Goal: Task Accomplishment & Management: Use online tool/utility

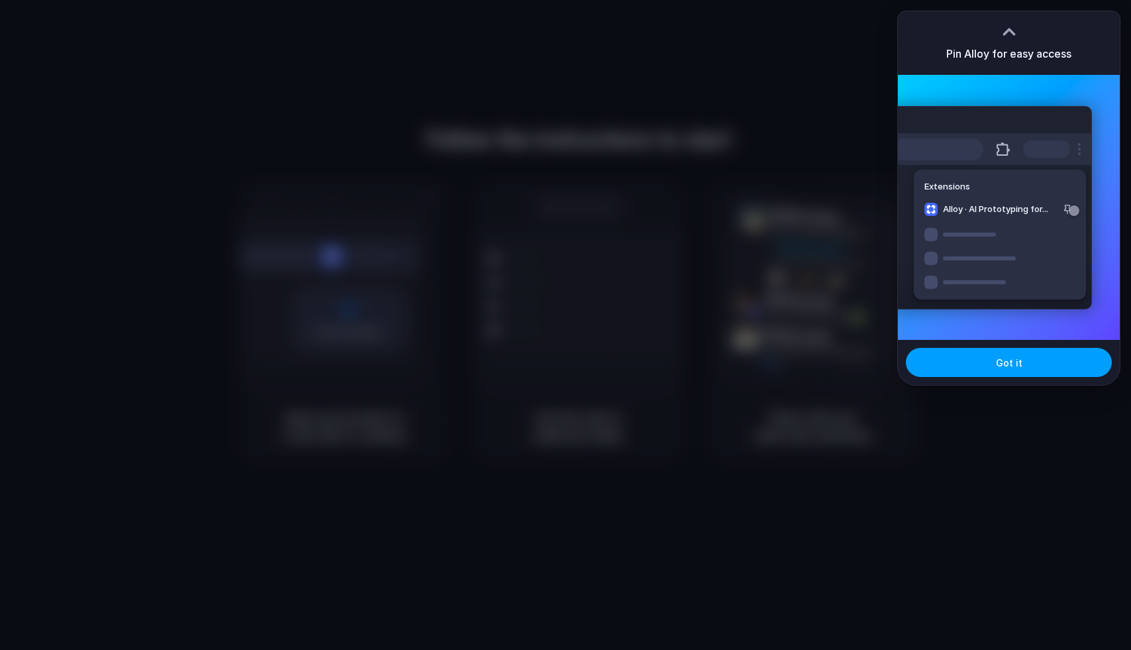
click at [962, 364] on button "Got it" at bounding box center [1009, 362] width 206 height 29
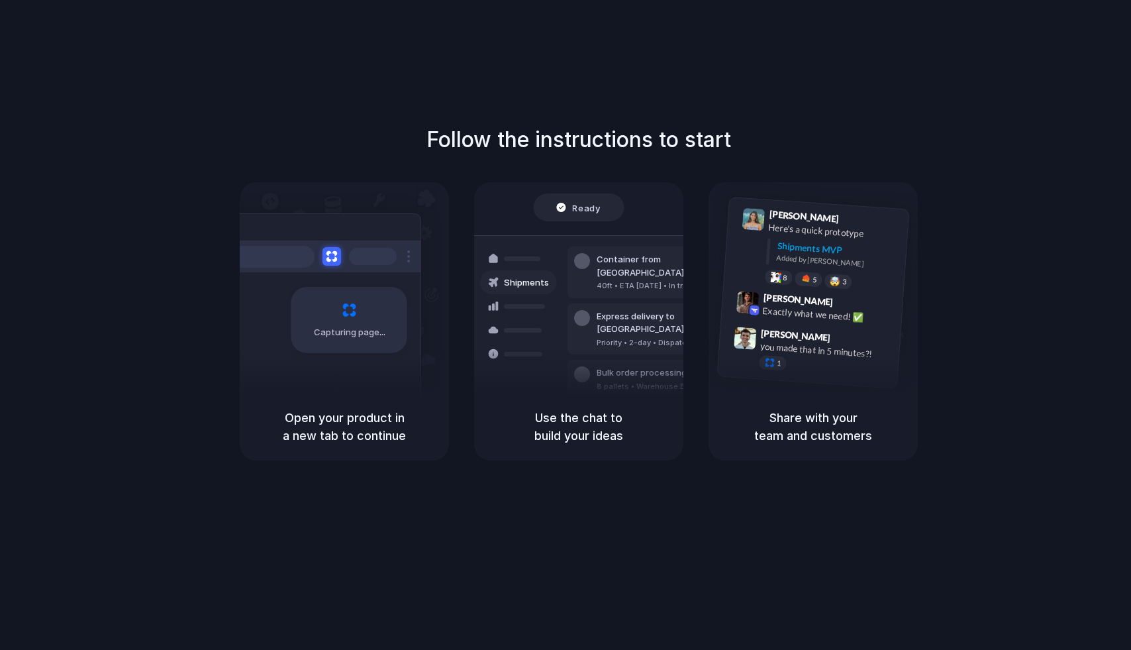
click at [305, 348] on div "Capturing page" at bounding box center [349, 320] width 116 height 66
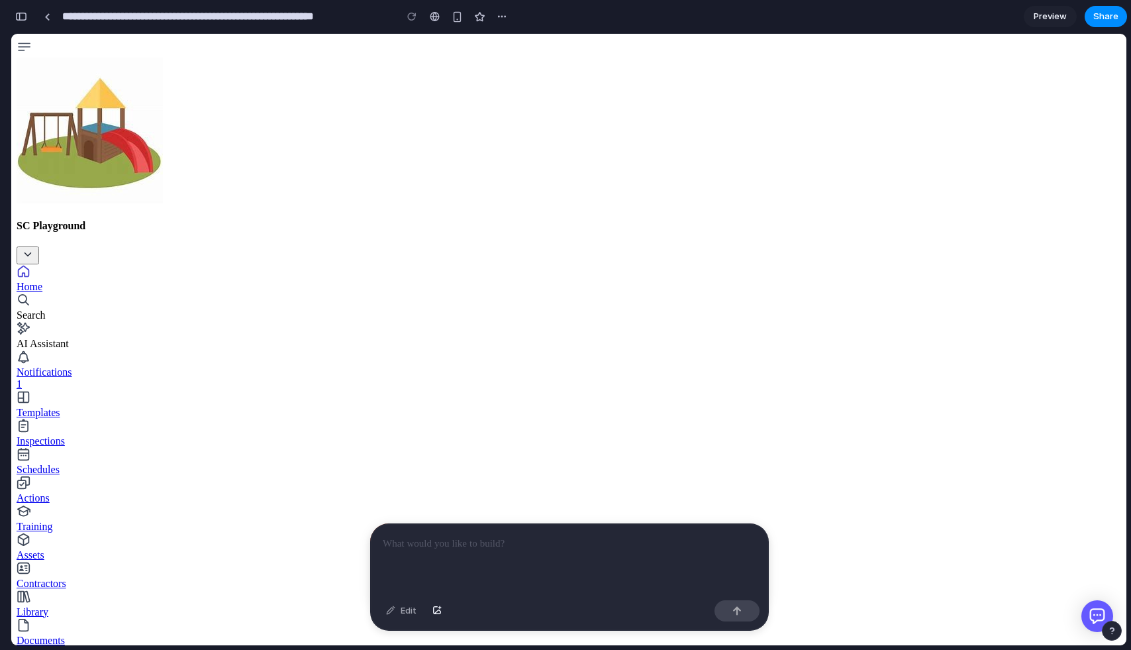
click at [97, 293] on div "Search" at bounding box center [569, 307] width 1105 height 28
click at [81, 338] on div "AI Assistant" at bounding box center [569, 344] width 1105 height 12
click at [79, 264] on link "Home" at bounding box center [569, 278] width 1105 height 28
click at [12, 19] on button "button" at bounding box center [21, 16] width 21 height 21
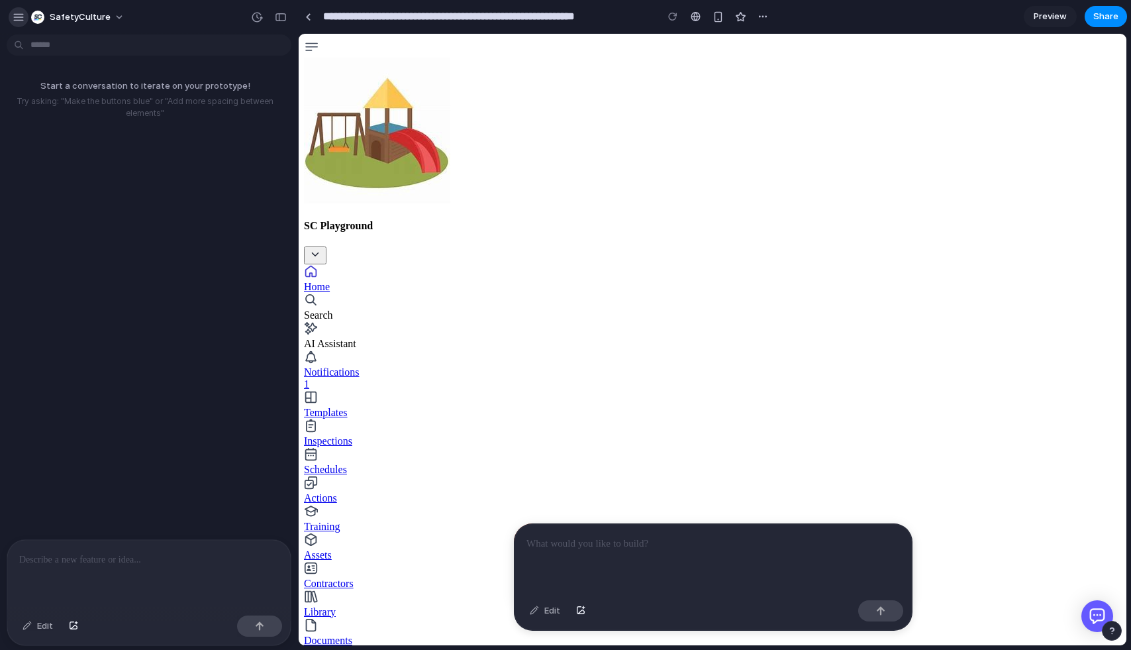
click at [13, 19] on div "button" at bounding box center [19, 17] width 12 height 12
click at [283, 14] on div "button" at bounding box center [281, 17] width 12 height 9
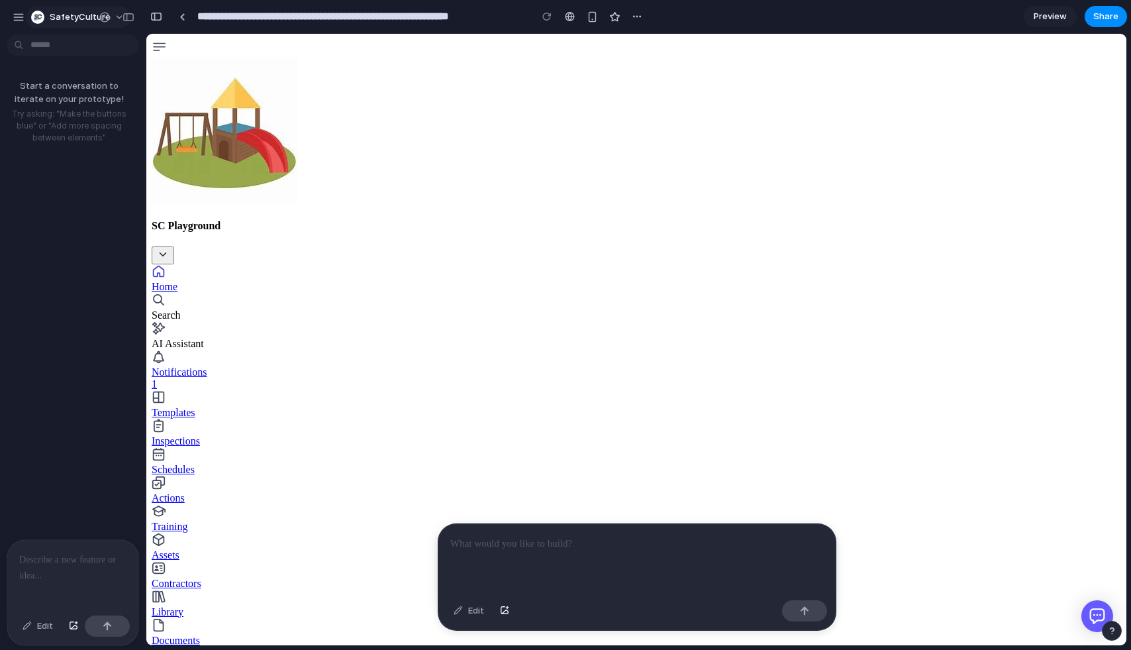
click at [57, 15] on span "SafetyCulture" at bounding box center [80, 17] width 61 height 13
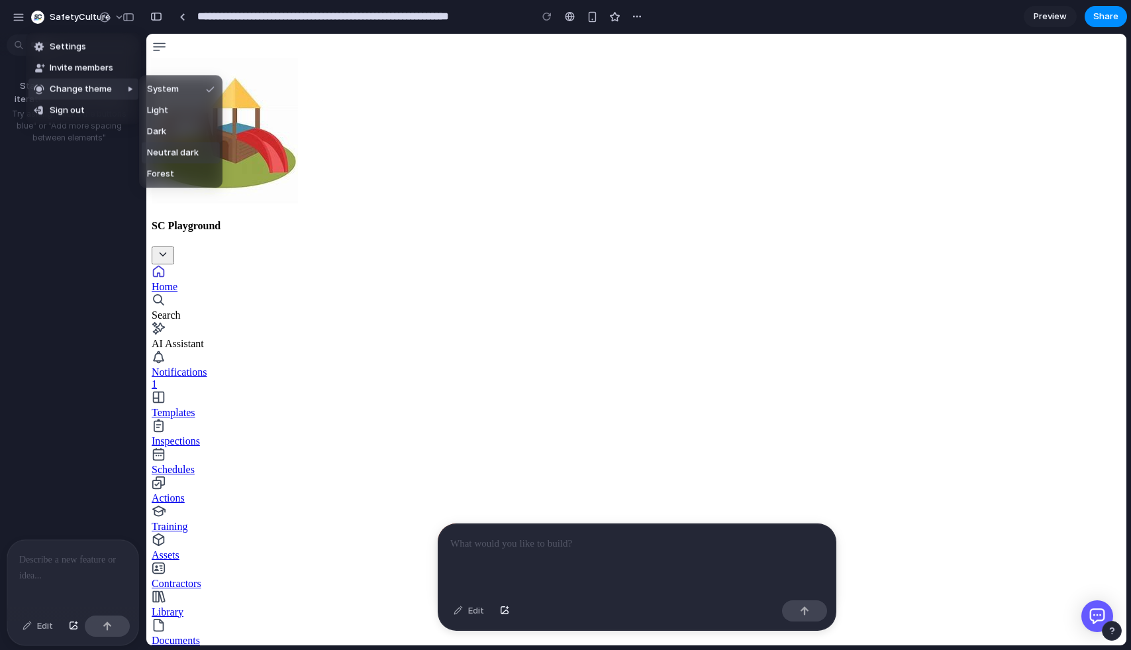
click at [177, 153] on span "Neutral dark" at bounding box center [173, 152] width 52 height 13
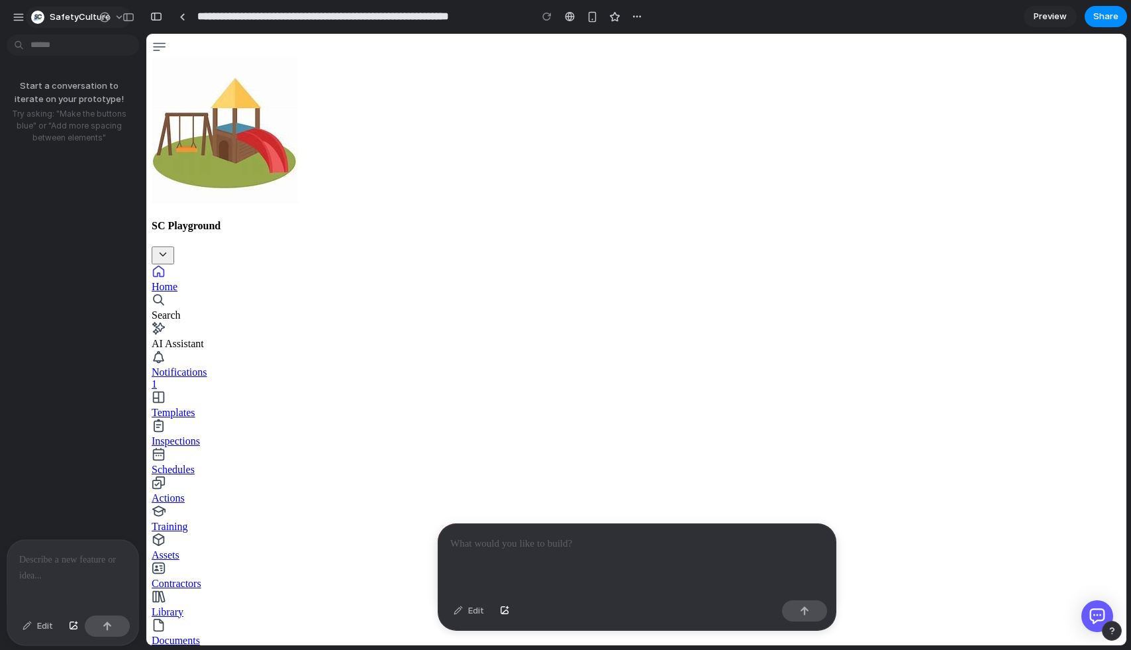
click at [74, 12] on span "SafetyCulture" at bounding box center [80, 17] width 61 height 13
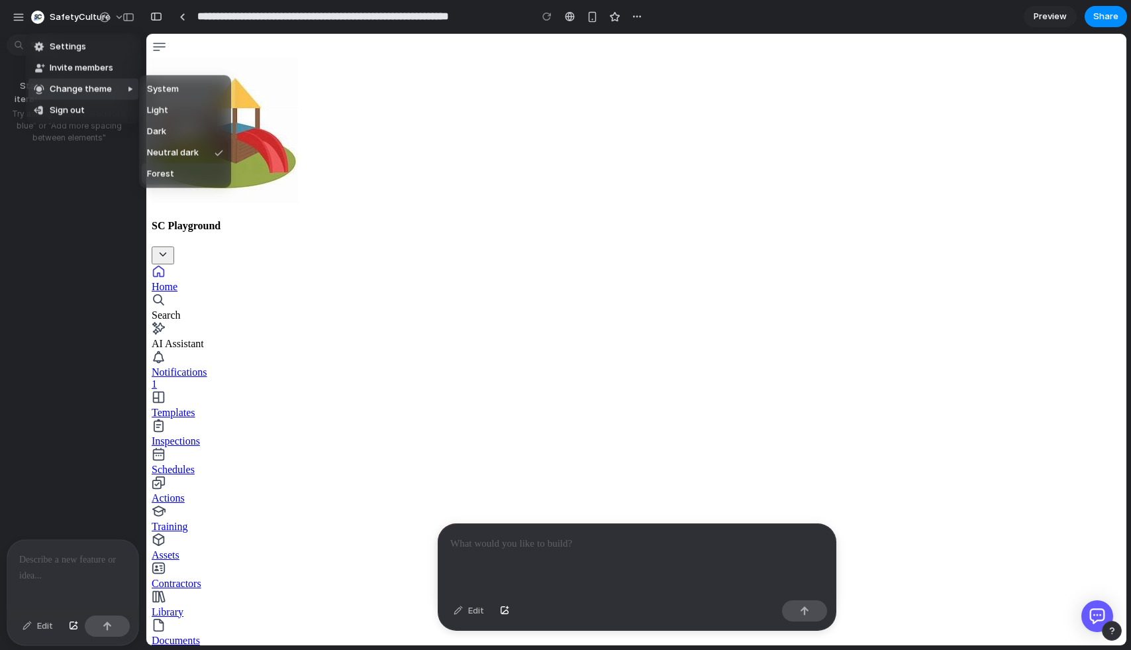
click at [158, 169] on span "Forest" at bounding box center [160, 174] width 27 height 13
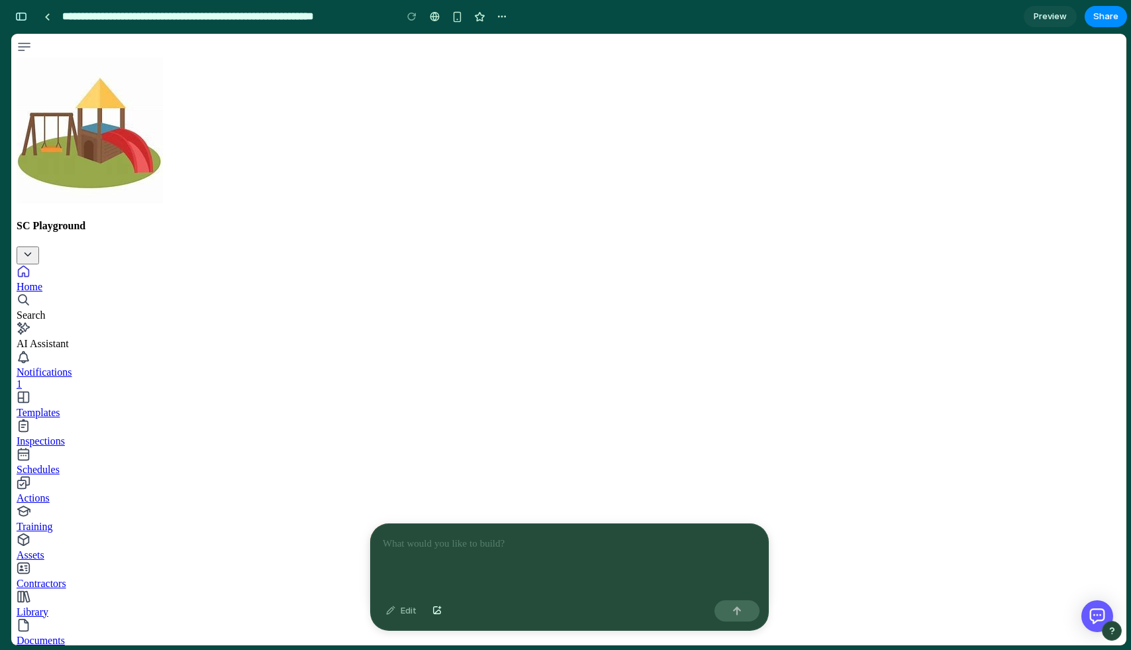
click at [524, 558] on div at bounding box center [569, 559] width 397 height 71
click at [19, 7] on button "button" at bounding box center [21, 16] width 21 height 21
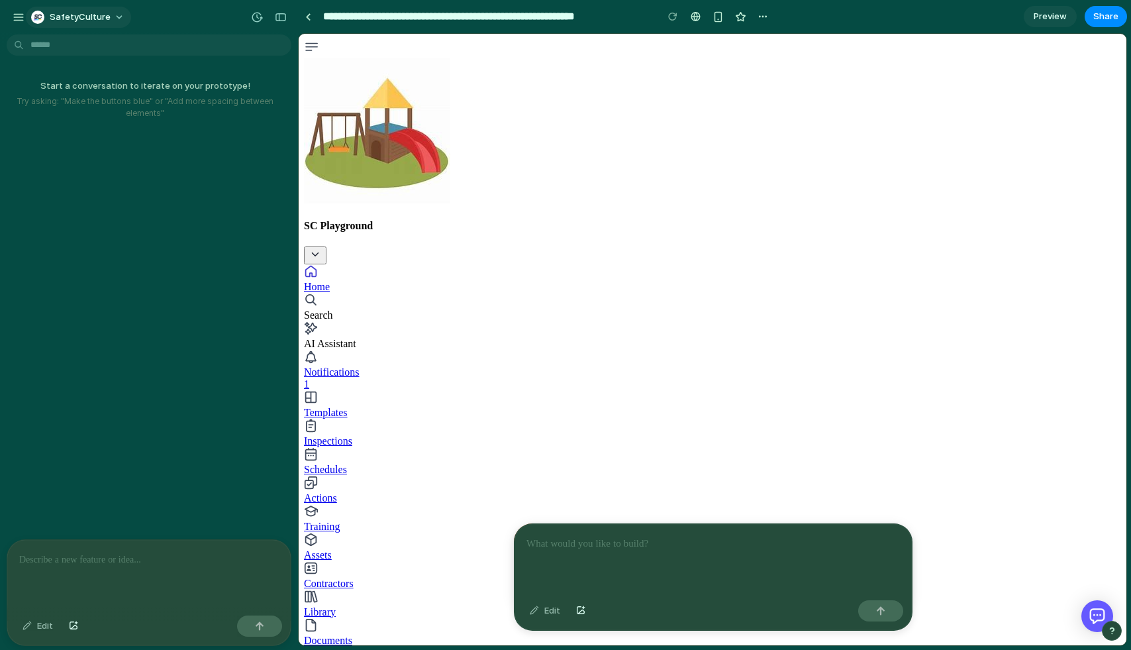
click at [109, 15] on button "SafetyCulture" at bounding box center [78, 17] width 105 height 21
click at [83, 15] on span "SafetyCulture" at bounding box center [80, 17] width 61 height 13
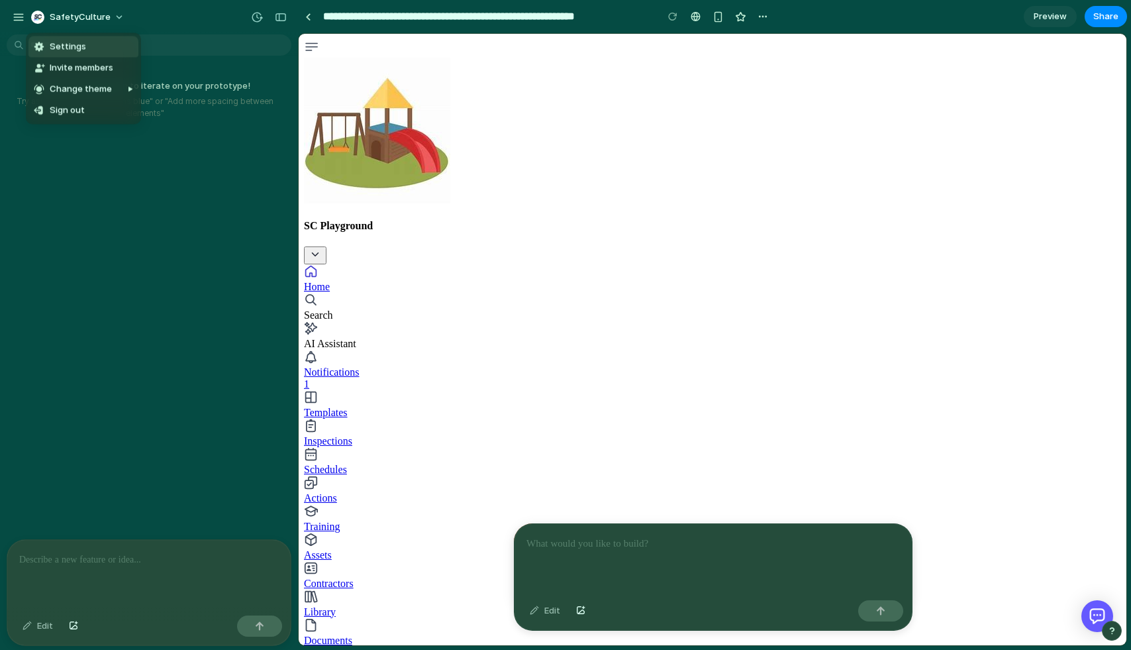
click at [101, 11] on div "Settings Invite members Change theme Sign out" at bounding box center [565, 325] width 1131 height 650
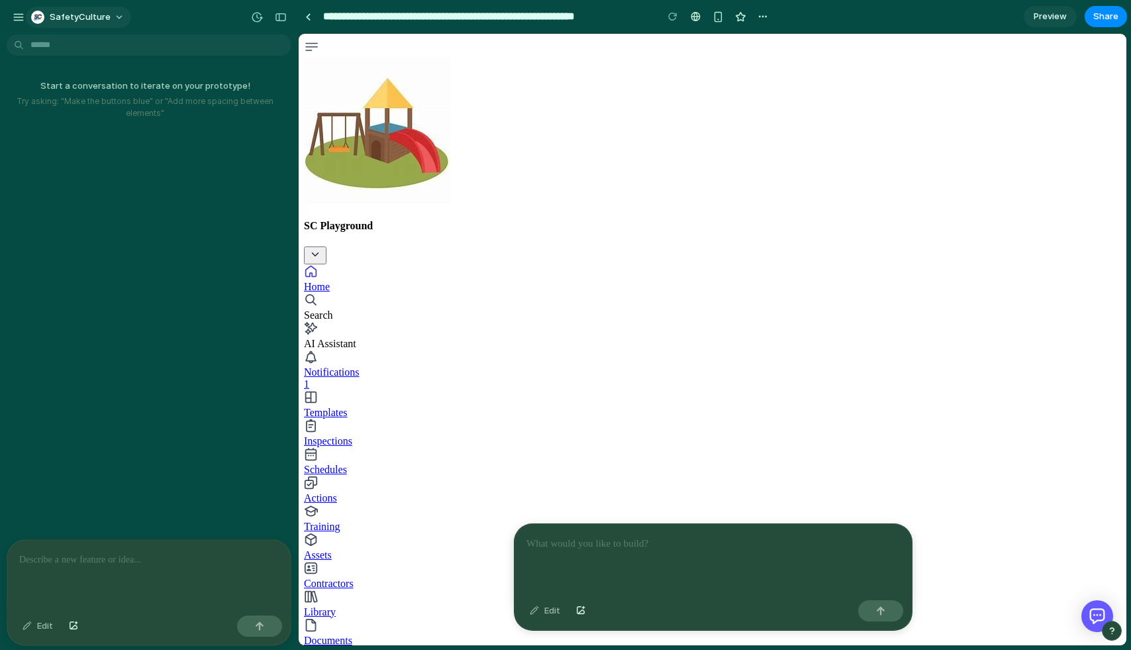
click at [113, 12] on button "SafetyCulture" at bounding box center [78, 17] width 105 height 21
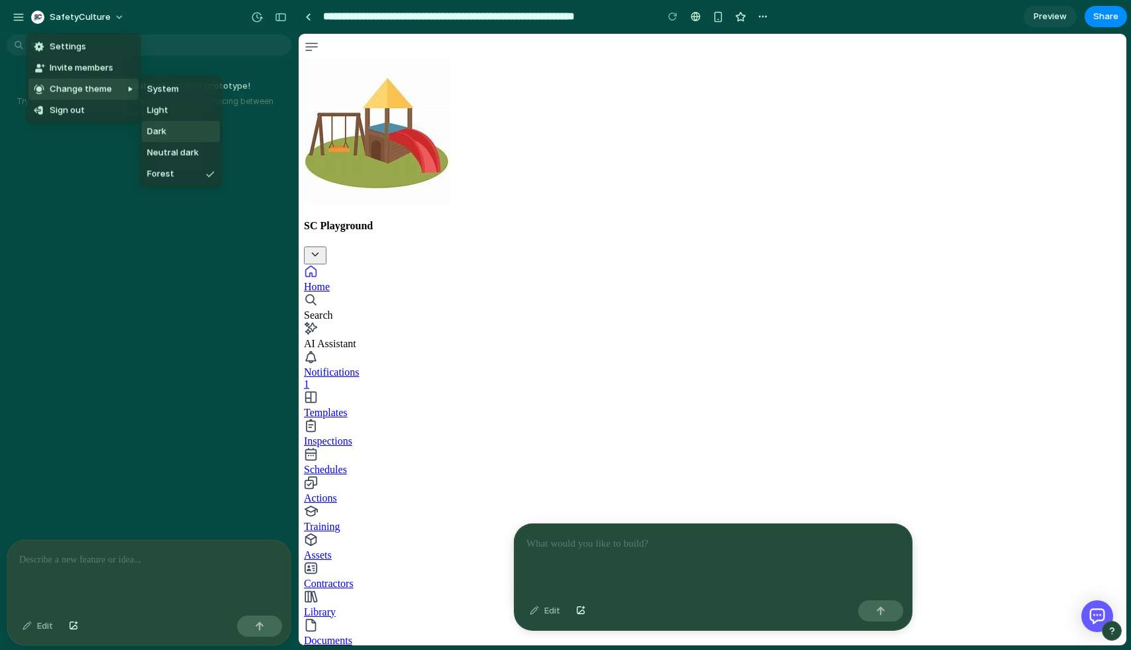
click at [181, 133] on li "Dark" at bounding box center [181, 131] width 78 height 21
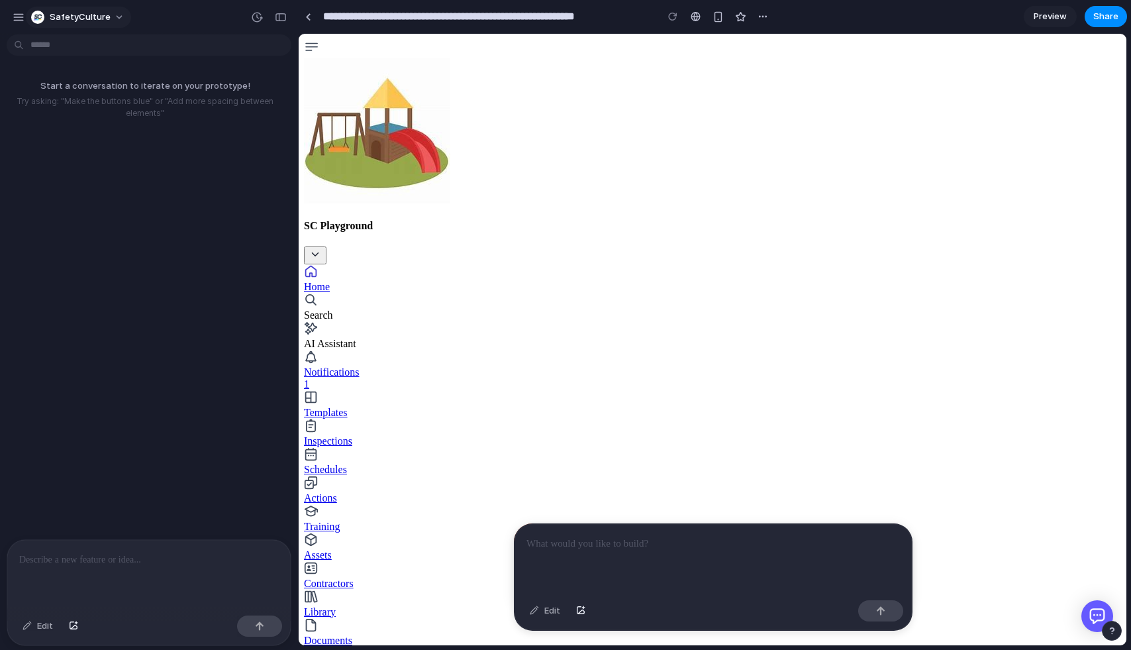
click at [101, 9] on button "SafetyCulture" at bounding box center [78, 17] width 105 height 21
click at [158, 152] on span "Neutral dark" at bounding box center [173, 152] width 52 height 13
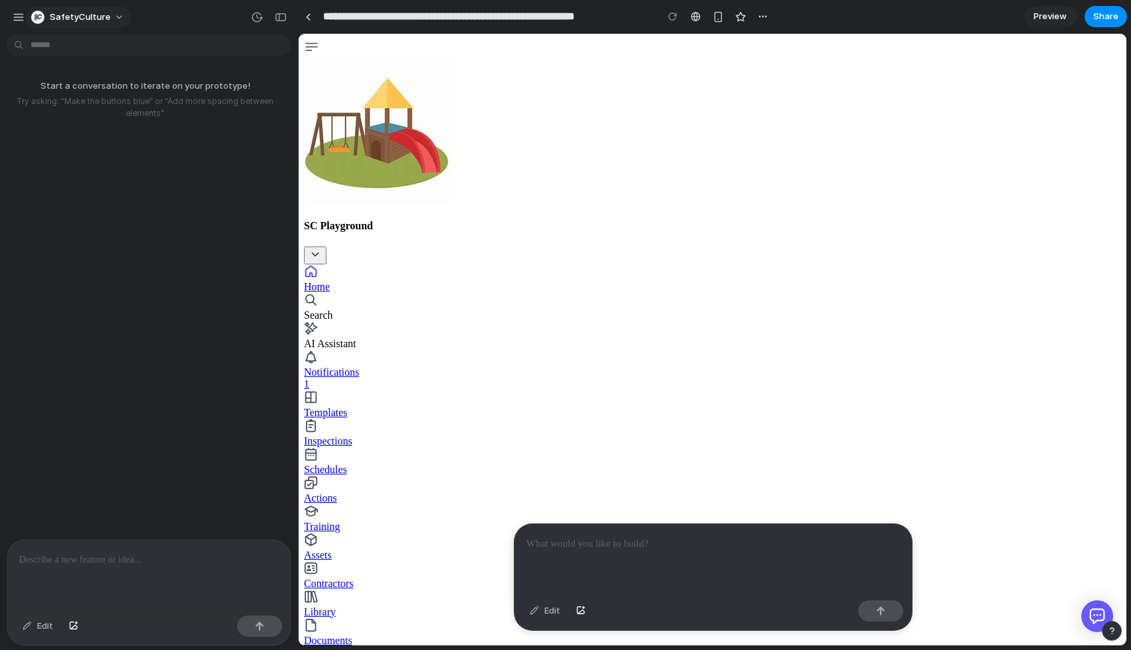
click at [113, 13] on button "SafetyCulture" at bounding box center [78, 17] width 105 height 21
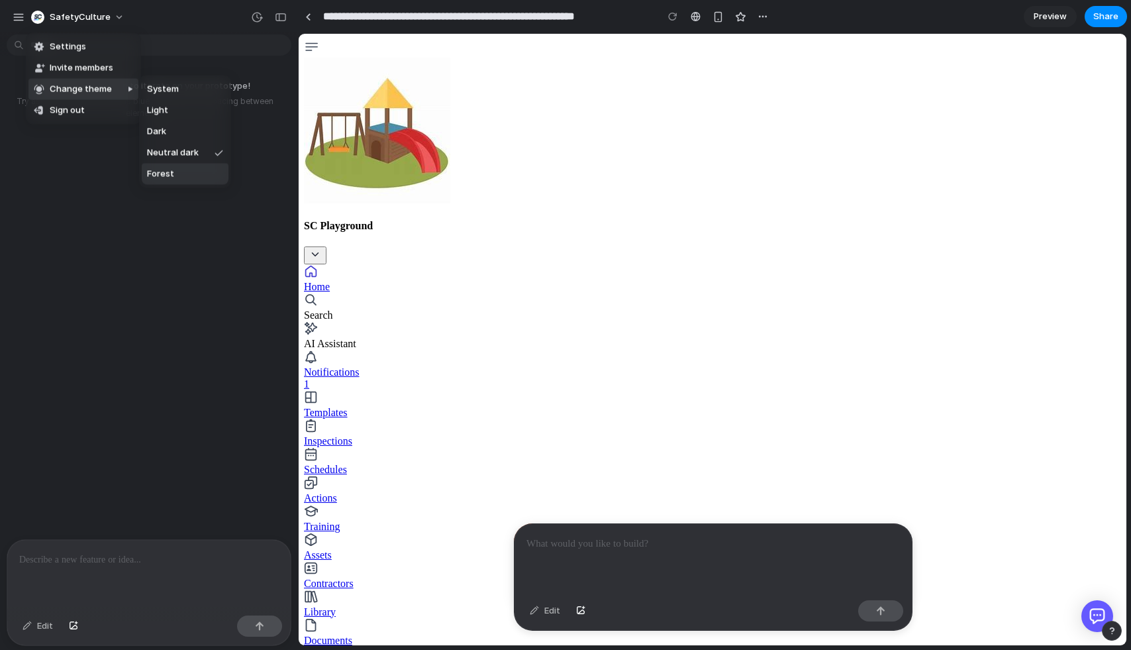
click at [153, 168] on span "Forest" at bounding box center [160, 174] width 27 height 13
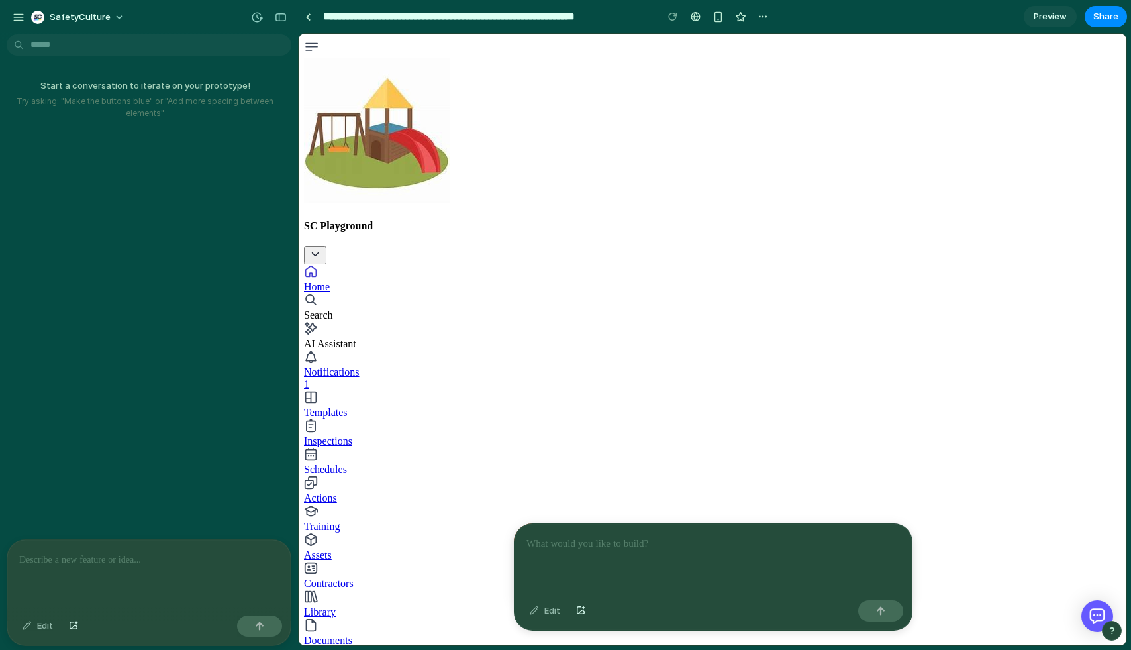
click at [581, 542] on p at bounding box center [714, 544] width 374 height 16
click at [81, 550] on div at bounding box center [148, 575] width 283 height 70
click at [589, 583] on div at bounding box center [713, 559] width 397 height 71
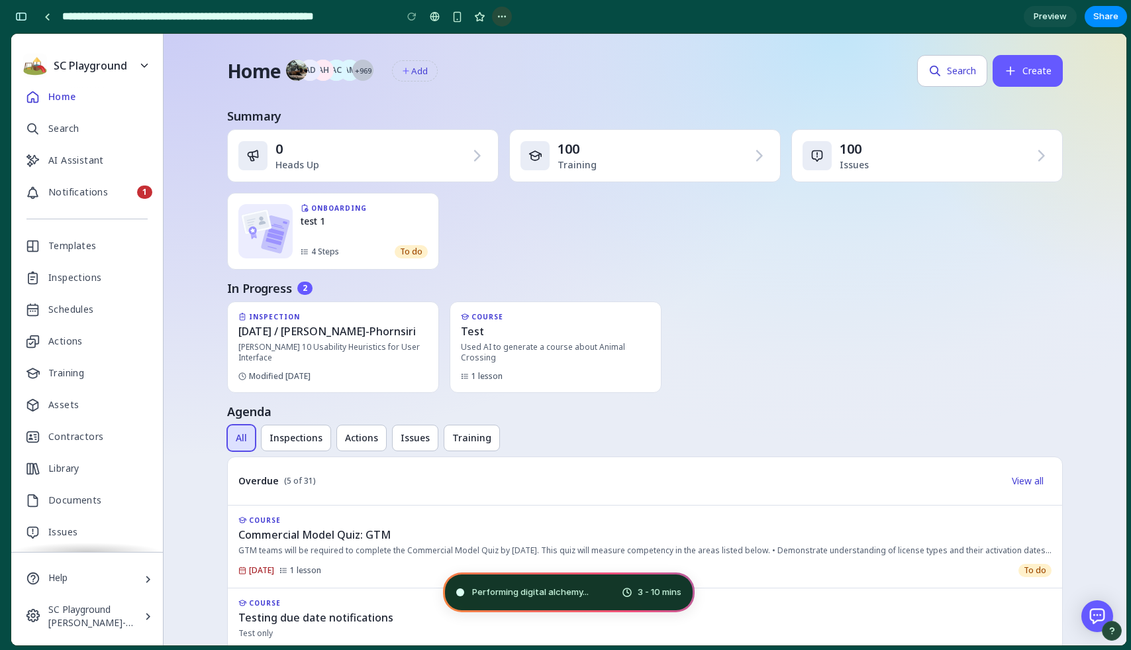
click at [497, 13] on div "button" at bounding box center [502, 16] width 11 height 11
click at [570, 18] on div "Duplicate Delete" at bounding box center [565, 325] width 1131 height 650
click at [190, 241] on div "Home AD AH AC AM +969 Add Search Create Summary 0 Heads Up 100 Training 100 Iss…" at bounding box center [645, 562] width 963 height 1057
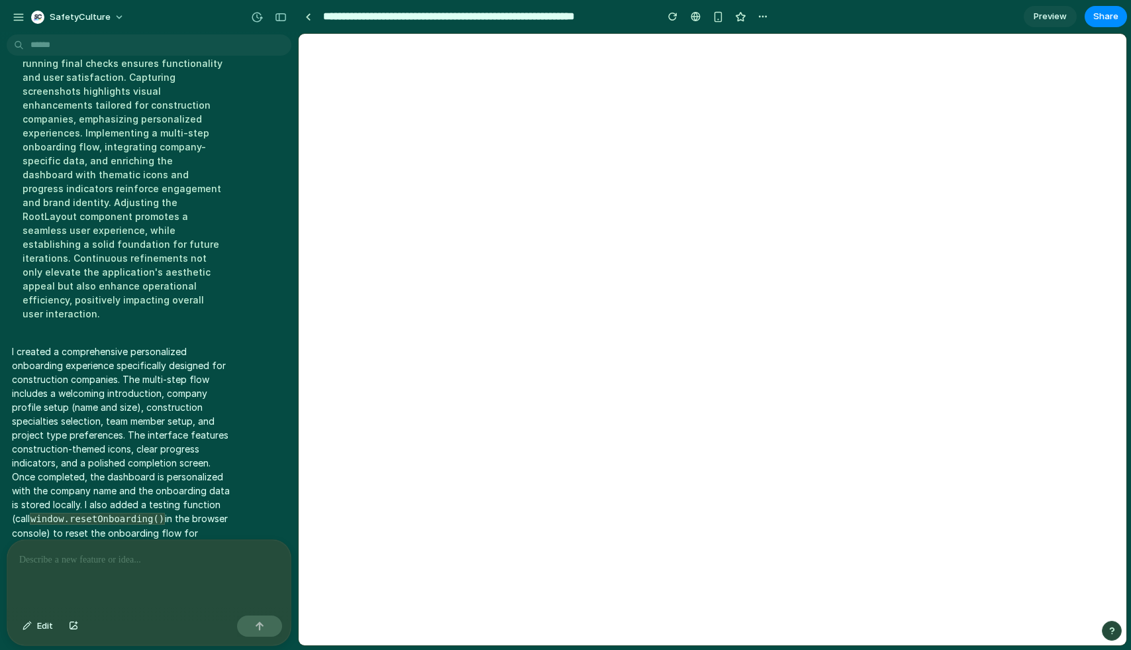
scroll to position [0, 0]
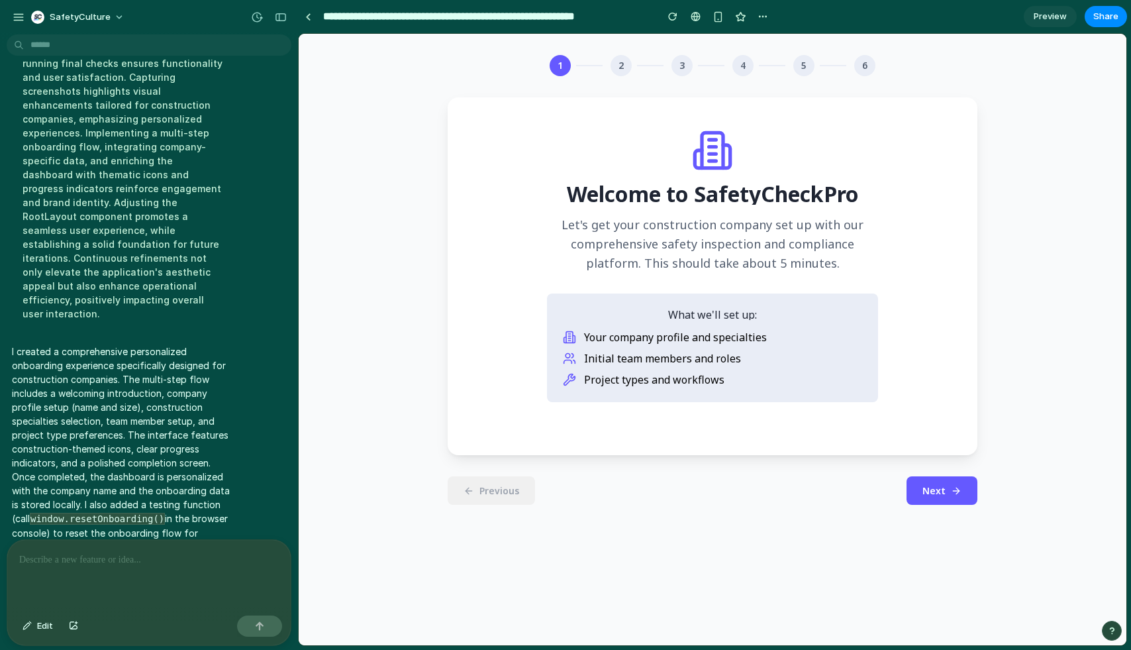
click at [444, 152] on div "1 2 3 4 5 6 Welcome to SafetyCheckPro Let's get your construction company set u…" at bounding box center [713, 339] width 828 height 611
click at [276, 17] on div "button" at bounding box center [281, 17] width 12 height 9
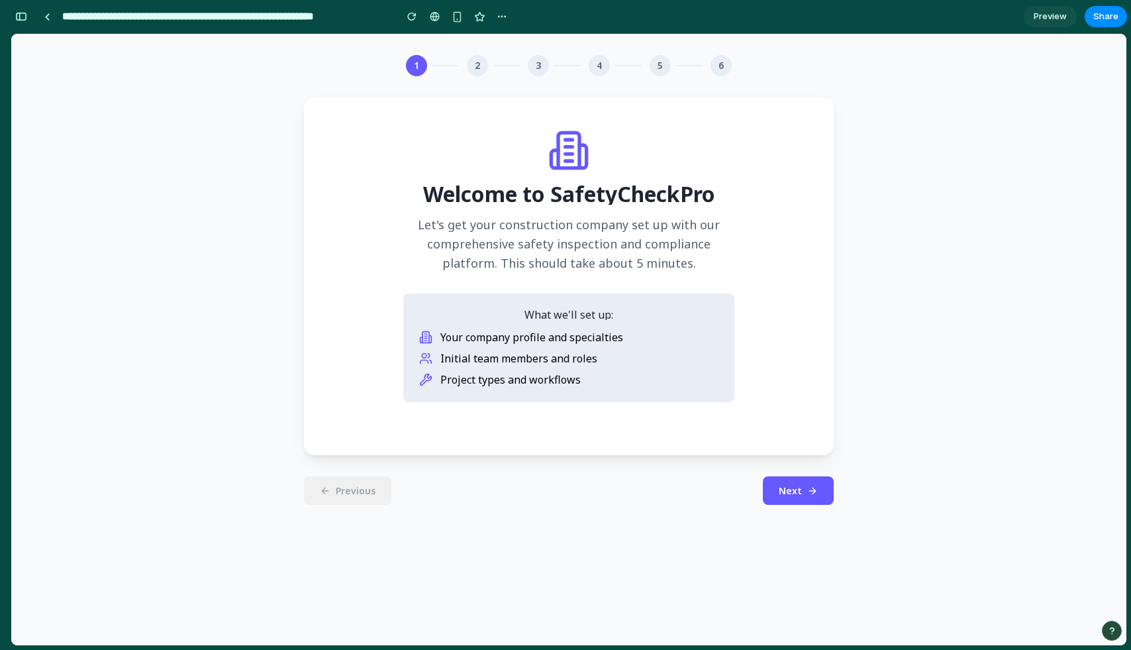
click at [791, 488] on span "Next" at bounding box center [790, 490] width 23 height 13
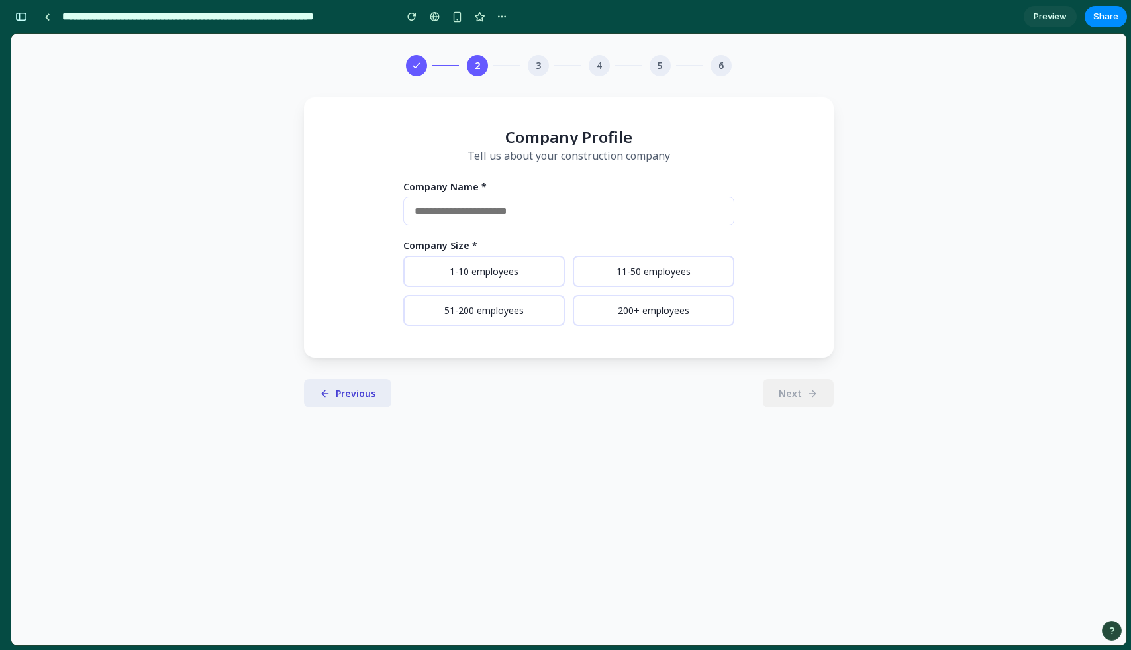
click at [495, 212] on input "text" at bounding box center [568, 211] width 331 height 28
type input "**********"
click at [495, 272] on button "1-10 employees" at bounding box center [484, 271] width 162 height 31
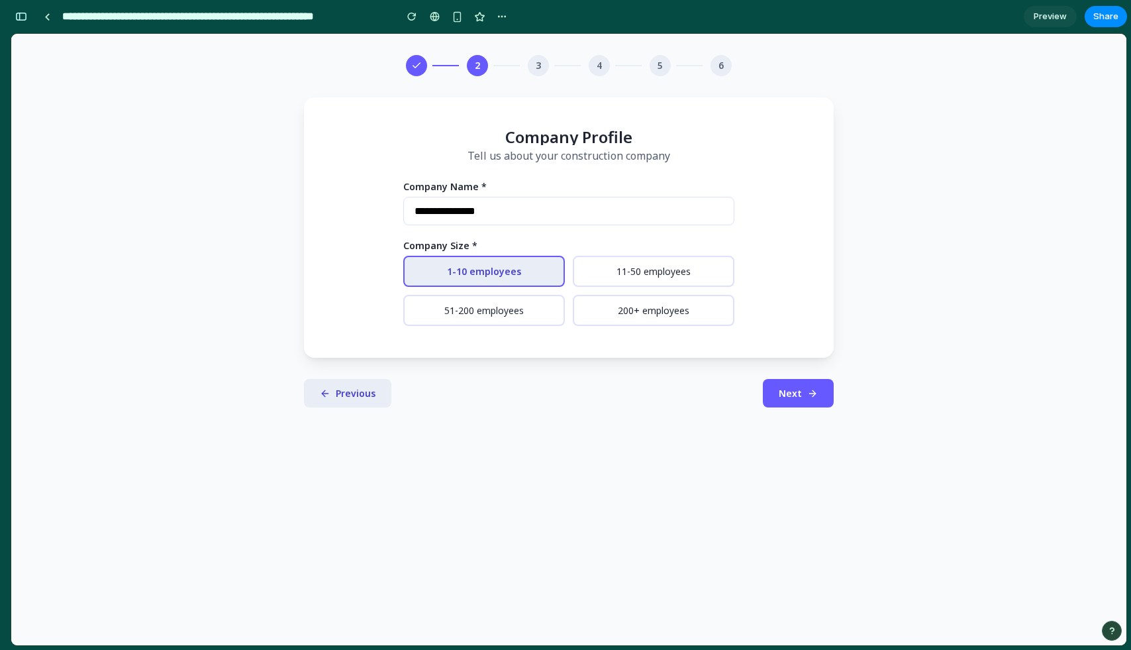
click at [778, 405] on button "Next" at bounding box center [798, 393] width 71 height 28
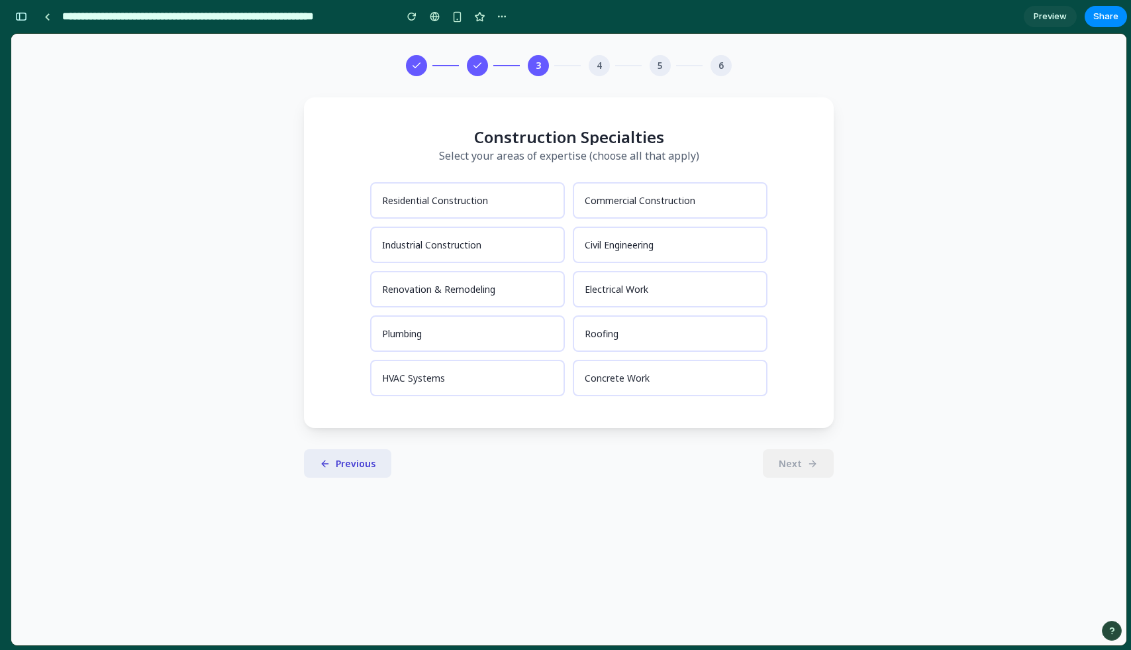
click at [443, 335] on button "Plumbing" at bounding box center [467, 333] width 195 height 36
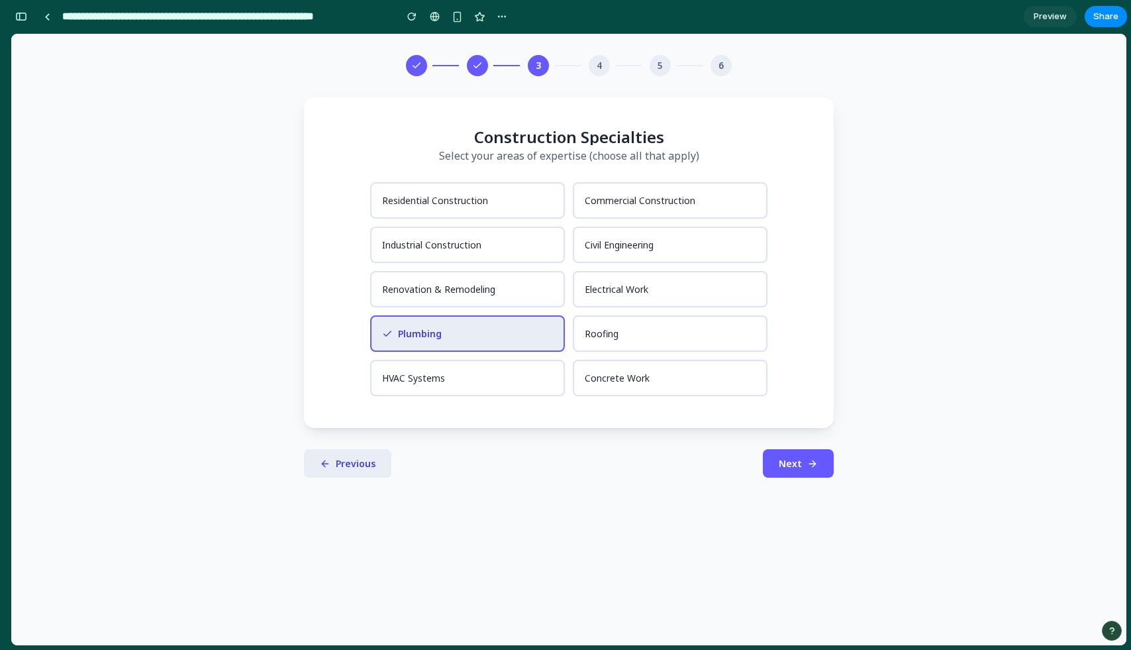
click at [660, 197] on button "Commercial Construction" at bounding box center [670, 200] width 195 height 36
click at [442, 210] on button "Residential Construction" at bounding box center [467, 200] width 195 height 36
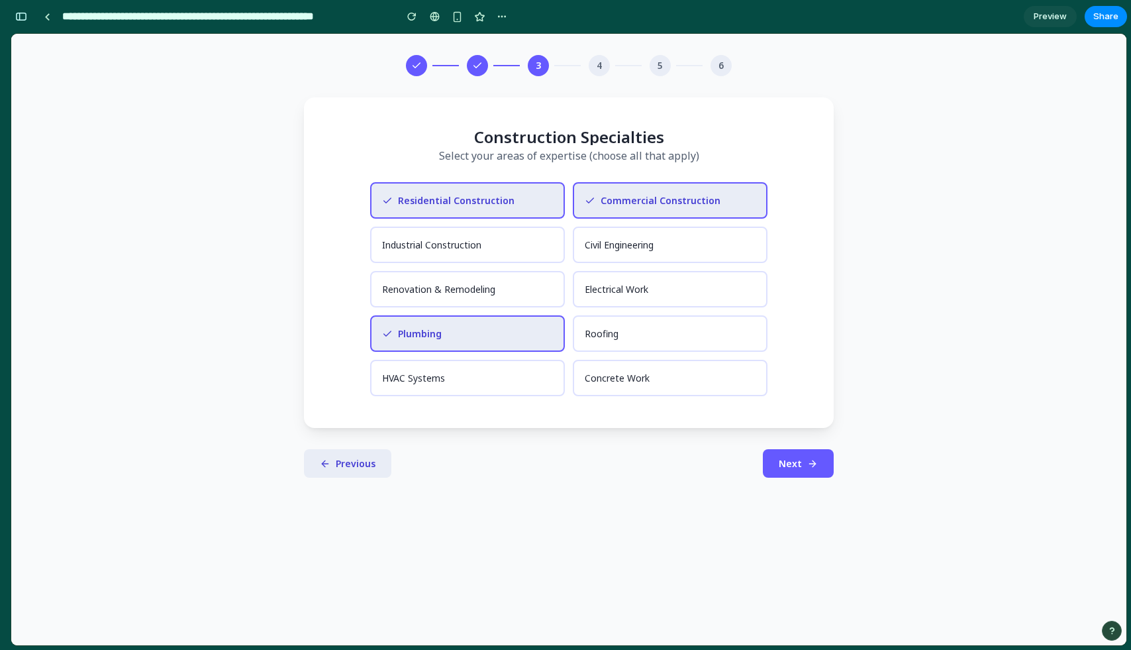
click at [799, 464] on span "Next" at bounding box center [790, 463] width 23 height 13
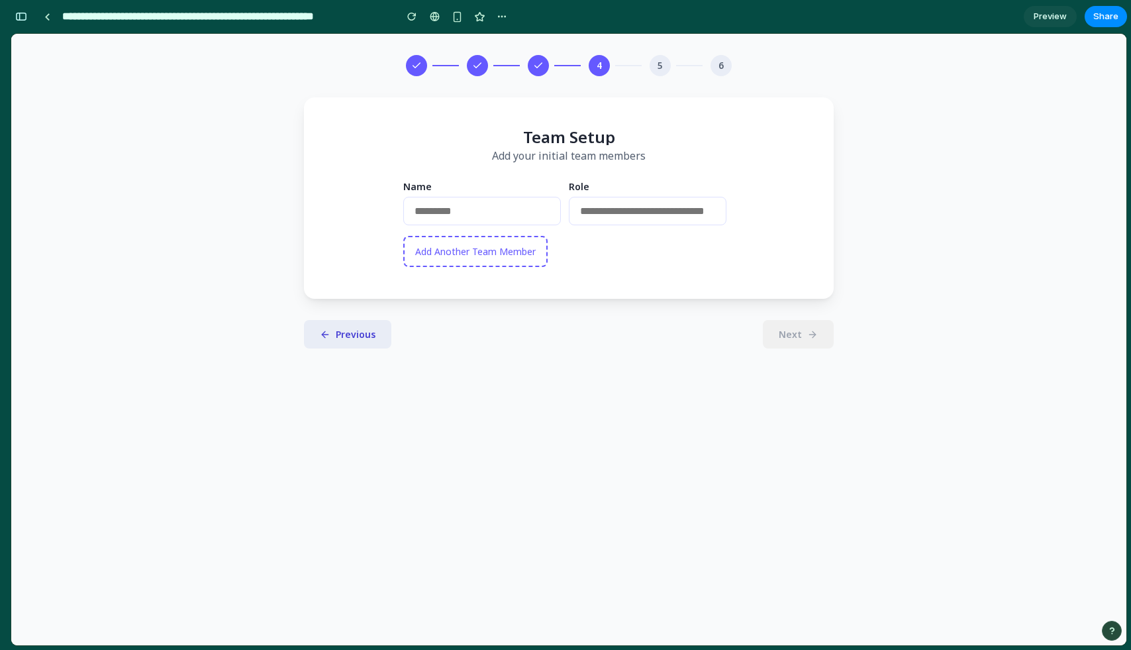
click at [493, 216] on input "text" at bounding box center [482, 211] width 158 height 28
type input "******"
type input "***"
click at [491, 258] on span "Add Another Team Member" at bounding box center [475, 251] width 121 height 13
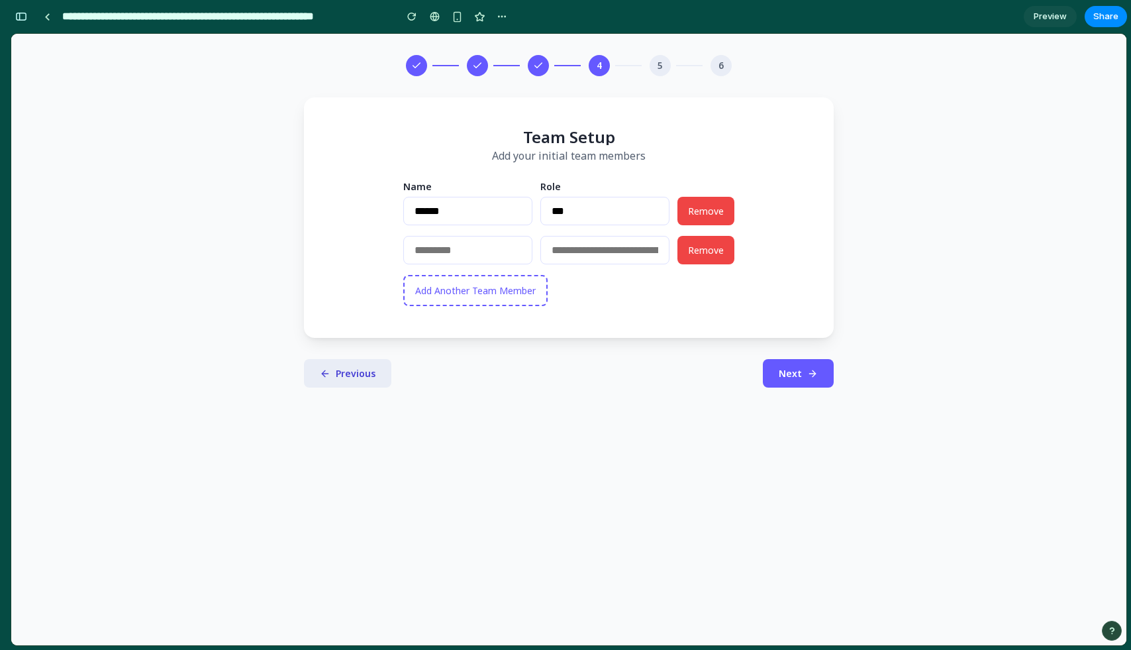
click at [491, 260] on input "text" at bounding box center [467, 250] width 129 height 28
click at [721, 251] on span "Remove" at bounding box center [706, 250] width 36 height 13
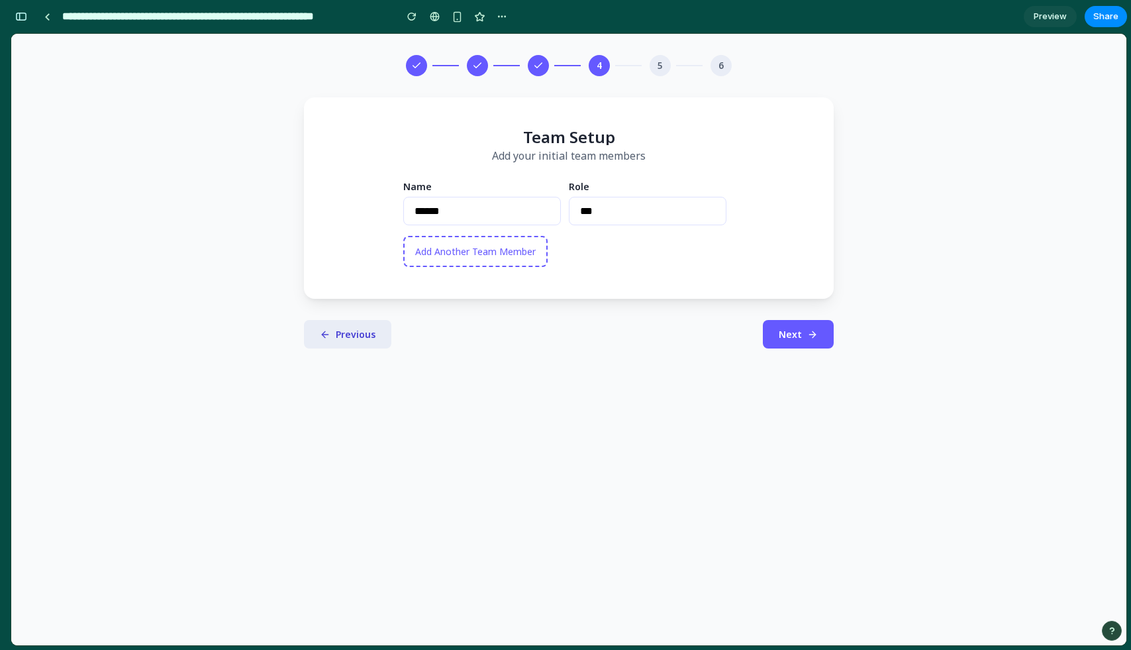
click at [500, 244] on button "Add Another Team Member" at bounding box center [475, 251] width 144 height 31
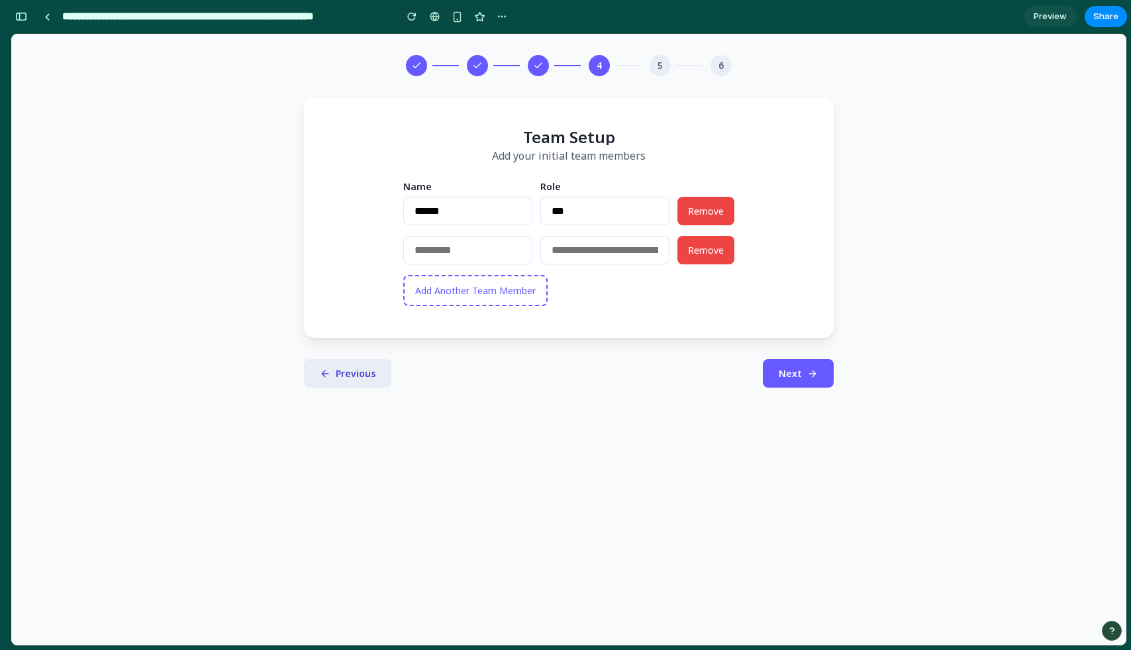
click at [496, 244] on input "text" at bounding box center [467, 250] width 129 height 28
type input "******"
click at [598, 246] on input "text" at bounding box center [604, 250] width 129 height 28
type input "**********"
click at [531, 297] on span "Add Another Team Member" at bounding box center [475, 290] width 121 height 13
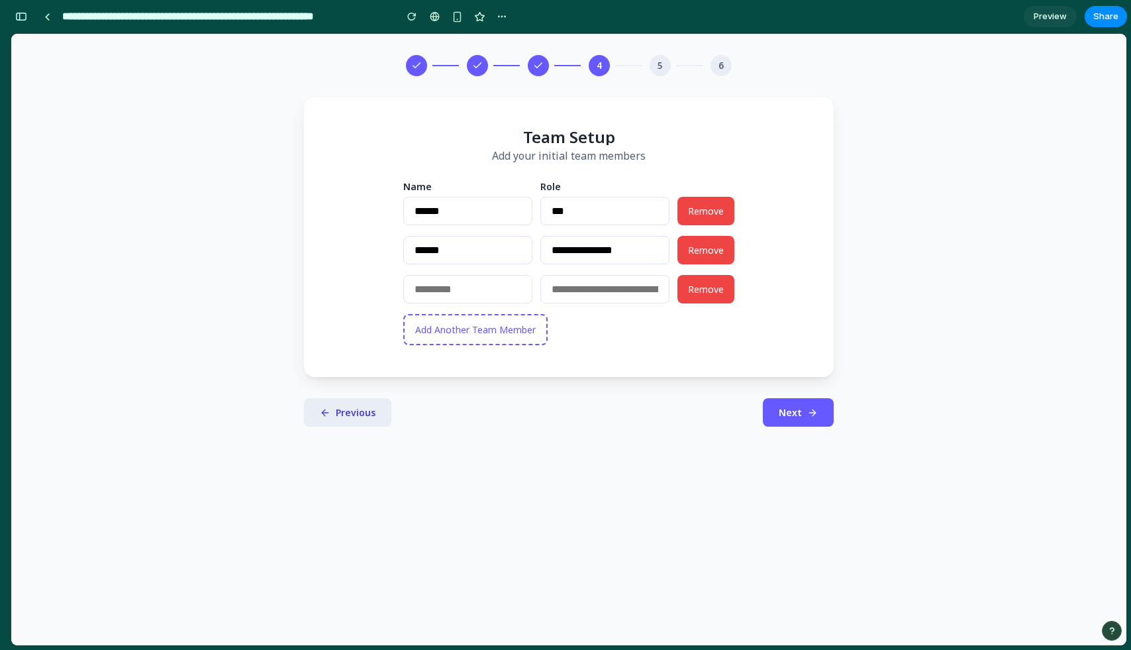
click at [816, 427] on button "Next" at bounding box center [798, 412] width 71 height 28
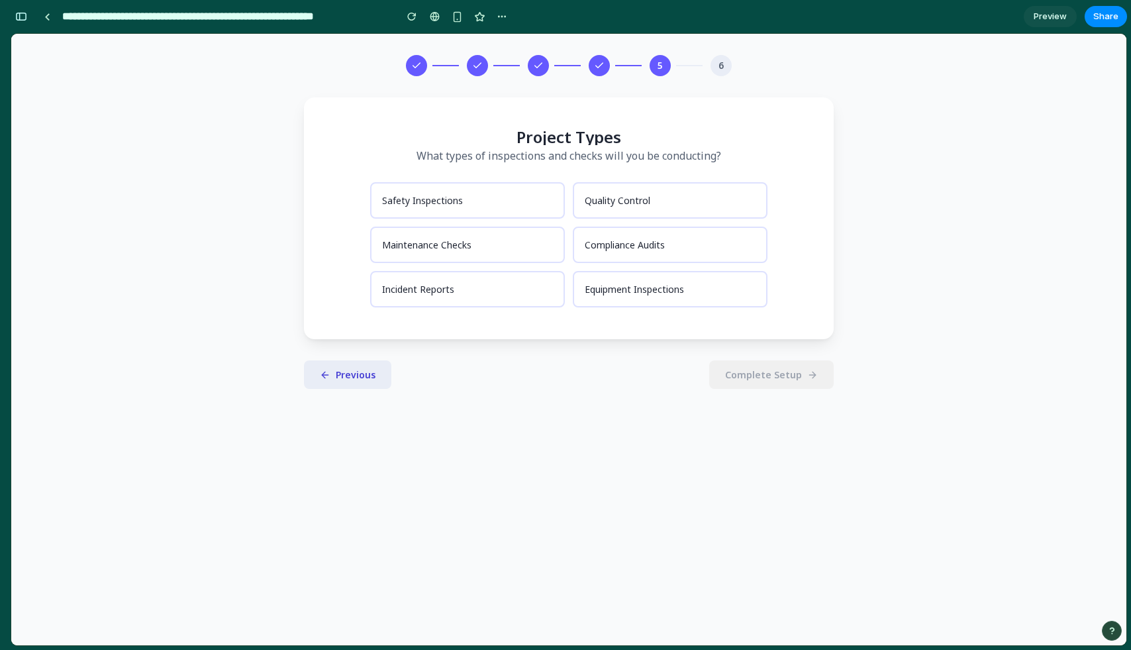
click at [495, 186] on button "Safety Inspections" at bounding box center [467, 200] width 195 height 36
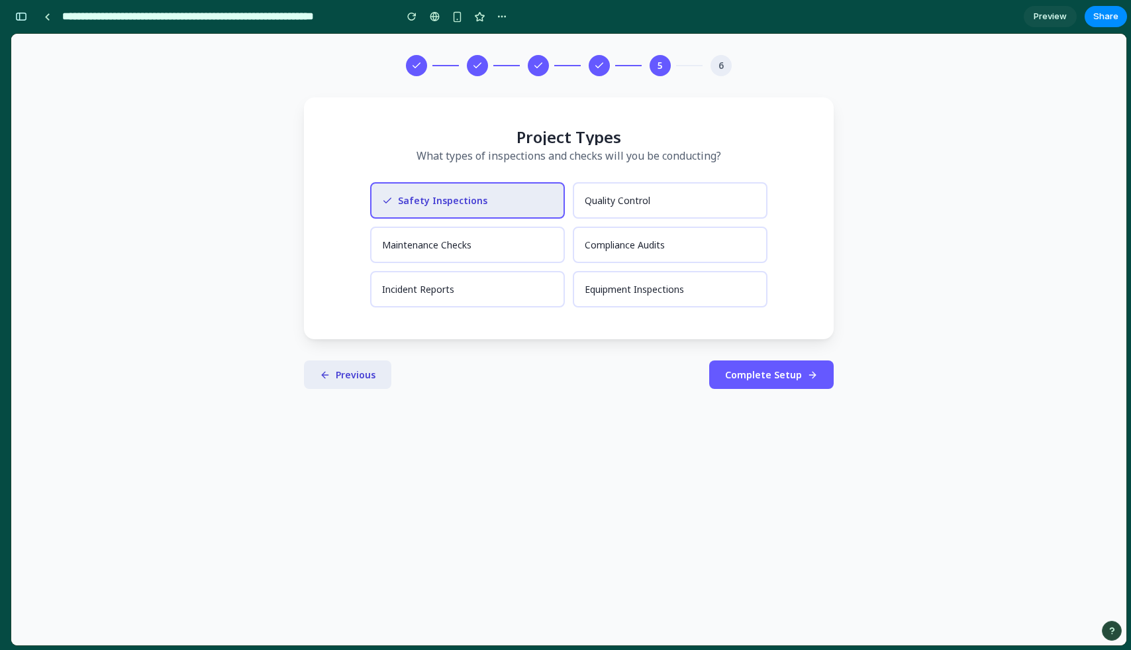
click at [526, 242] on button "Maintenance Checks" at bounding box center [467, 245] width 195 height 36
click at [549, 308] on div "Project Types What types of inspections and checks will you be conducting? Safe…" at bounding box center [569, 218] width 530 height 242
click at [540, 295] on button "Incident Reports" at bounding box center [467, 289] width 195 height 36
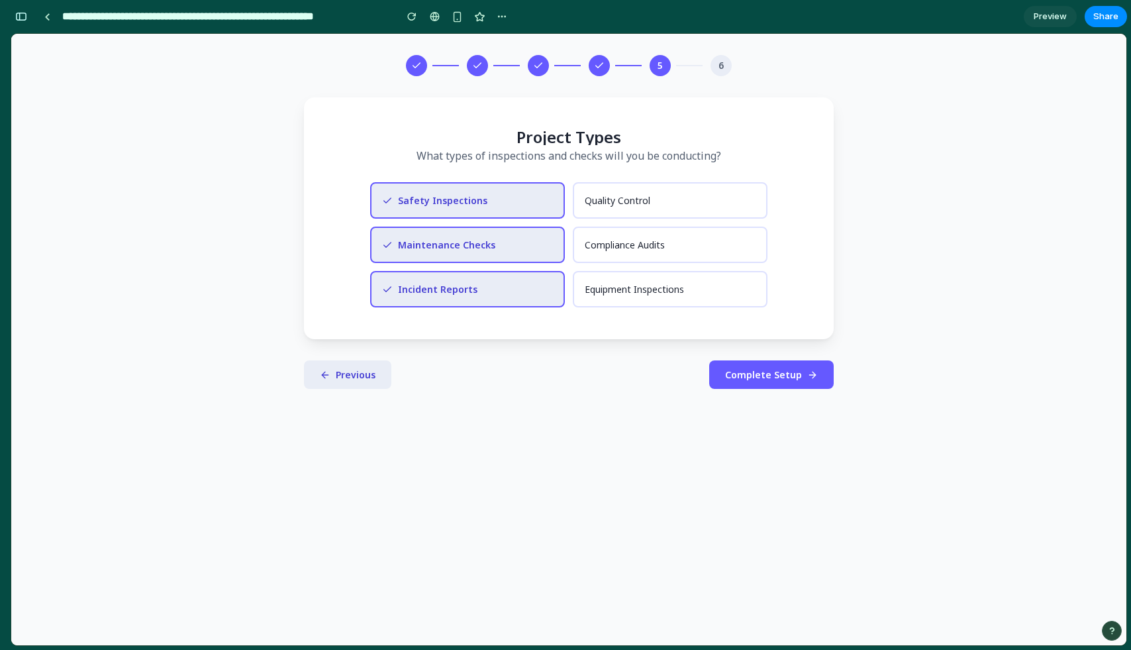
drag, startPoint x: 721, startPoint y: 380, endPoint x: 458, endPoint y: 498, distance: 287.5
click at [458, 498] on div "5 6 Project Types What types of inspections and checks will you be conducting? …" at bounding box center [568, 339] width 1115 height 611
click at [355, 373] on span "Previous" at bounding box center [356, 374] width 40 height 13
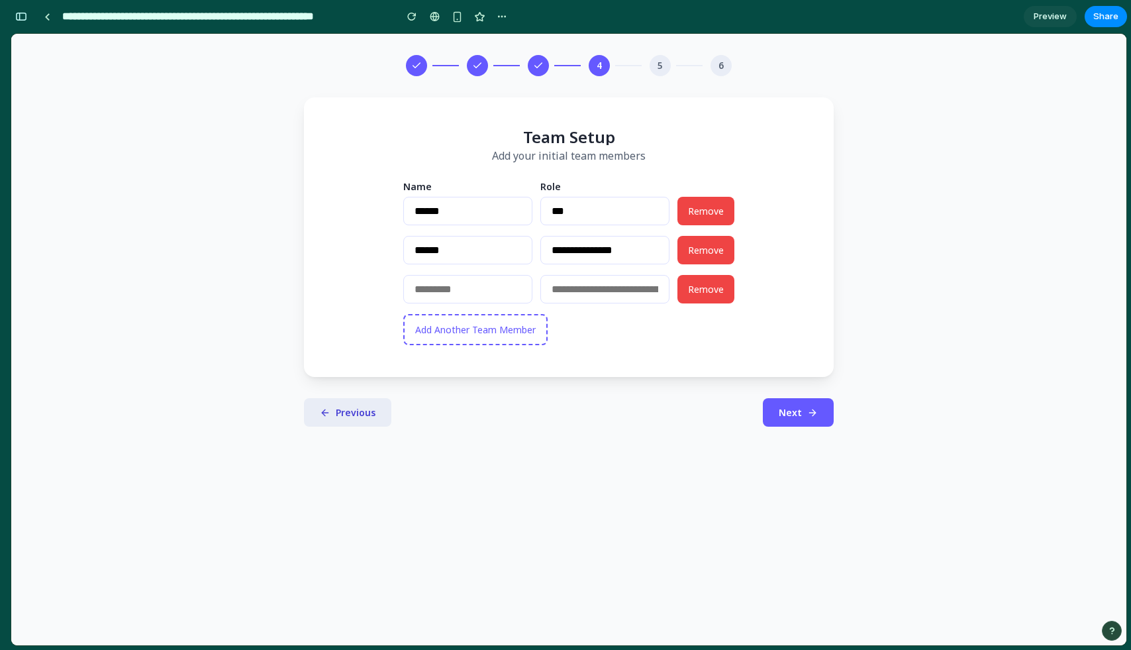
click at [355, 373] on div "**********" at bounding box center [569, 236] width 530 height 279
click at [352, 408] on button "Previous" at bounding box center [347, 412] width 87 height 28
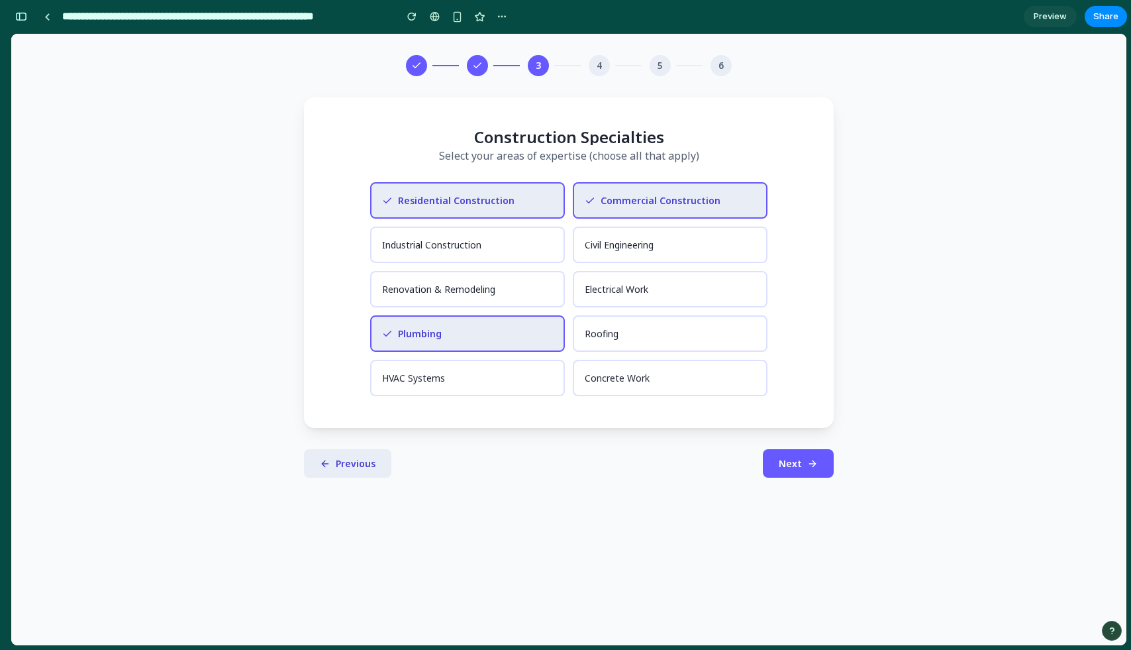
click at [356, 425] on div "Construction Specialties Select your areas of expertise (choose all that apply)…" at bounding box center [569, 262] width 530 height 330
click at [358, 449] on button "Previous" at bounding box center [347, 463] width 87 height 28
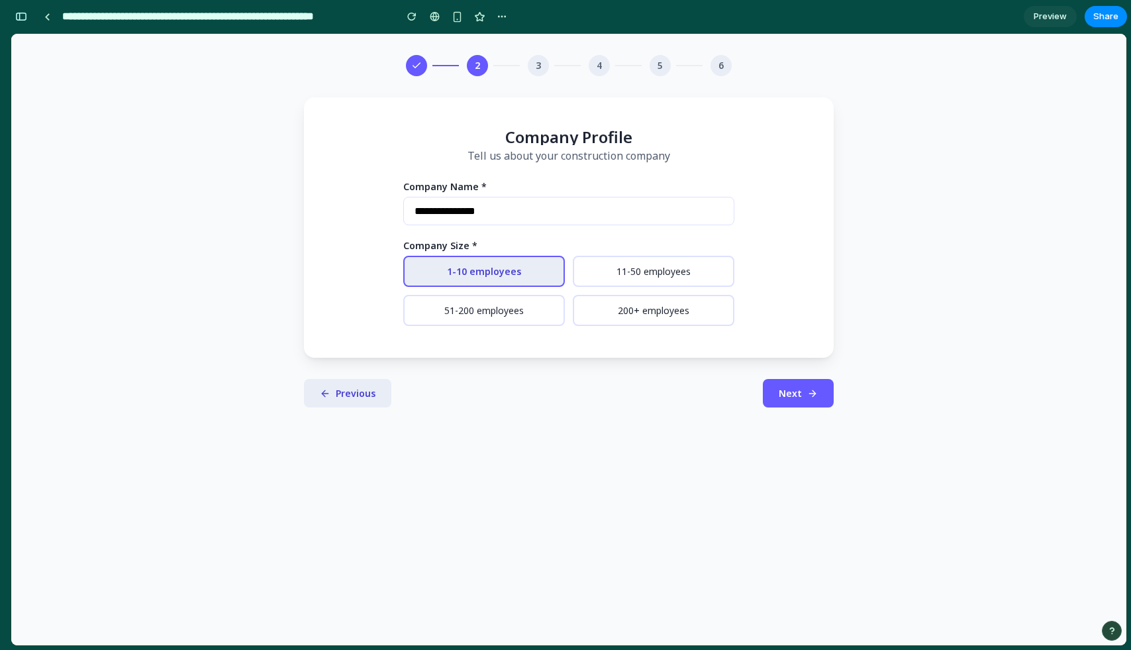
click at [358, 399] on span "Previous" at bounding box center [356, 393] width 40 height 13
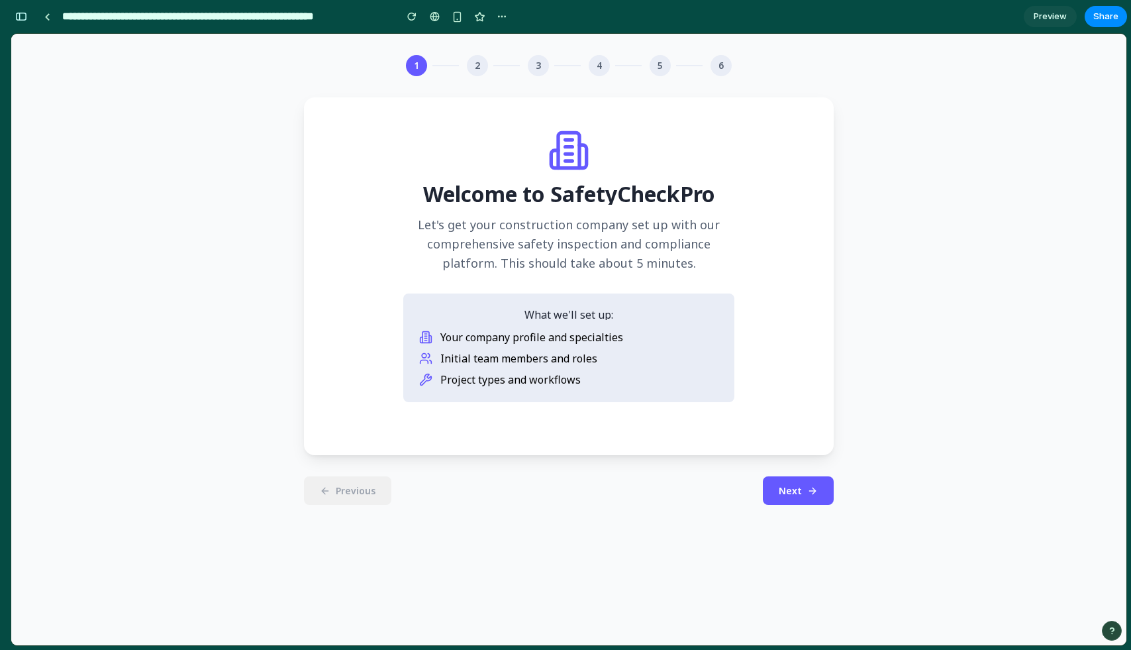
click at [512, 560] on div "1 2 3 4 5 6 Welcome to SafetyCheckPro Let's get your construction company set u…" at bounding box center [568, 339] width 1115 height 611
click at [823, 500] on button "Next" at bounding box center [798, 490] width 71 height 28
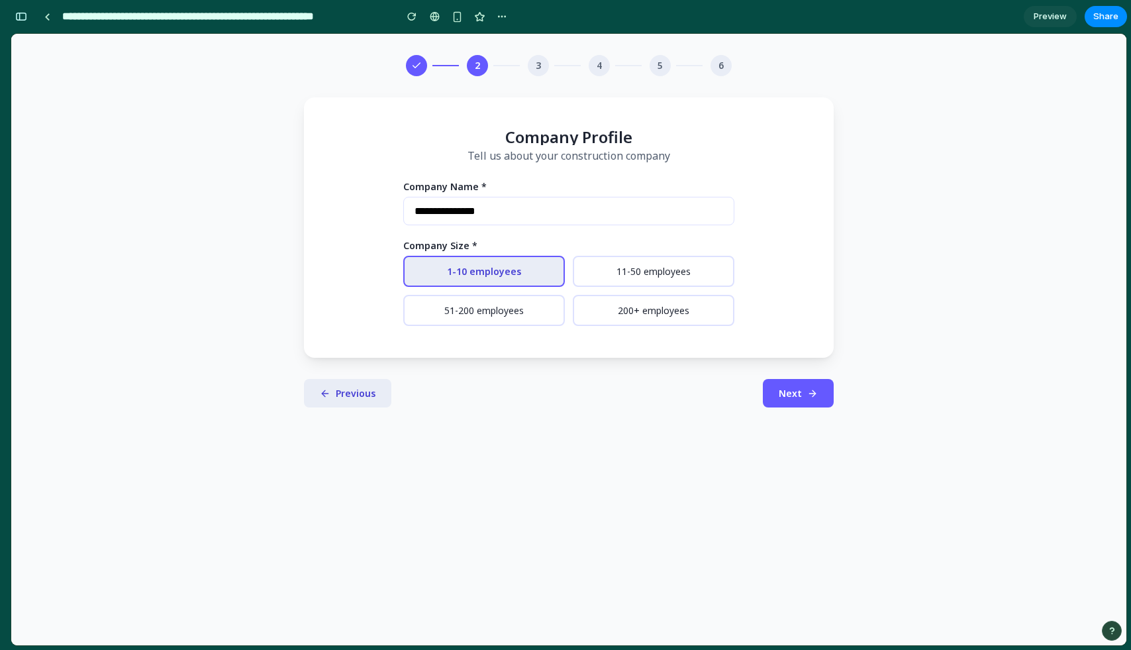
click at [809, 432] on div "**********" at bounding box center [568, 339] width 1115 height 611
click at [805, 401] on button "Next" at bounding box center [798, 393] width 71 height 28
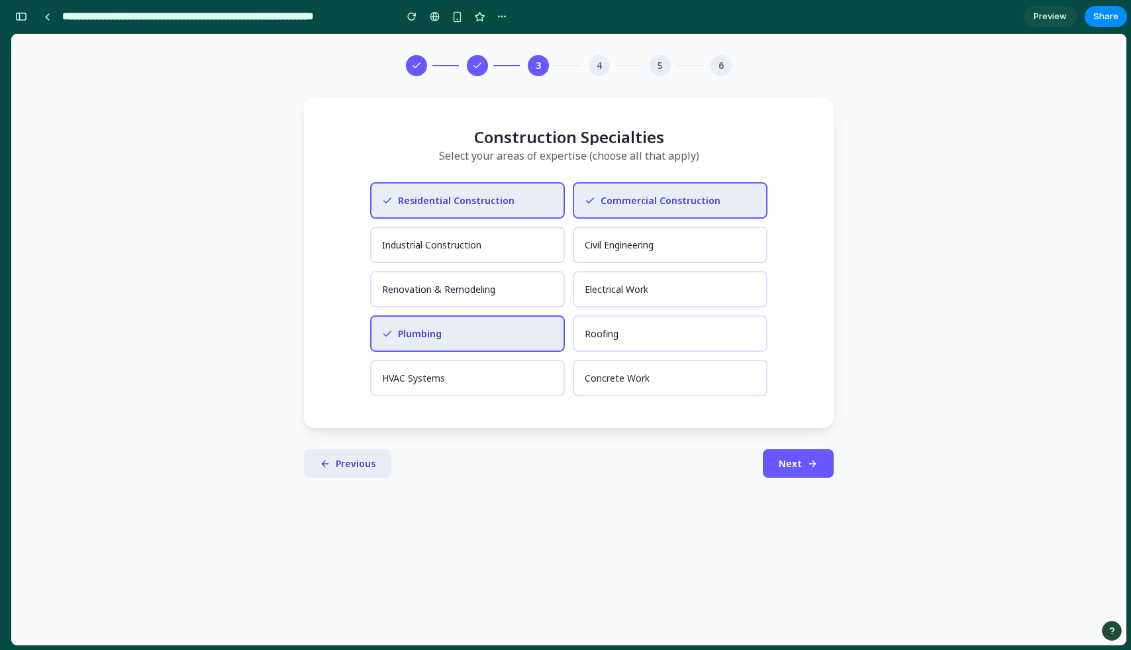
click at [793, 437] on div "3 4 5 6 Construction Specialties Select your areas of expertise (choose all tha…" at bounding box center [569, 266] width 530 height 423
click at [792, 452] on button "Next" at bounding box center [798, 463] width 71 height 28
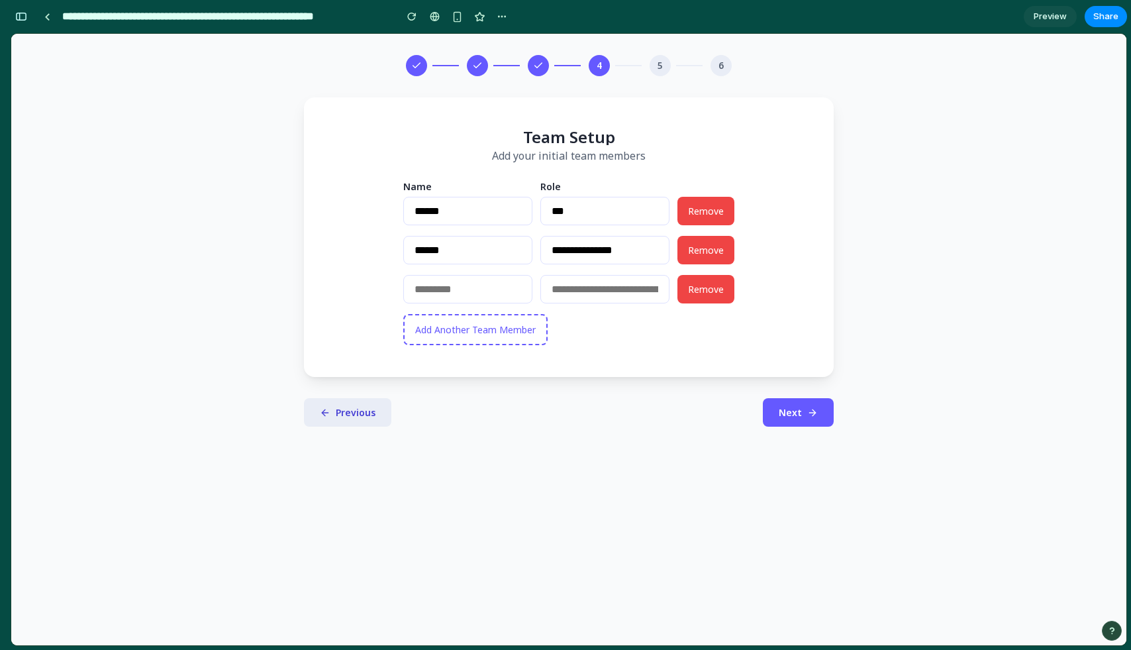
click at [807, 408] on button "Next" at bounding box center [798, 412] width 71 height 28
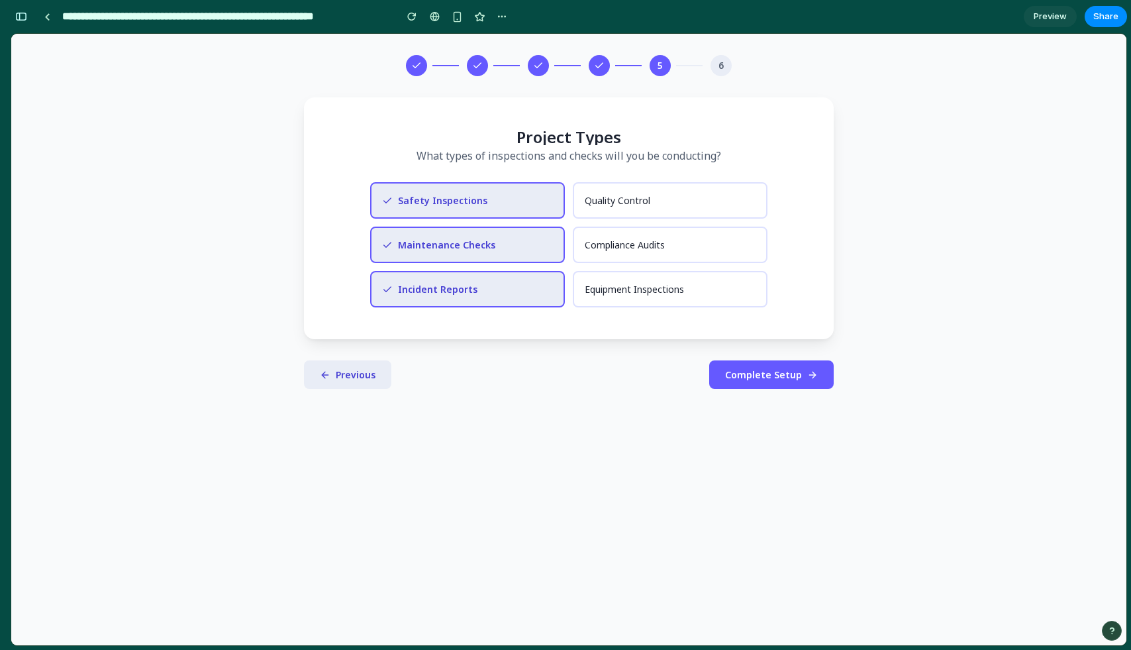
click at [797, 370] on span "Complete Setup" at bounding box center [763, 374] width 77 height 13
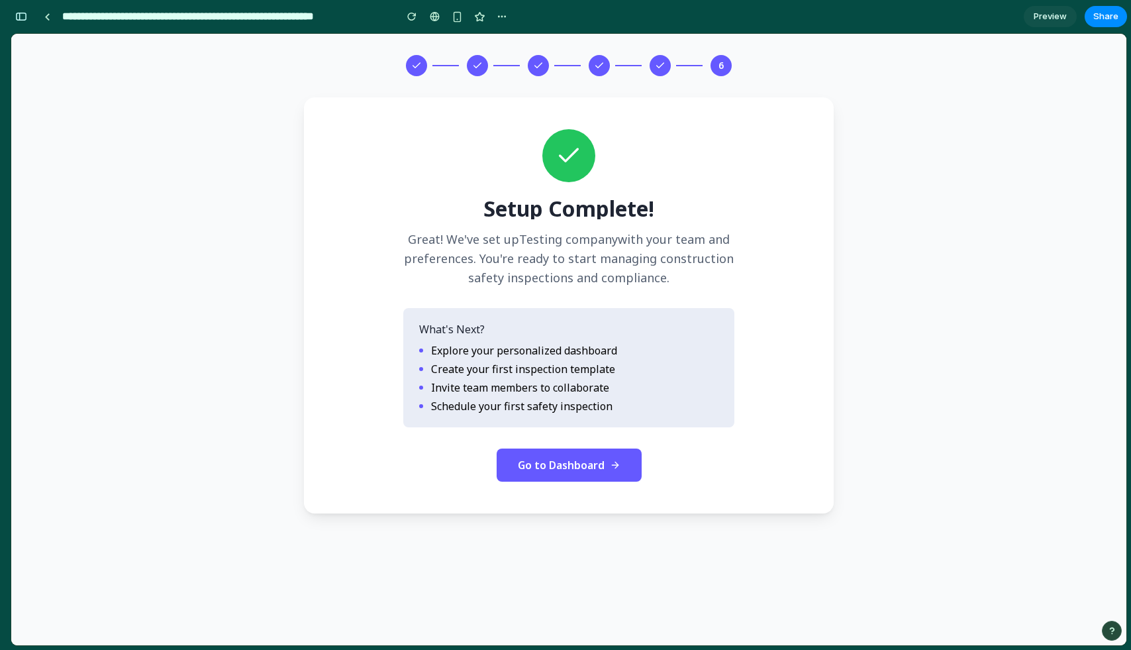
click at [595, 462] on span "Go to Dashboard" at bounding box center [561, 465] width 87 height 15
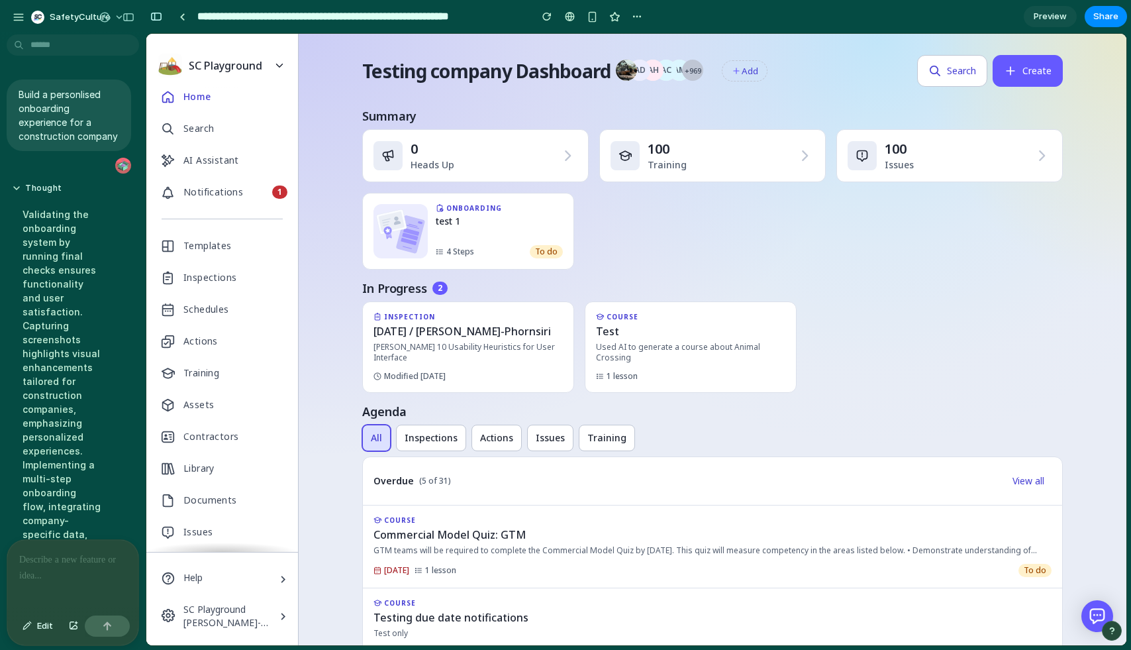
click at [63, 564] on p at bounding box center [72, 560] width 107 height 16
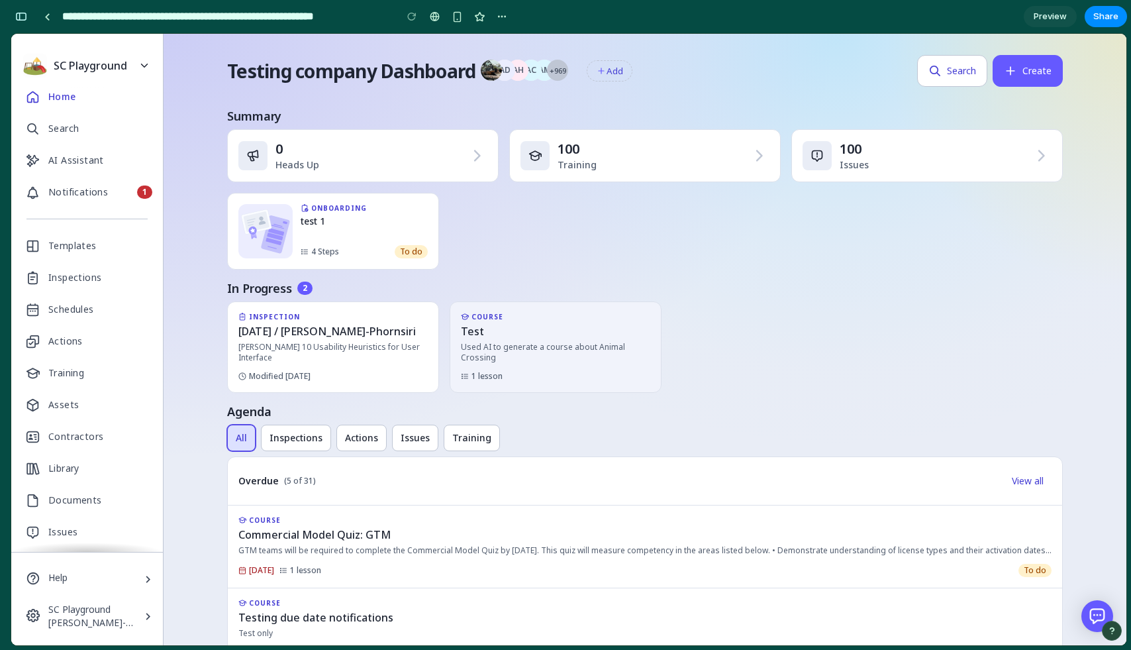
scroll to position [1065, 0]
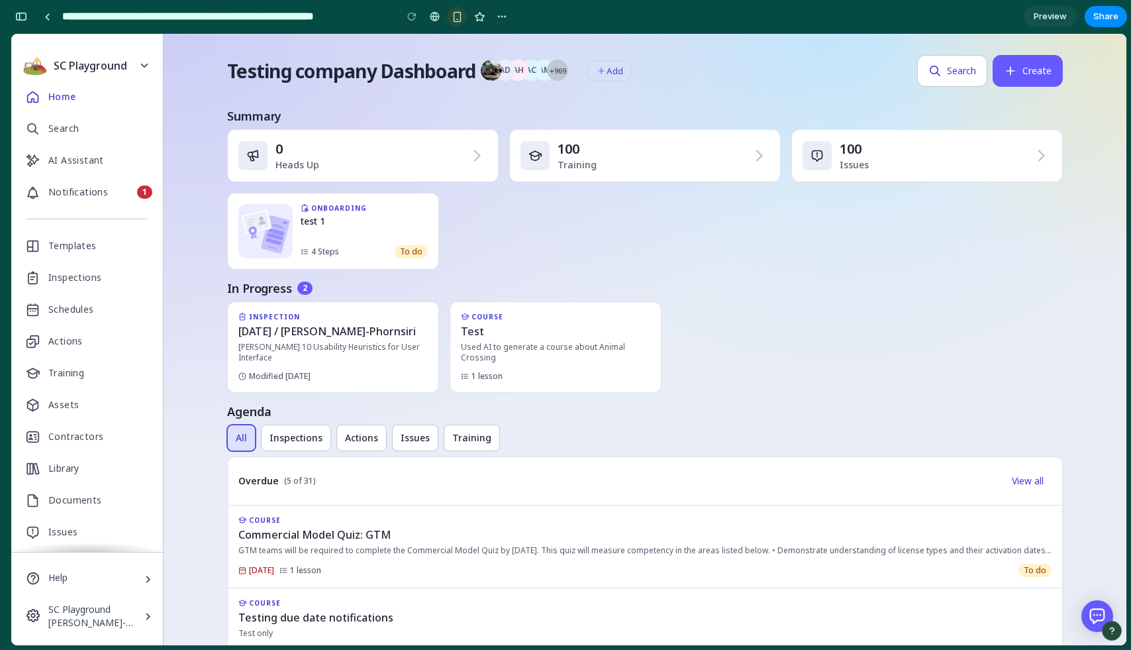
click at [458, 13] on div "button" at bounding box center [457, 16] width 11 height 11
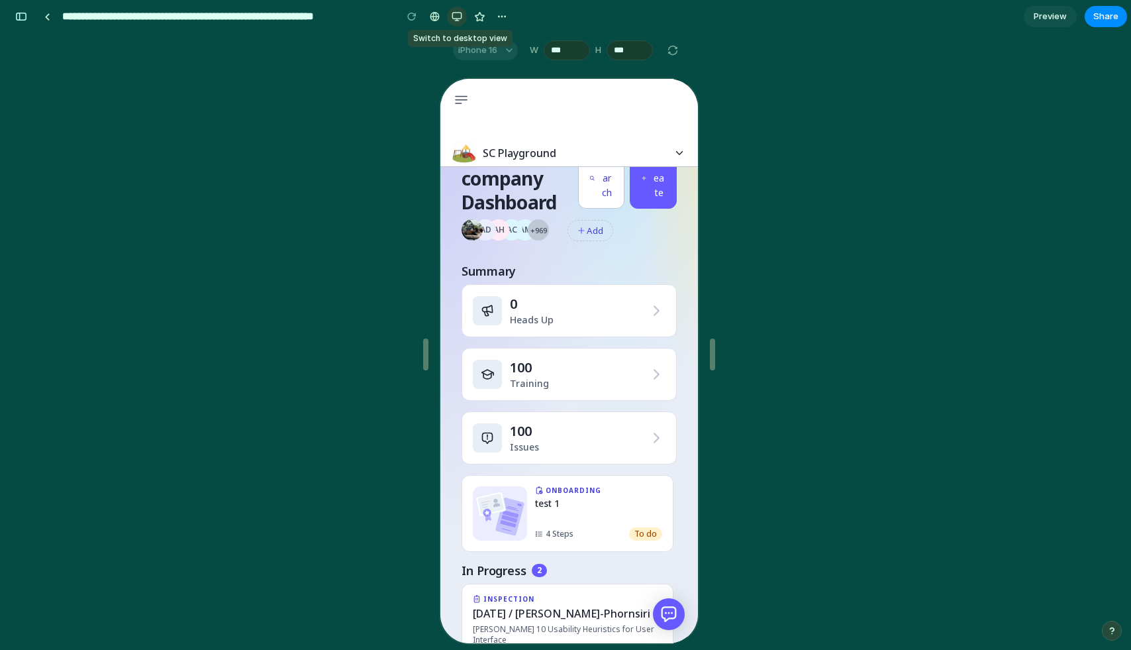
click at [458, 17] on div "button" at bounding box center [457, 16] width 11 height 11
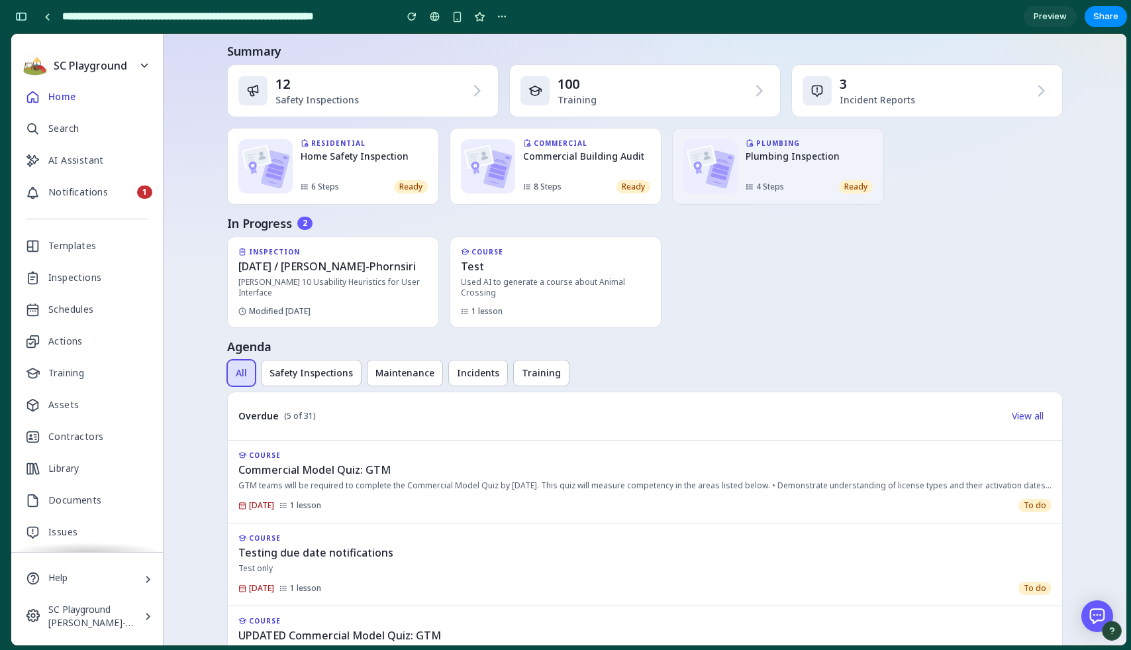
scroll to position [0, 0]
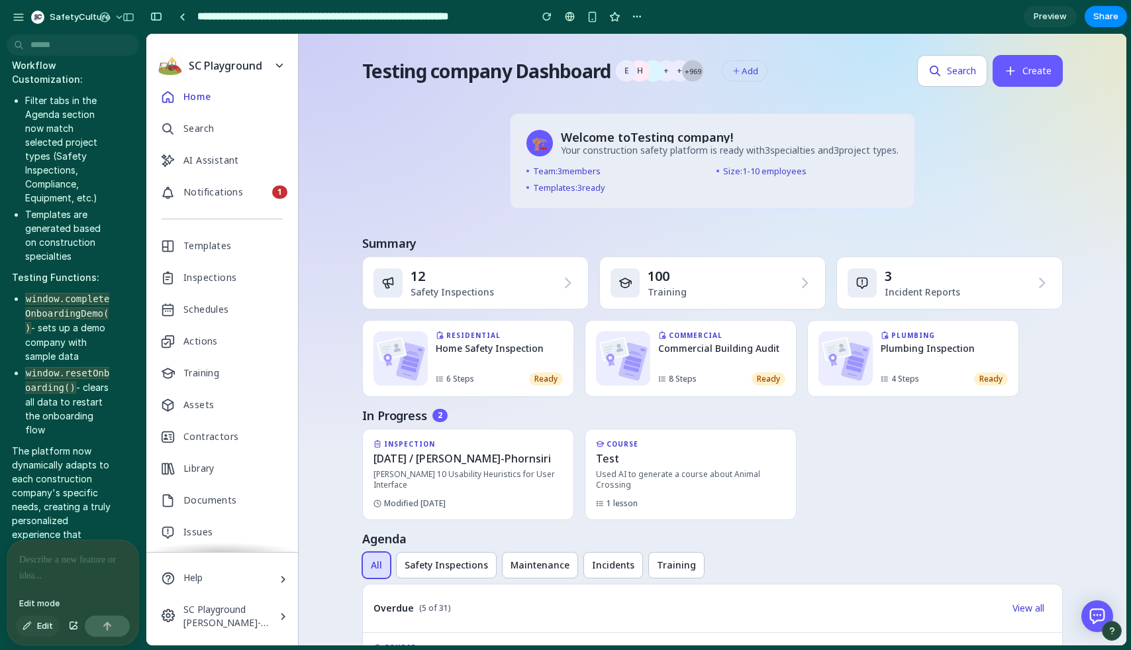
click at [36, 629] on button "Edit" at bounding box center [38, 625] width 44 height 21
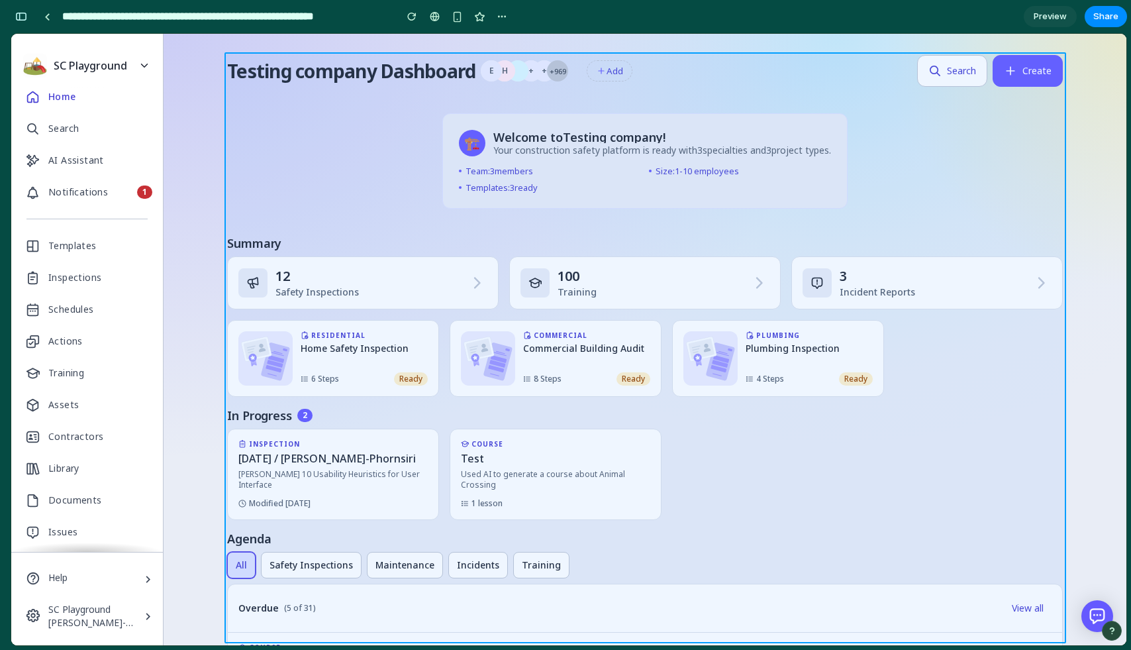
click at [444, 156] on div at bounding box center [637, 339] width 980 height 611
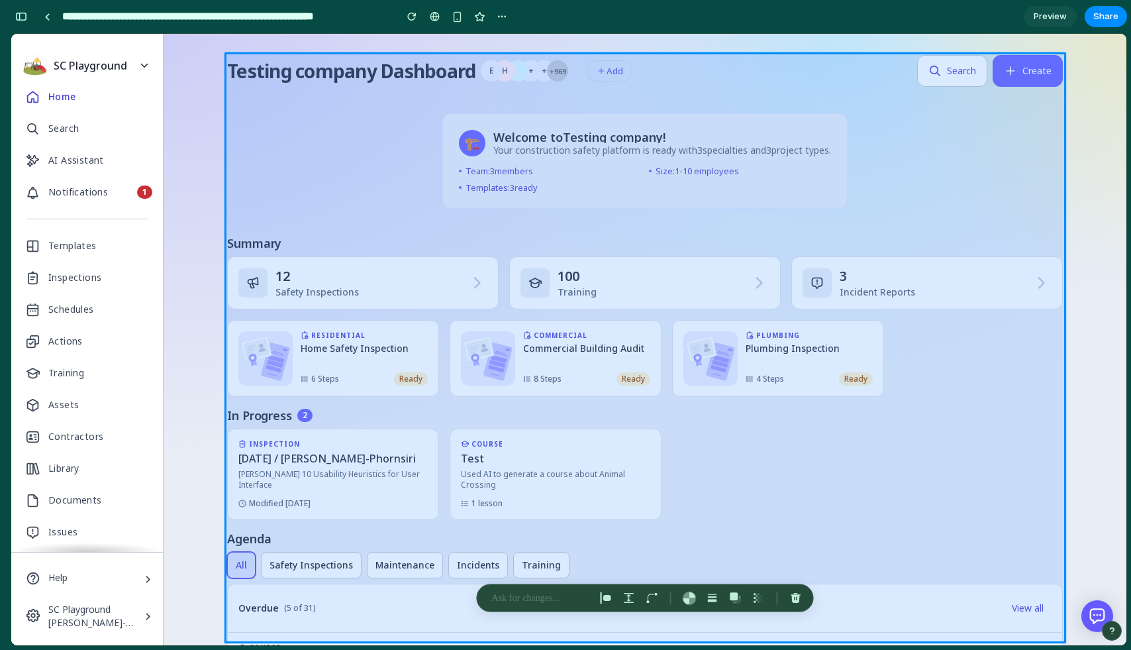
click at [442, 155] on div at bounding box center [637, 339] width 980 height 611
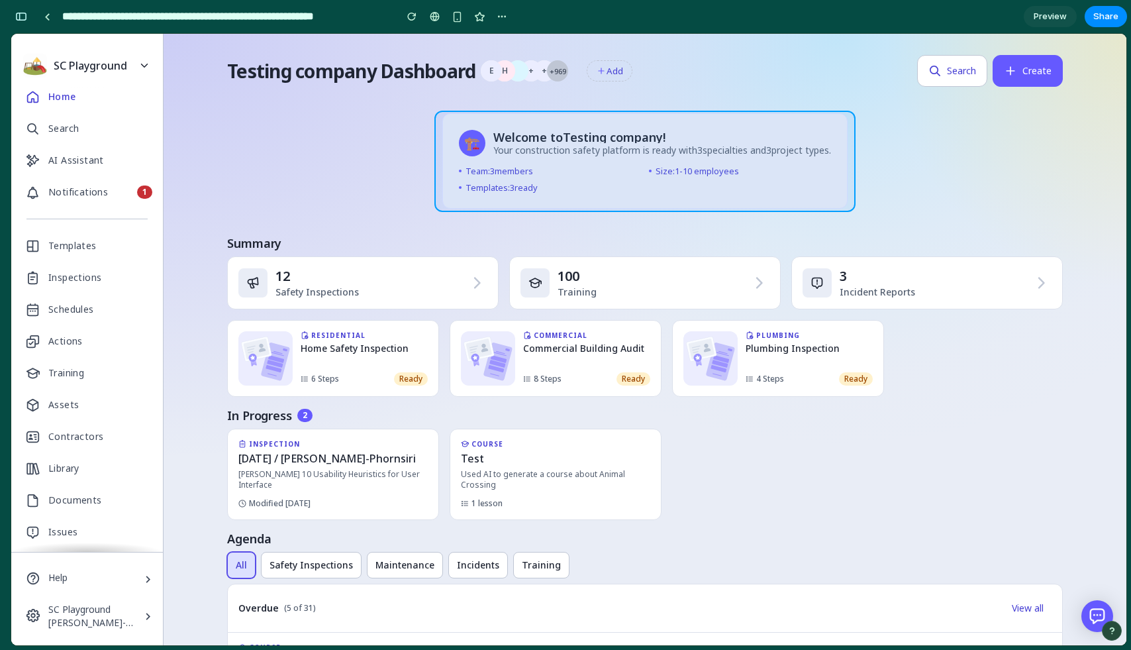
click at [704, 122] on div at bounding box center [637, 339] width 980 height 611
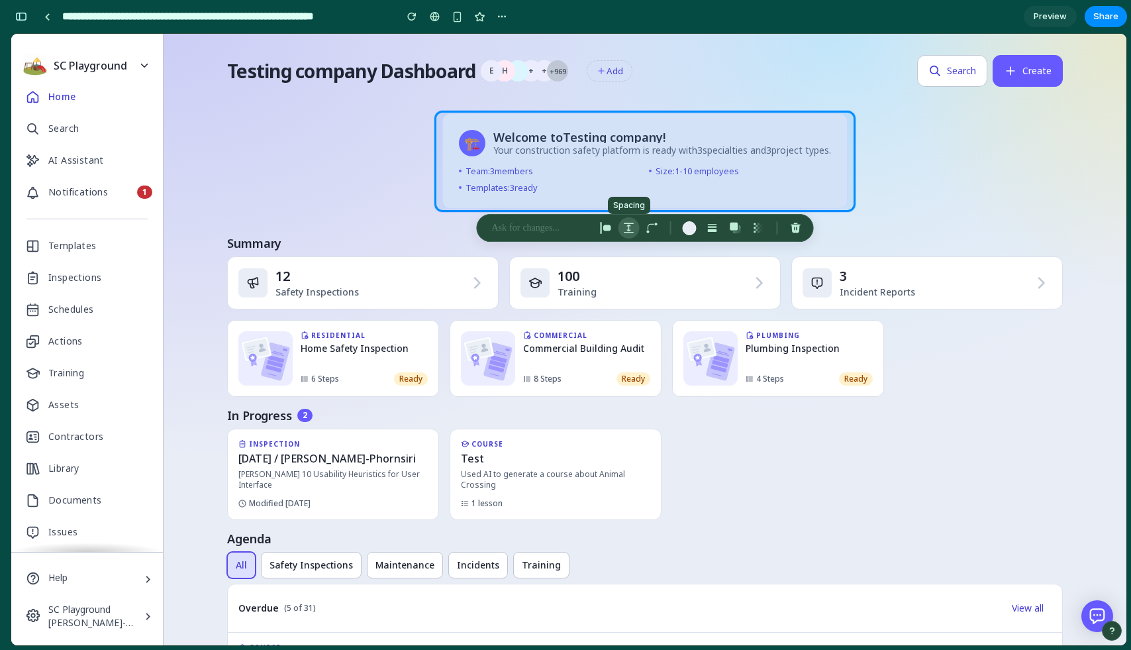
click at [629, 228] on div "button" at bounding box center [629, 228] width 12 height 12
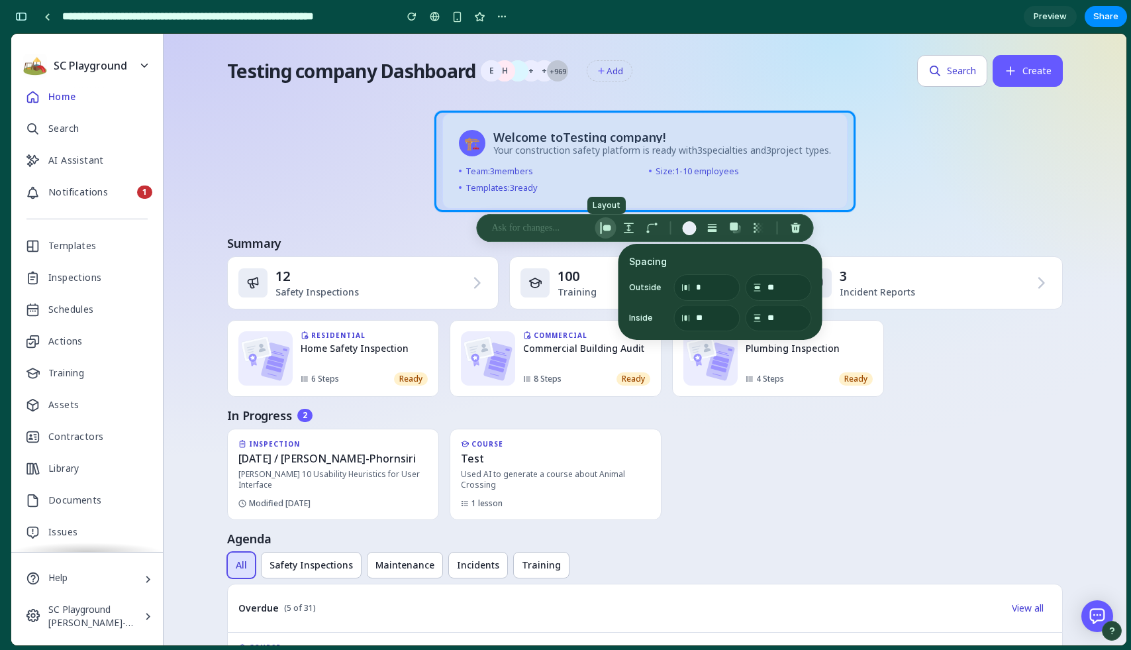
click at [608, 228] on div "button" at bounding box center [606, 228] width 12 height 12
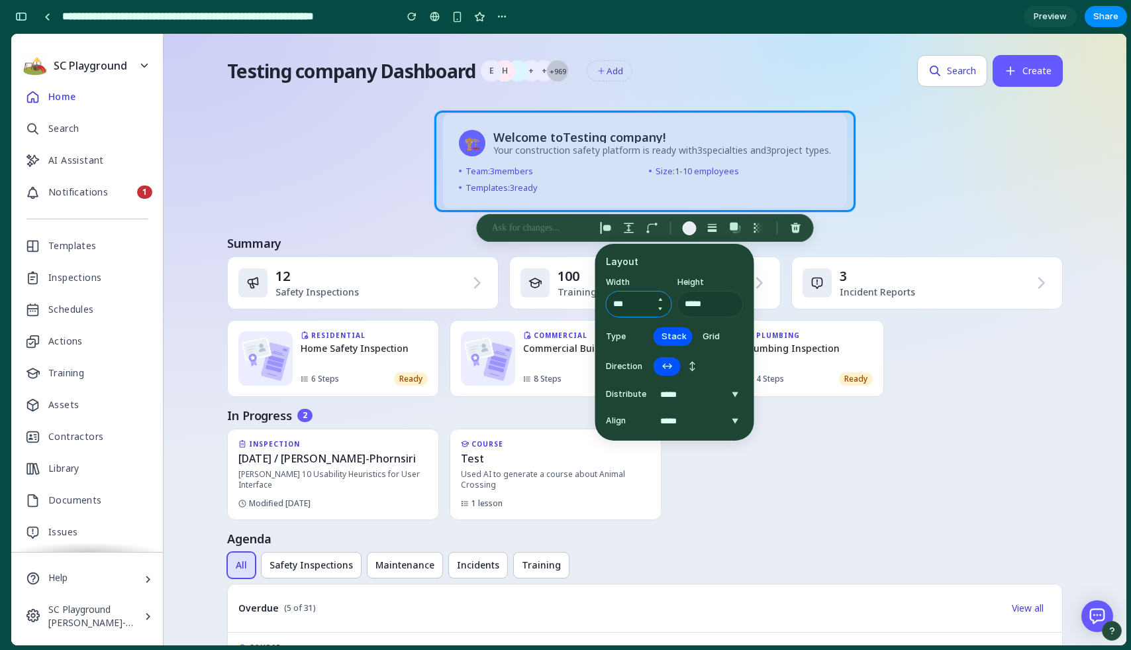
click at [627, 307] on input "***" at bounding box center [639, 304] width 66 height 26
click at [642, 307] on input "****" at bounding box center [639, 304] width 66 height 26
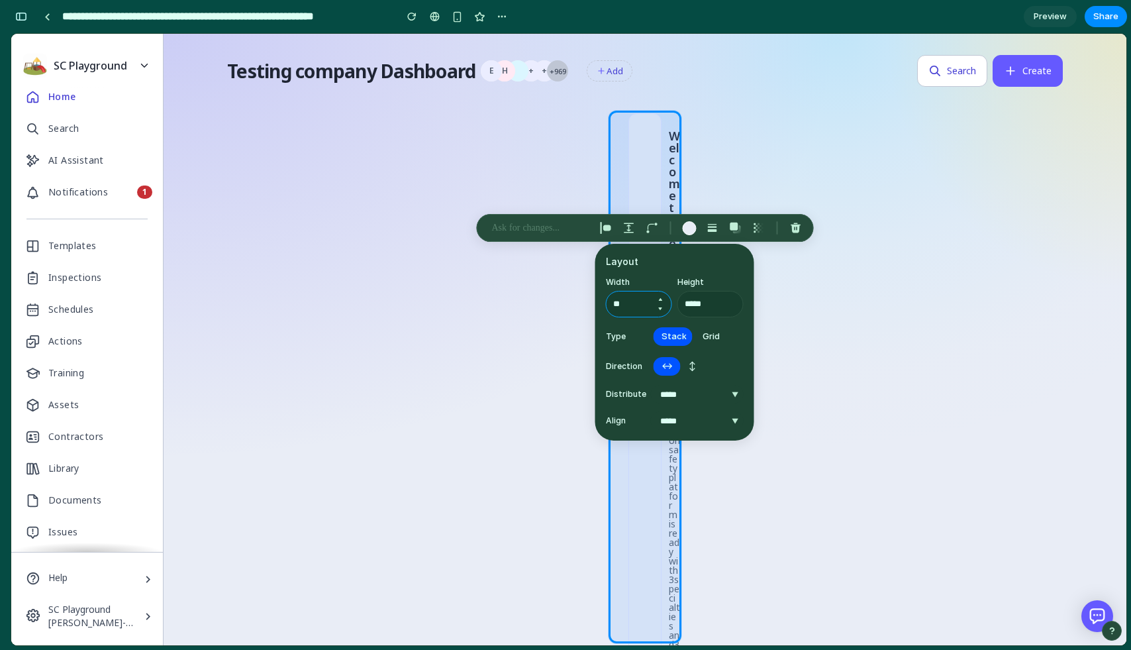
type input "*"
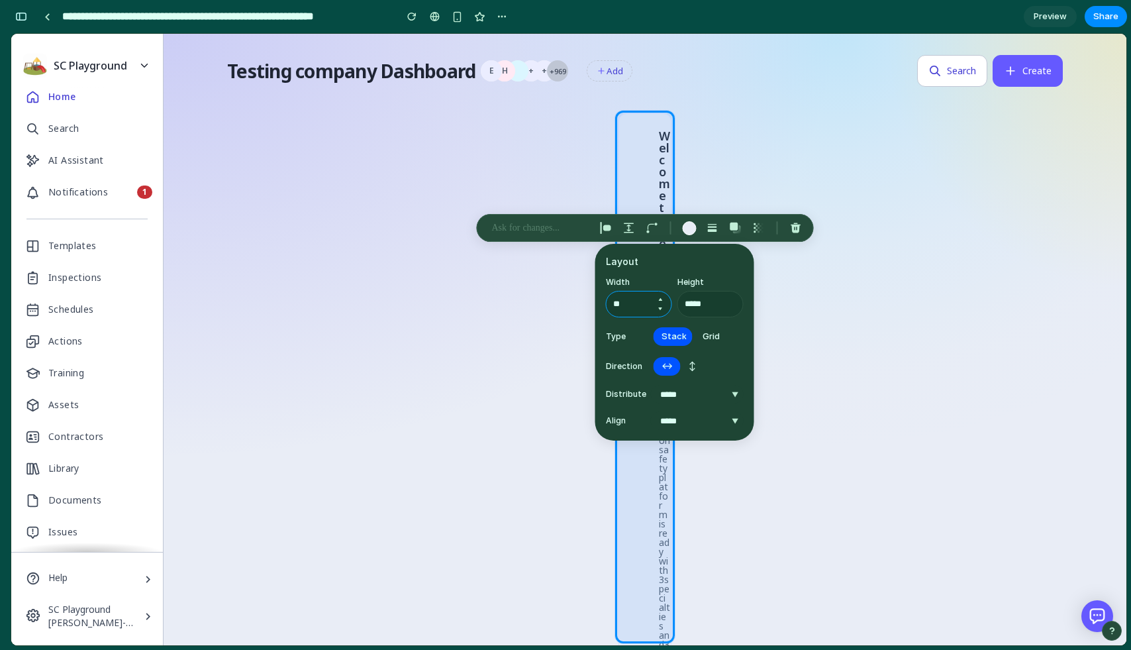
type input "*"
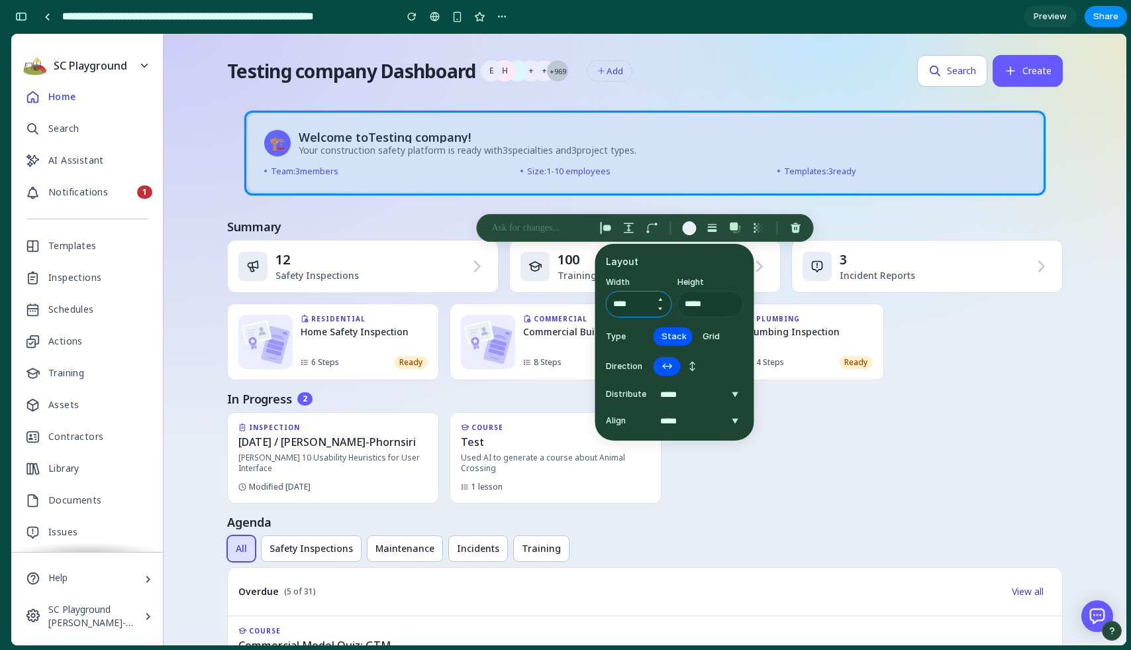
click at [660, 297] on button "Increment" at bounding box center [660, 299] width 13 height 11
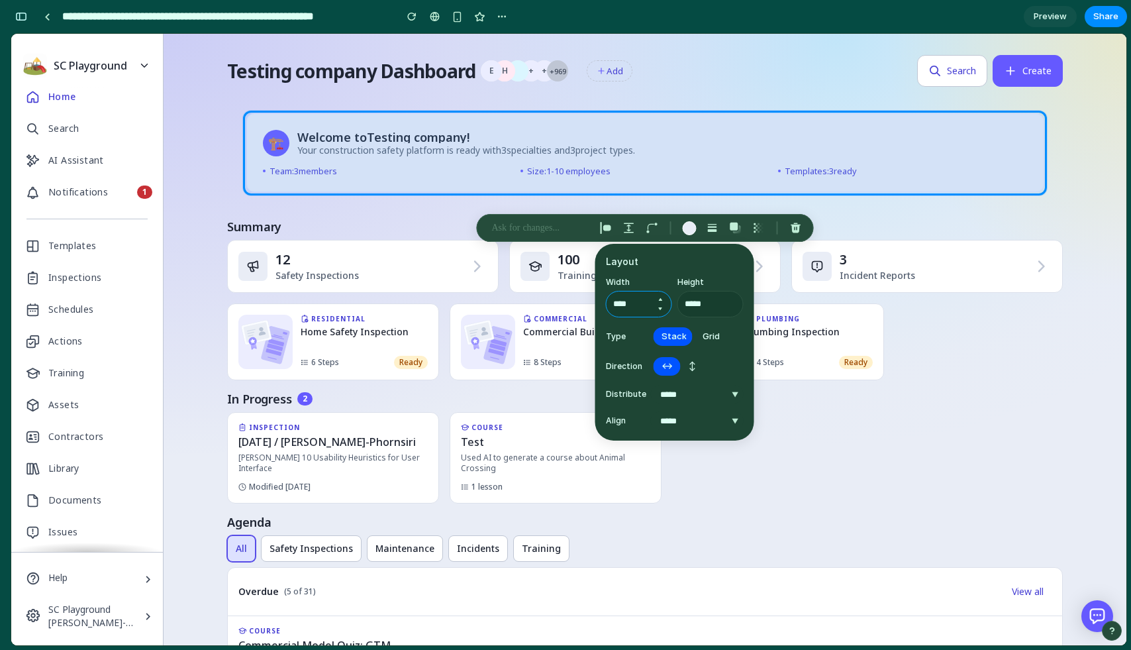
click at [660, 297] on button "Increment" at bounding box center [660, 299] width 13 height 11
click at [660, 298] on button "Increment" at bounding box center [660, 299] width 13 height 11
click at [634, 301] on input "****" at bounding box center [639, 304] width 66 height 26
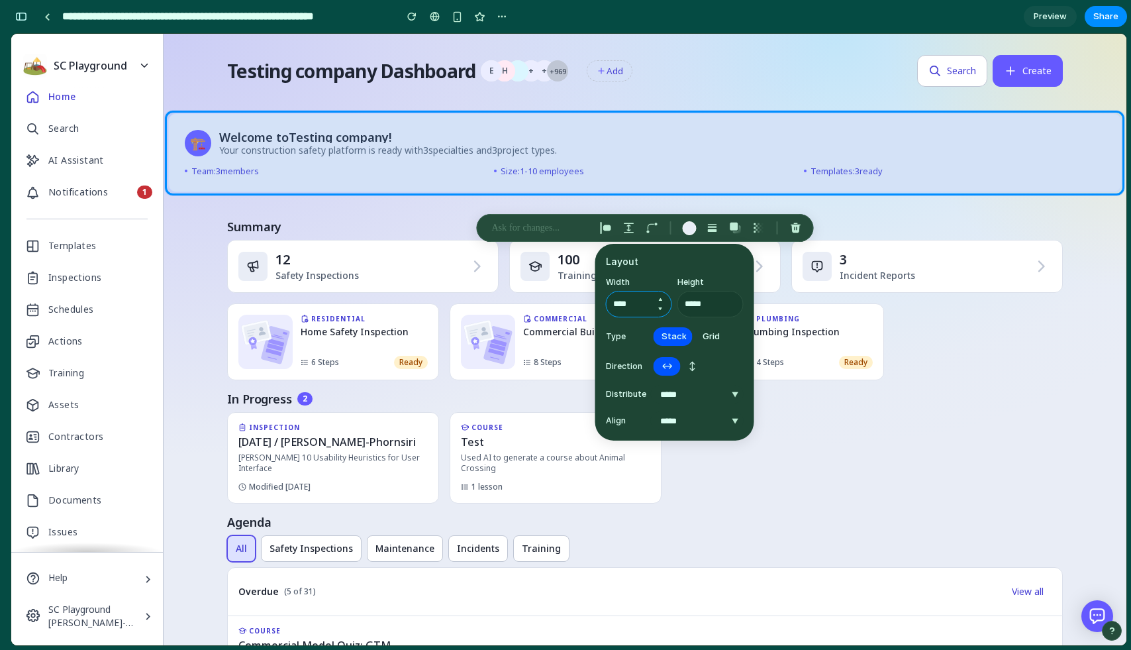
click at [634, 301] on input "****" at bounding box center [639, 304] width 66 height 26
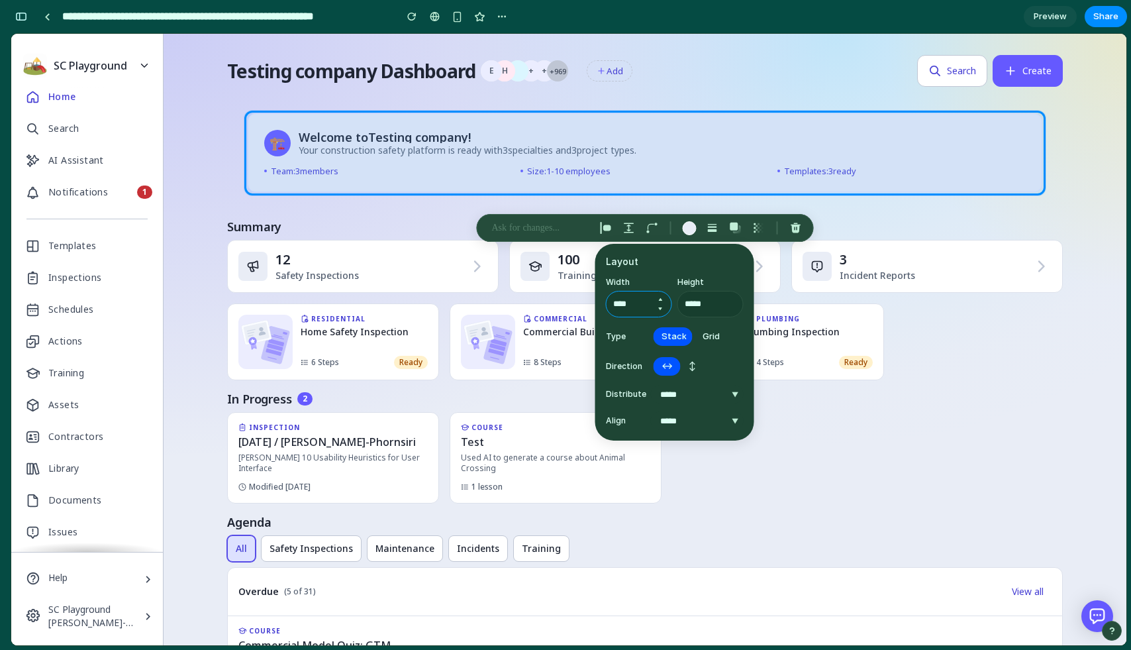
type input "****"
click at [723, 393] on select "**********" at bounding box center [697, 394] width 93 height 19
select select "******"
click at [651, 385] on select "**********" at bounding box center [697, 394] width 93 height 19
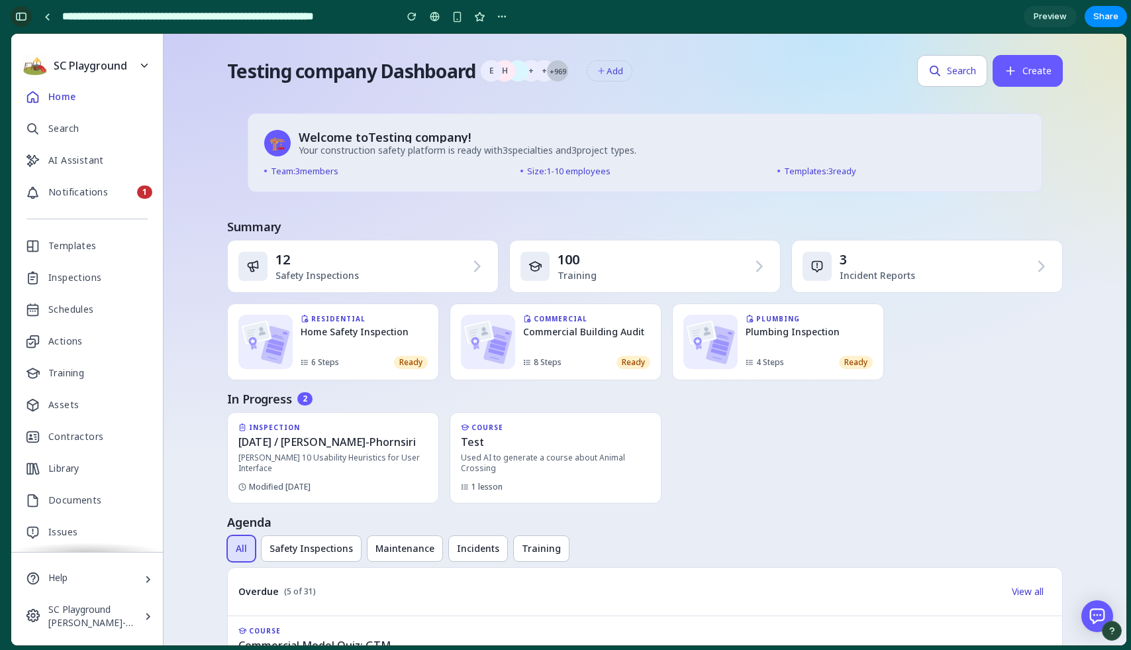
click at [20, 17] on div "button" at bounding box center [21, 16] width 12 height 9
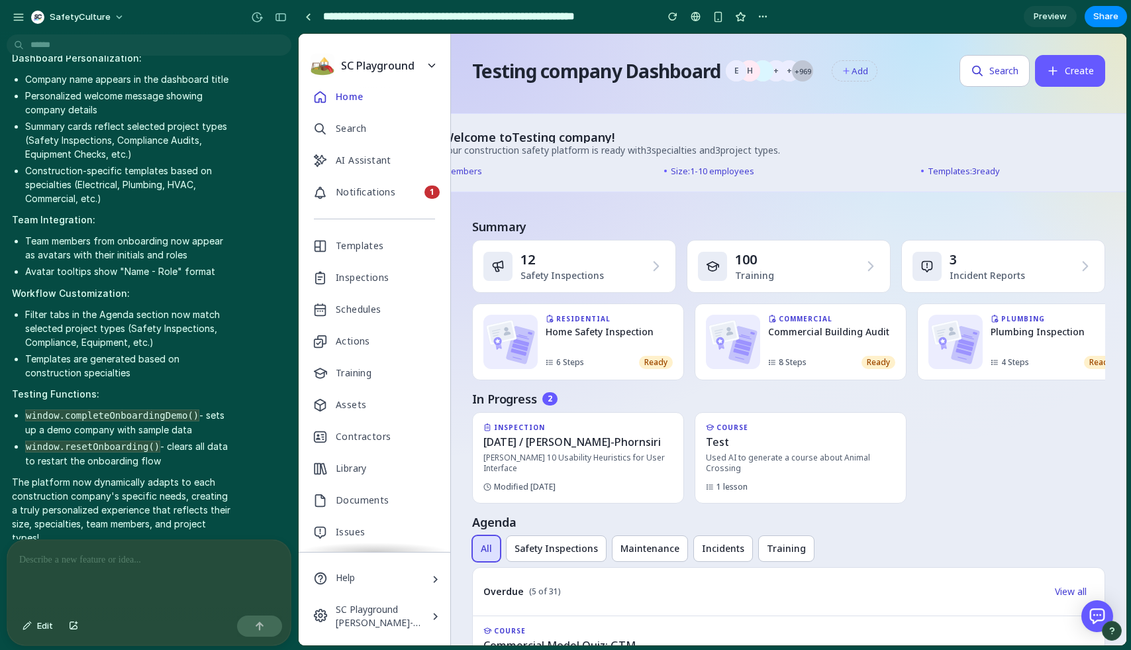
scroll to position [787, 0]
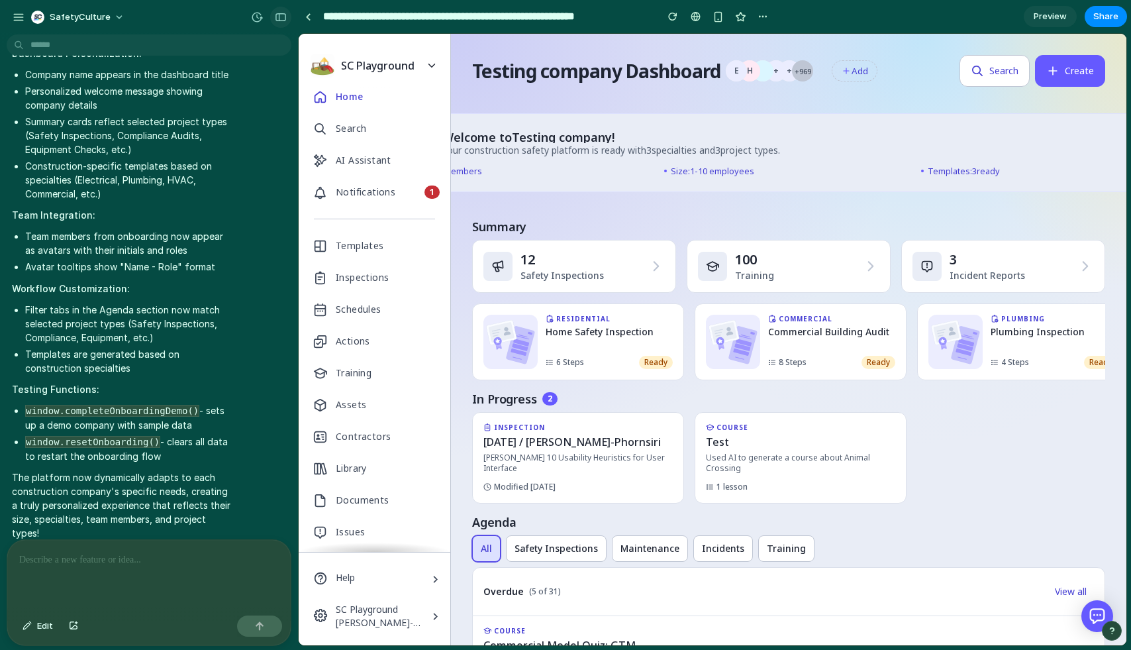
click at [272, 19] on button "button" at bounding box center [280, 17] width 21 height 21
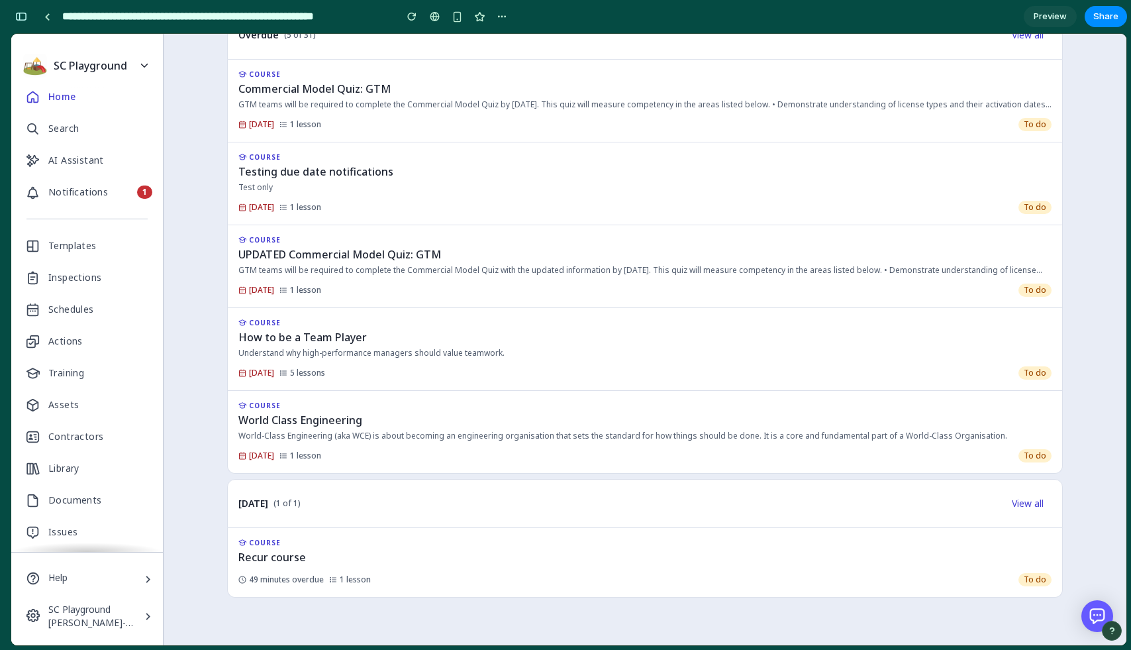
scroll to position [0, 0]
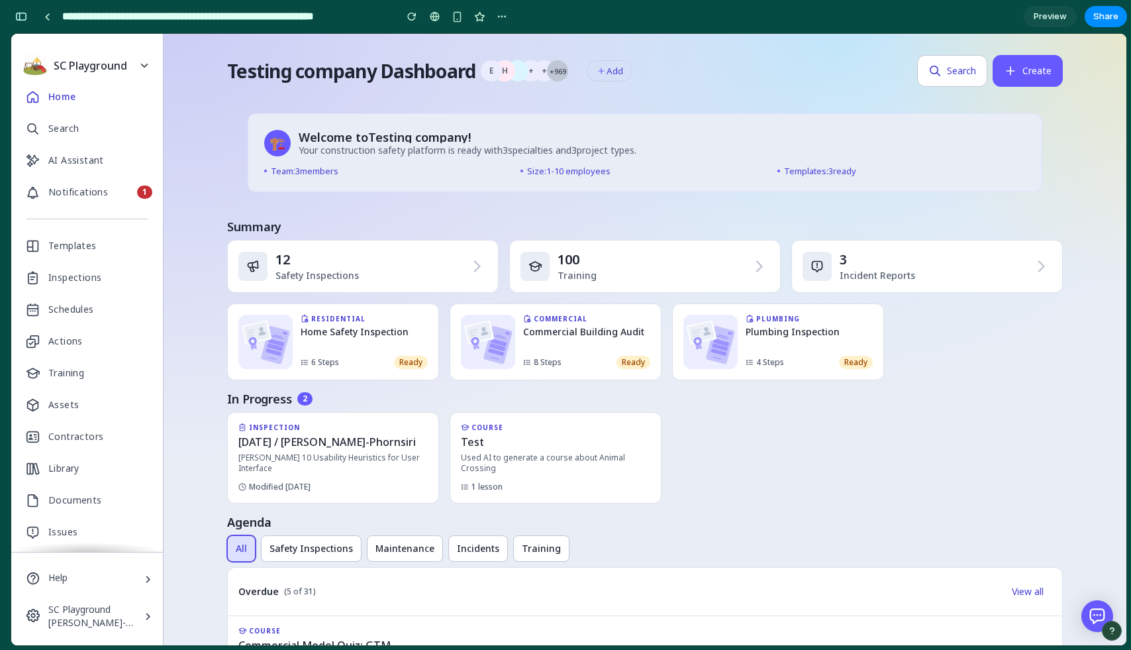
click at [67, 601] on div "SC Playground Nina Osada-Phornsiri" at bounding box center [87, 616] width 152 height 42
click at [315, 176] on span "Team: 3 members" at bounding box center [305, 171] width 68 height 9
click at [833, 159] on div "🏗️ Welcome to Testing company ! Your construction safety platform is ready with…" at bounding box center [645, 152] width 795 height 79
click at [833, 168] on span "Templates: 3 ready" at bounding box center [820, 171] width 72 height 9
click at [829, 167] on span "Templates: 3 ready" at bounding box center [820, 171] width 72 height 9
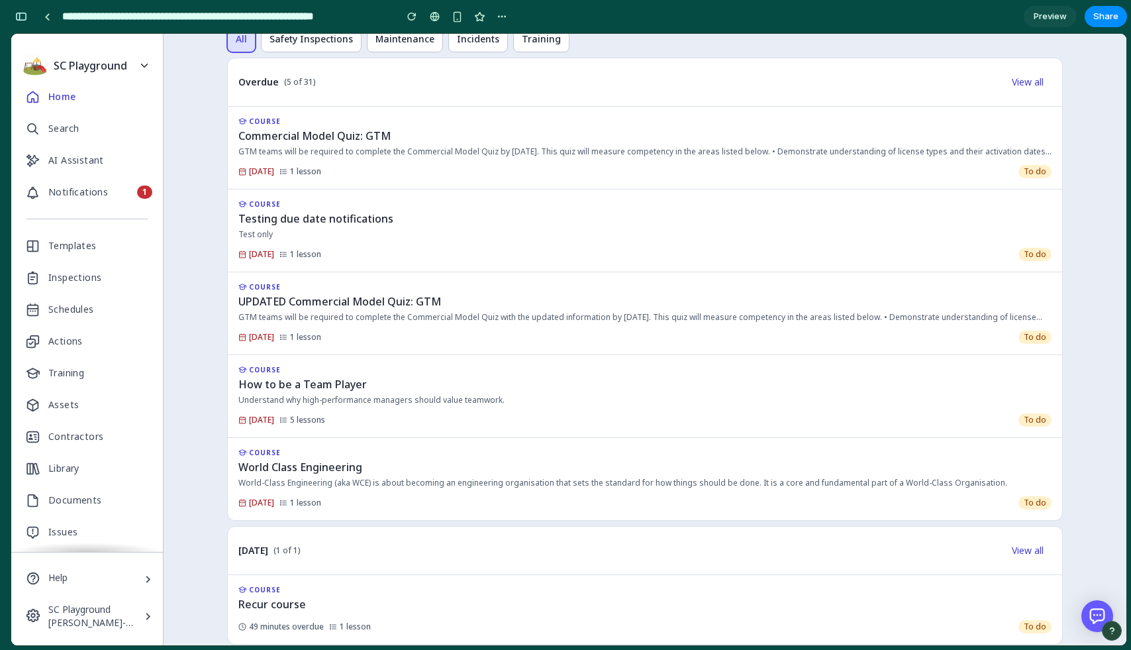
scroll to position [489, 0]
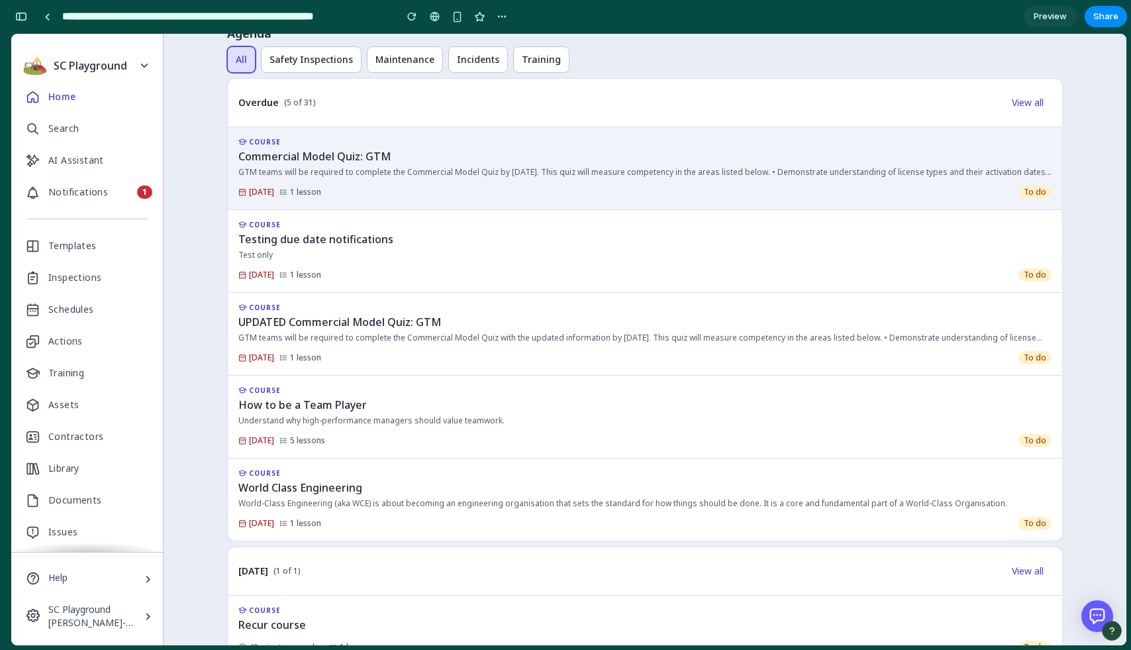
click at [829, 143] on div at bounding box center [848, 142] width 407 height 8
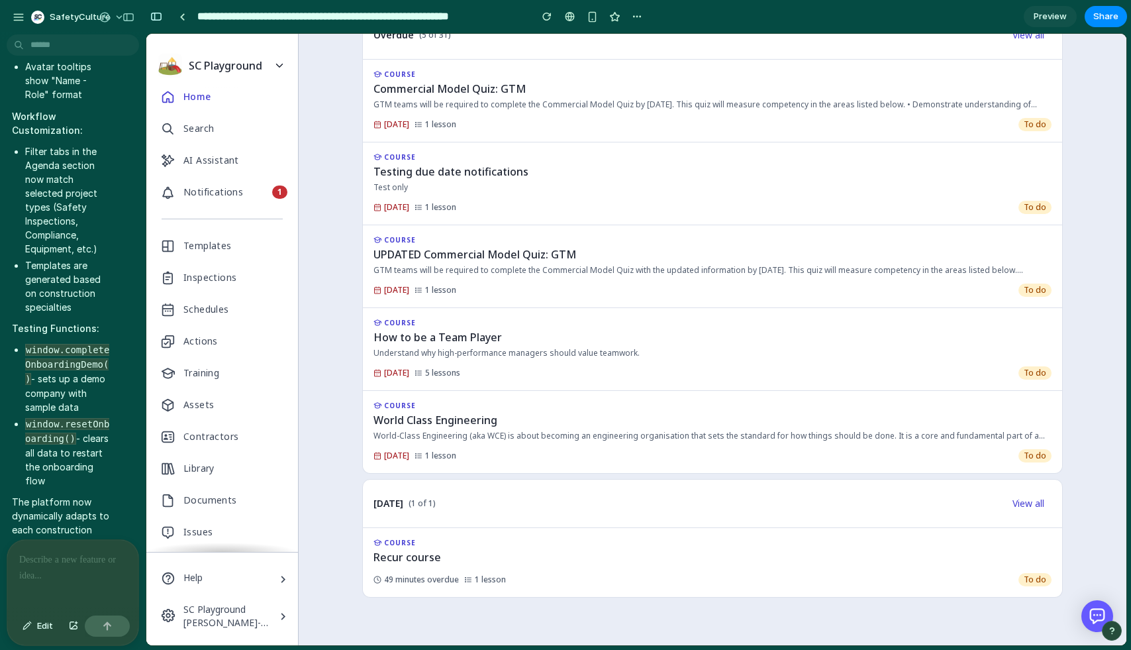
scroll to position [2193, 0]
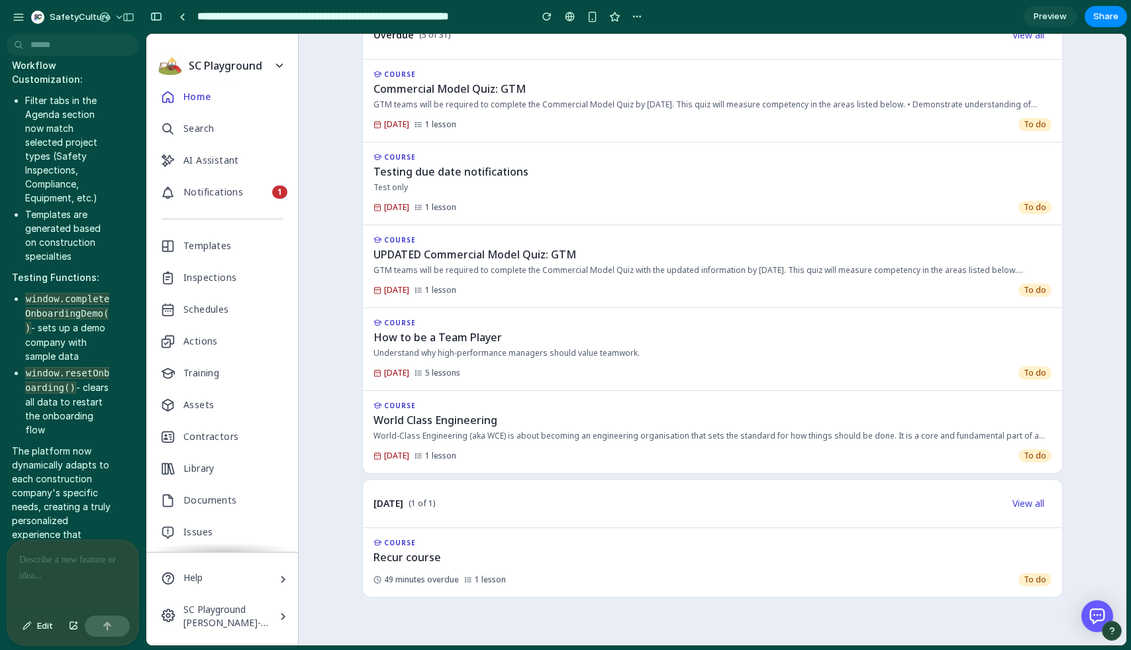
click at [63, 570] on div at bounding box center [72, 575] width 131 height 70
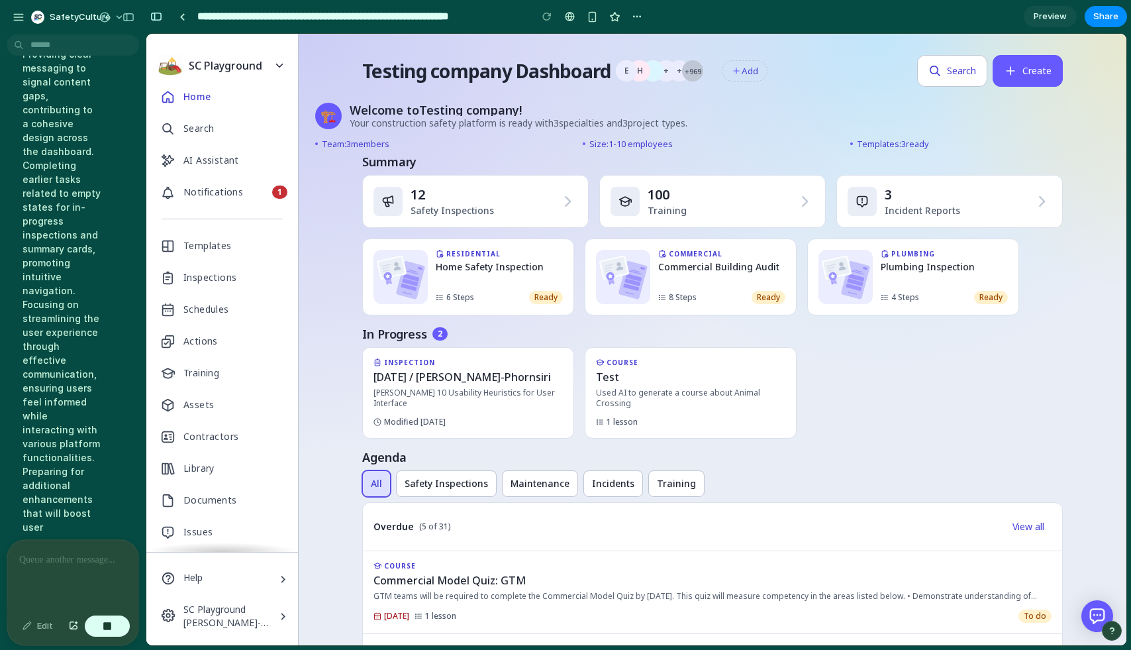
scroll to position [2411, 0]
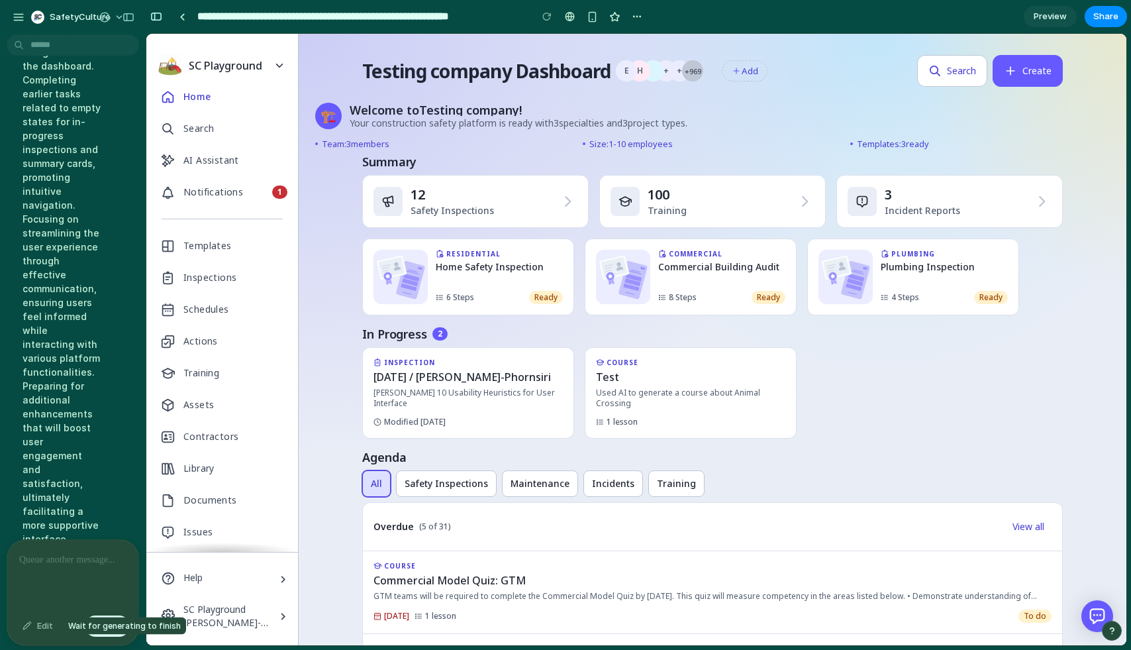
click at [35, 632] on div "Edit" at bounding box center [38, 625] width 44 height 21
click at [34, 621] on div "Edit" at bounding box center [38, 625] width 44 height 21
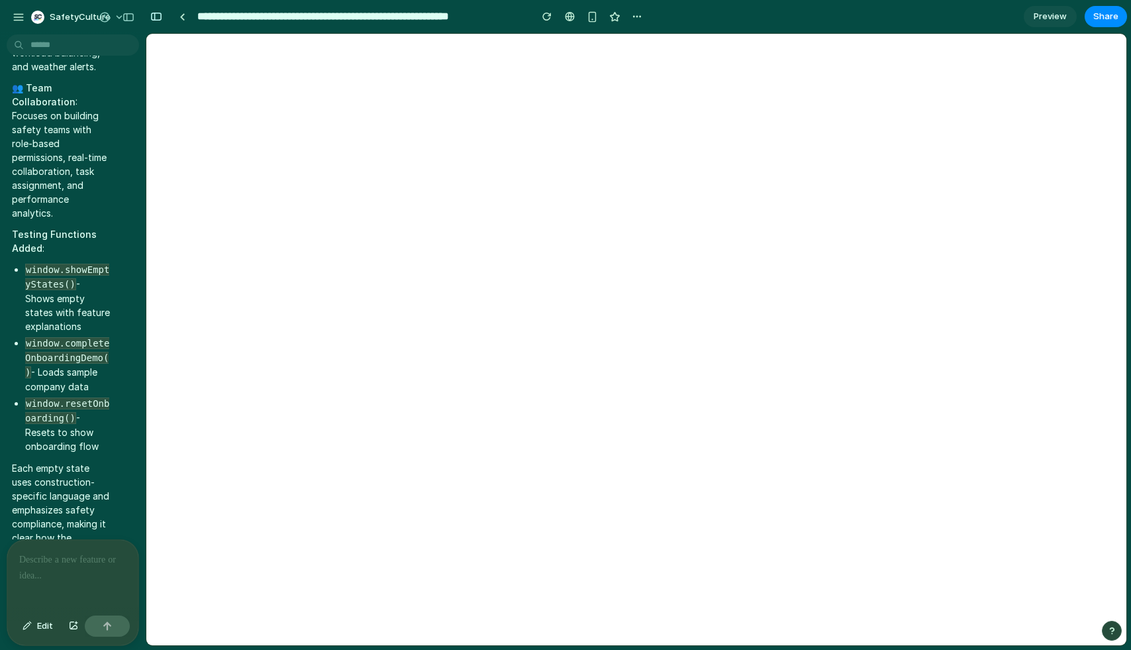
scroll to position [0, 0]
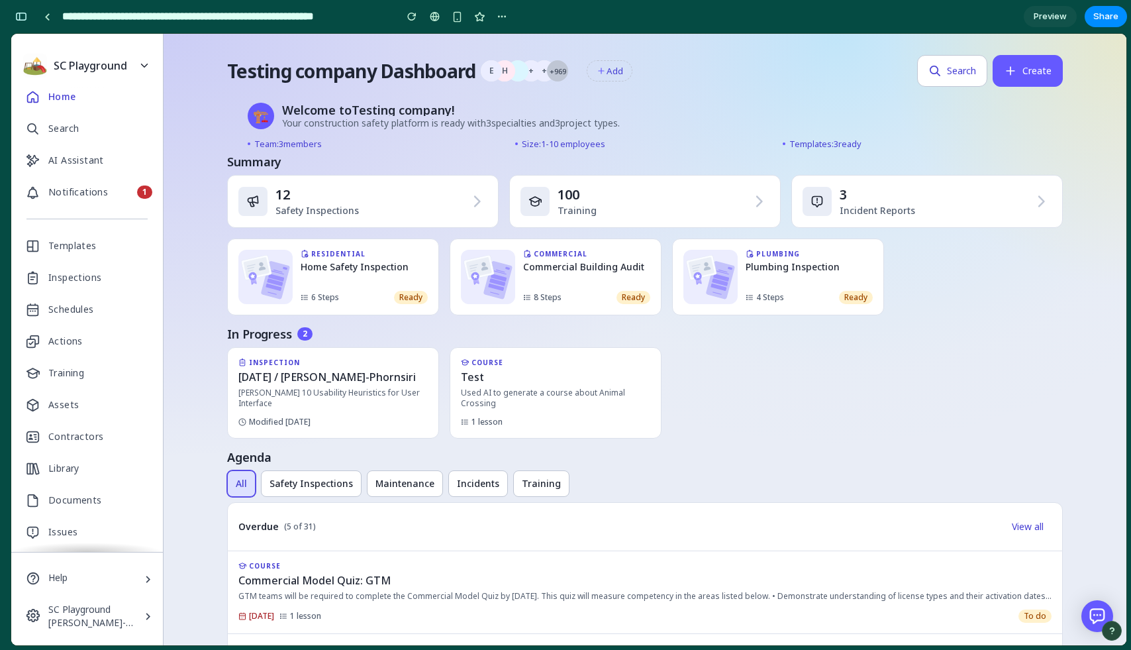
click at [66, 246] on div "Templates" at bounding box center [72, 245] width 48 height 21
click at [66, 277] on div "Inspections" at bounding box center [74, 277] width 53 height 21
click at [70, 313] on div "Schedules" at bounding box center [71, 309] width 46 height 21
click at [21, 16] on div "button" at bounding box center [21, 16] width 12 height 9
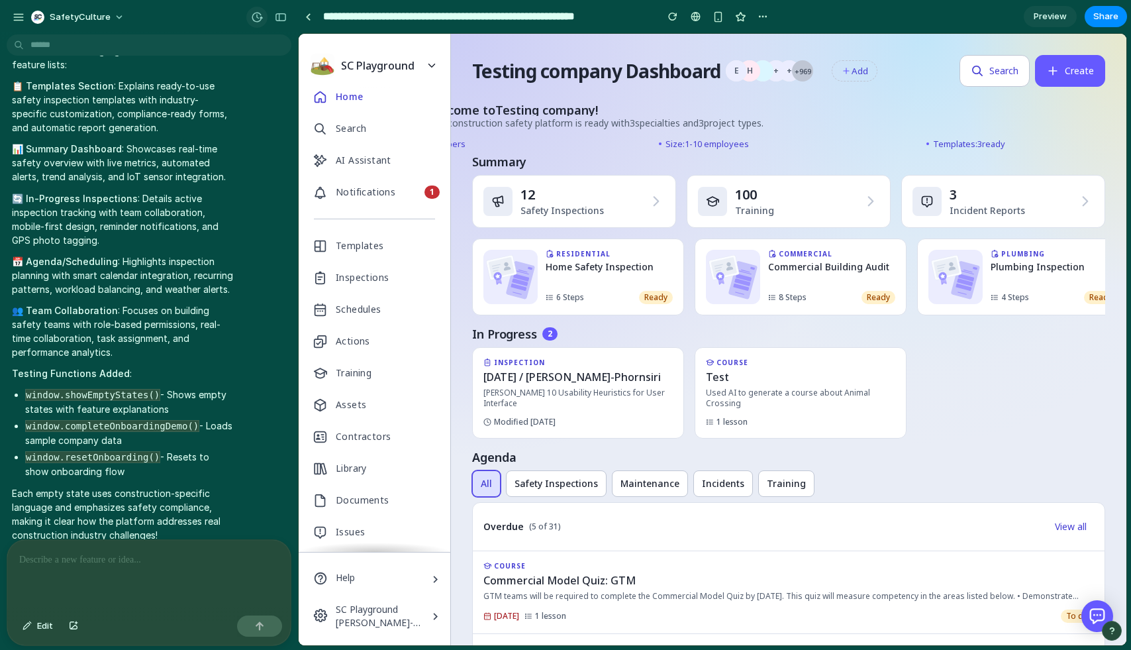
click at [253, 15] on div "button" at bounding box center [257, 17] width 12 height 12
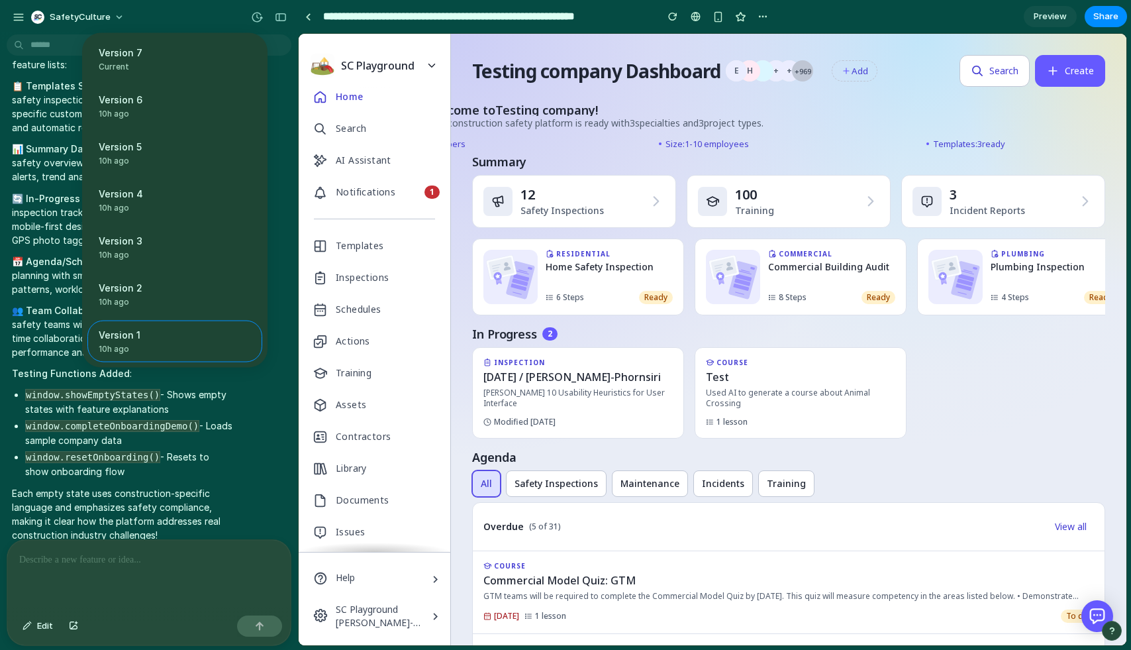
click at [255, 24] on div "Version 7 Current Version 6 10h ago Restore Version 5 10h ago Restore Version 4…" at bounding box center [565, 325] width 1131 height 650
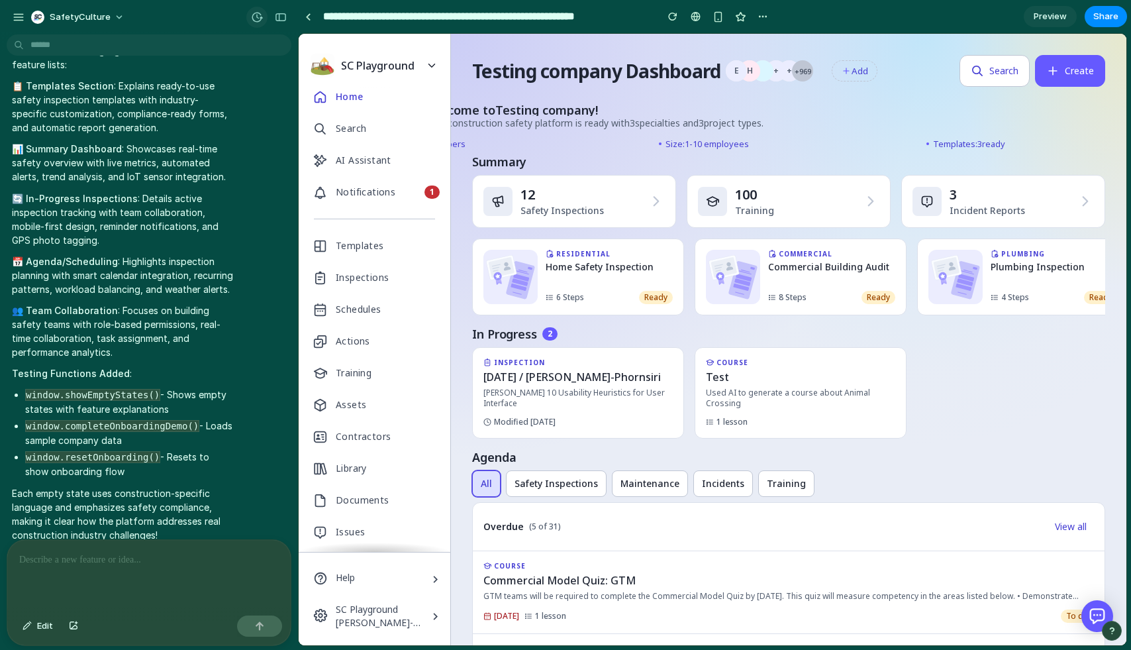
click at [257, 7] on button "button" at bounding box center [256, 17] width 21 height 21
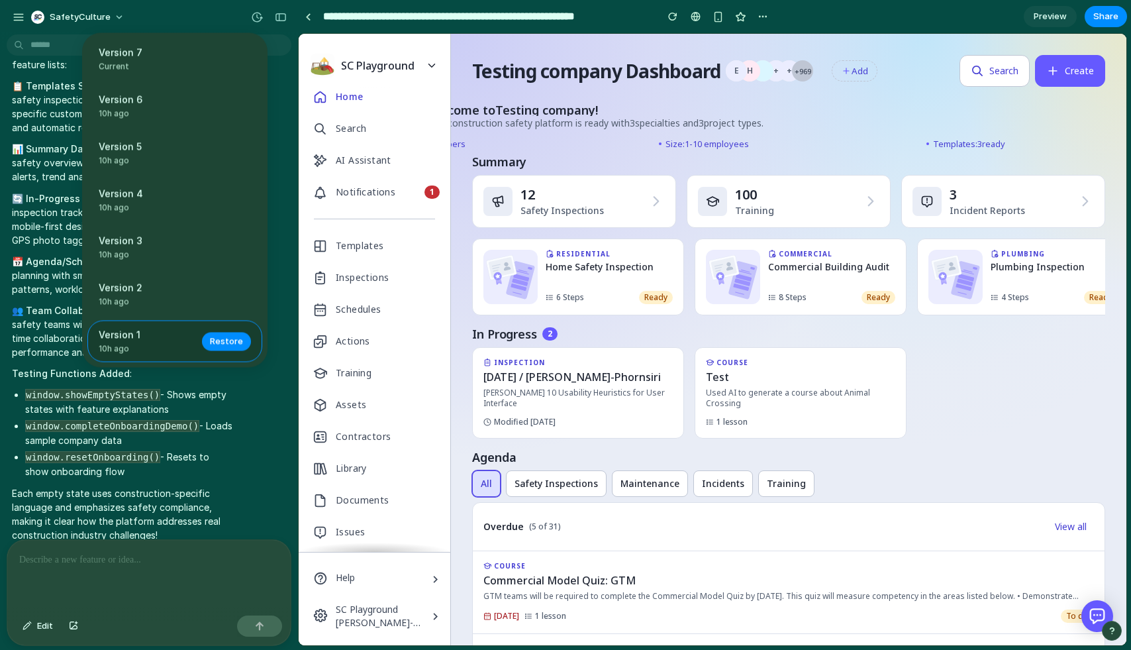
click at [176, 354] on span "10h ago" at bounding box center [146, 349] width 95 height 12
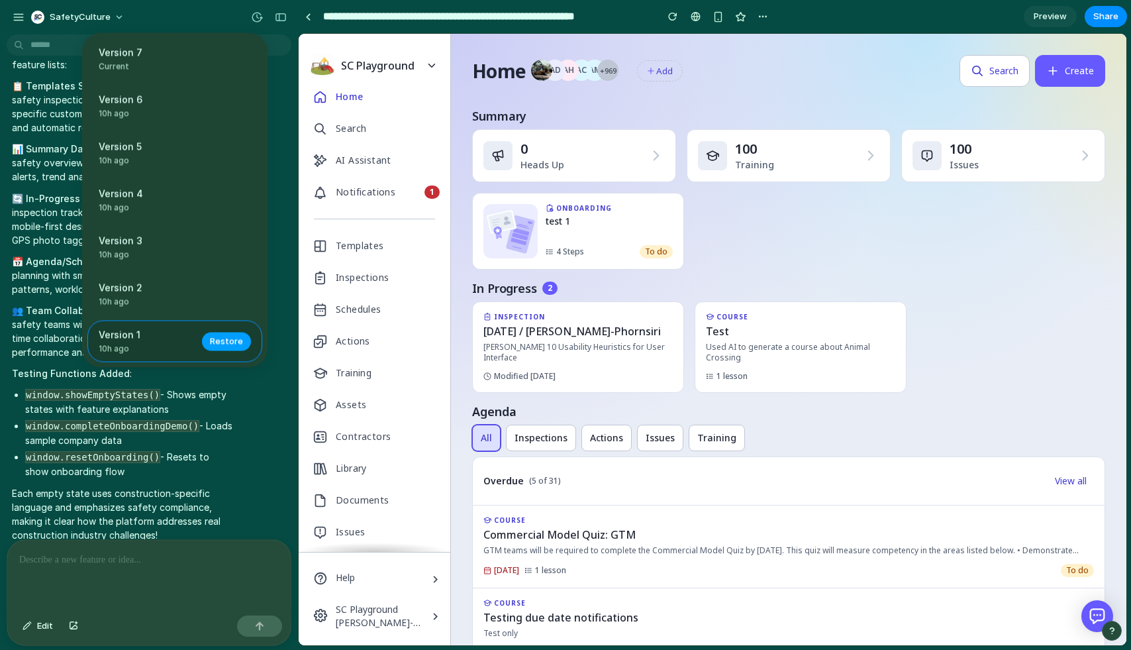
scroll to position [0, 0]
click at [183, 281] on div "Version 2 10h ago Restore" at bounding box center [174, 295] width 175 height 42
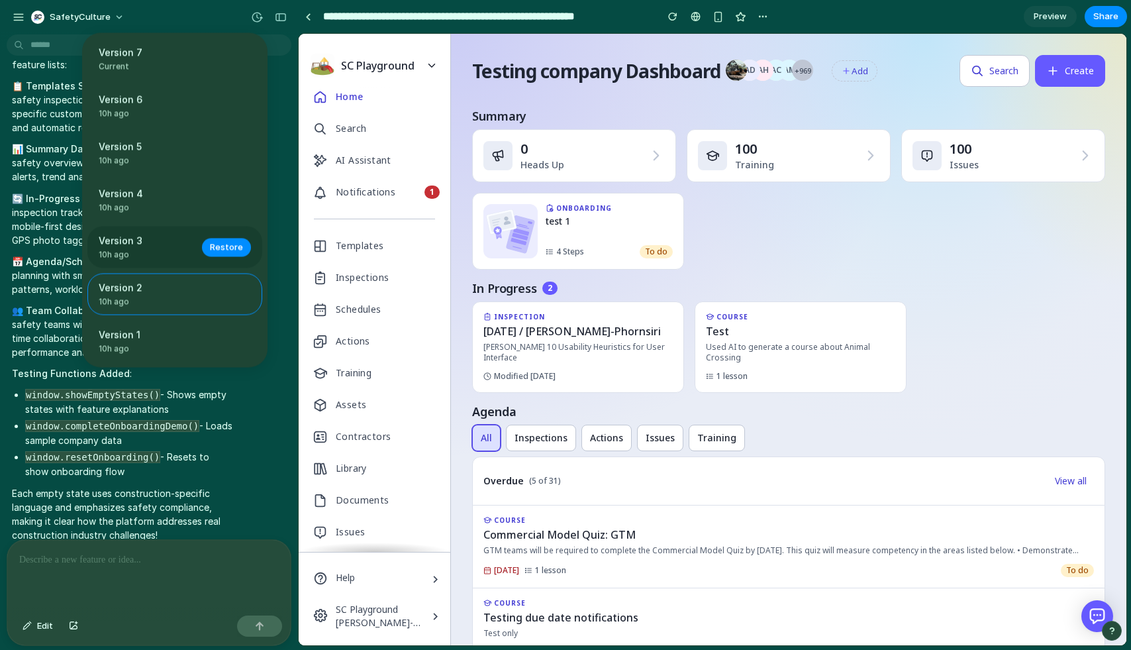
click at [183, 244] on span "Version 3" at bounding box center [146, 241] width 95 height 14
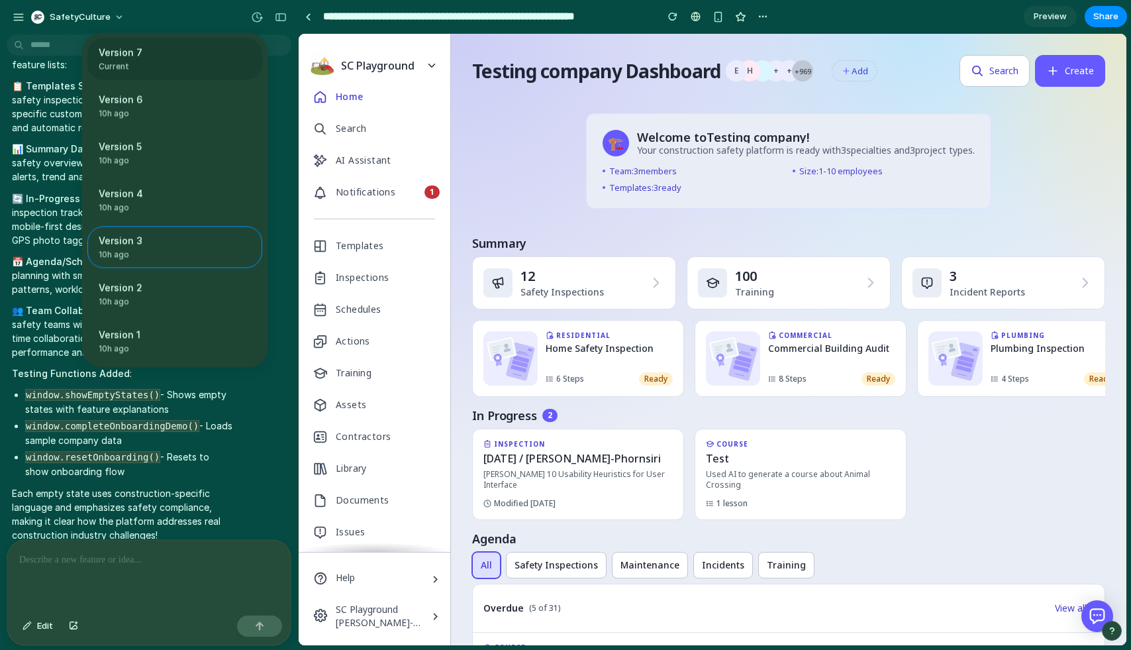
click at [164, 70] on span "Current" at bounding box center [171, 67] width 144 height 12
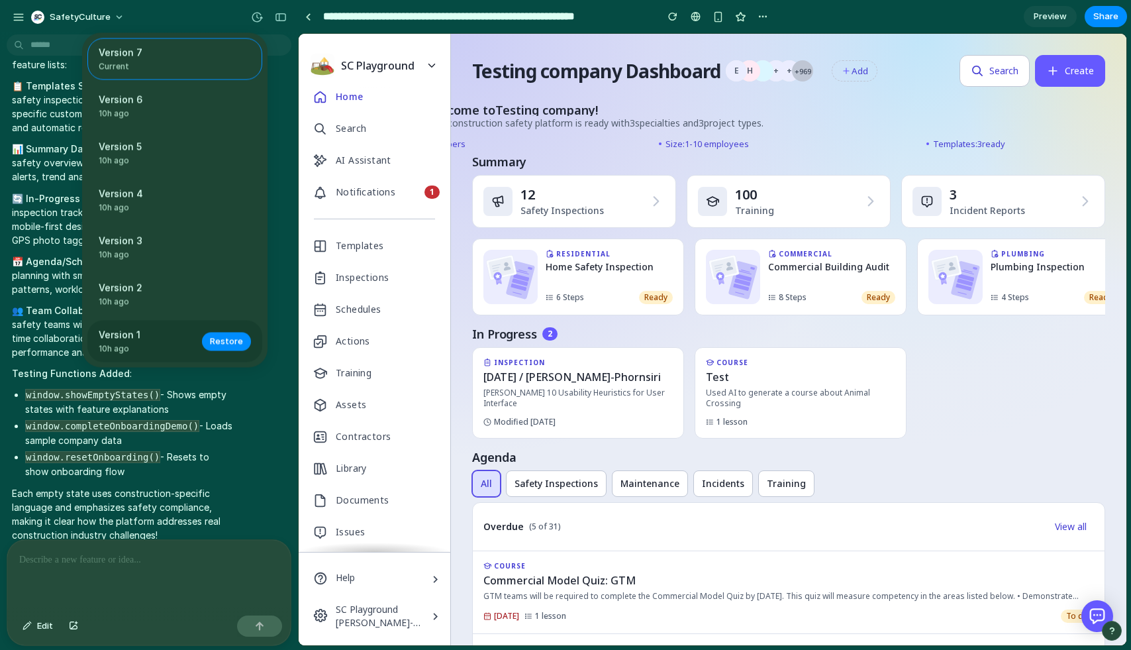
click at [155, 347] on span "10h ago" at bounding box center [146, 349] width 95 height 12
click at [154, 347] on span "10h ago" at bounding box center [146, 349] width 95 height 12
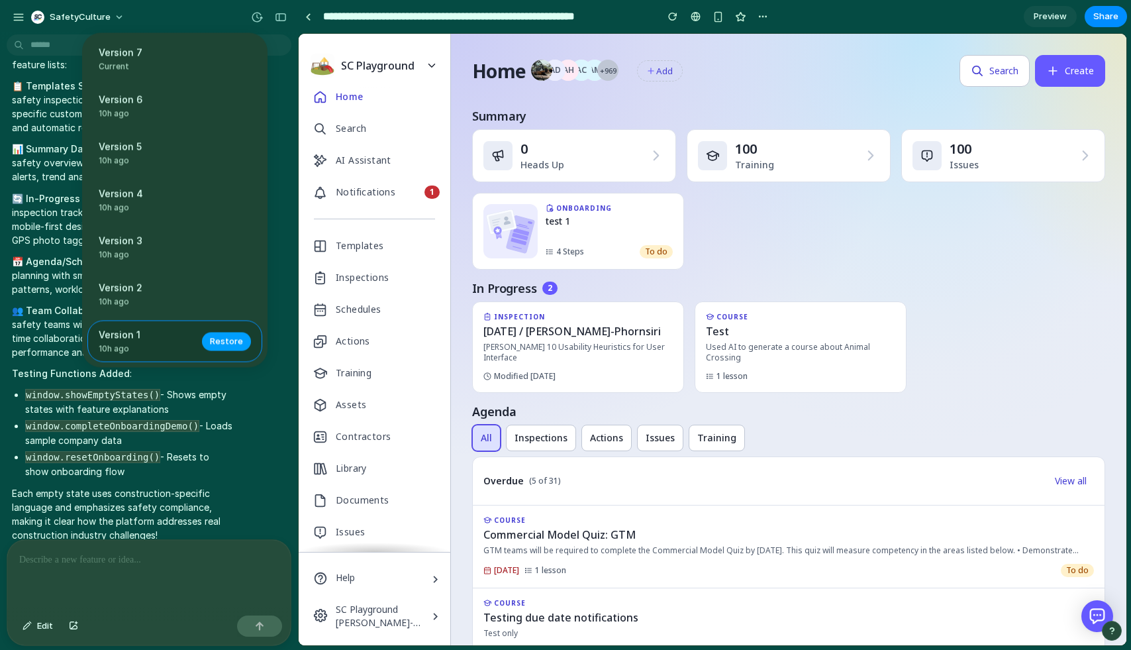
click at [217, 348] on span "Restore" at bounding box center [226, 340] width 33 height 13
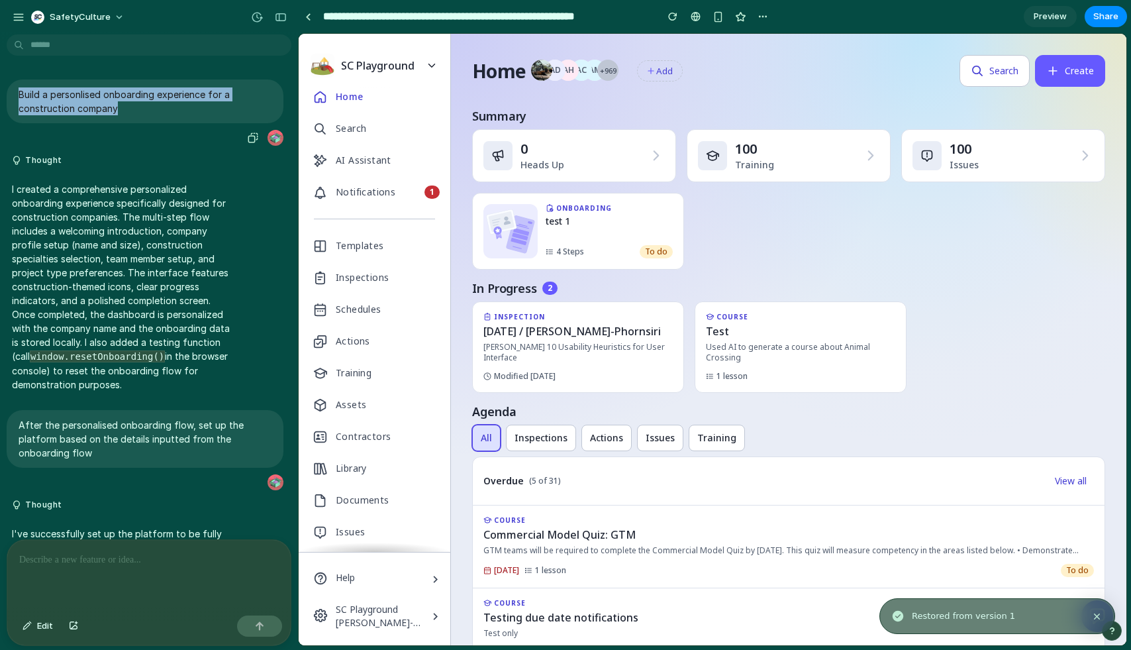
drag, startPoint x: 142, startPoint y: 108, endPoint x: 2, endPoint y: 94, distance: 141.1
click at [2, 94] on div "Build a personlised onboarding experience for a construction company" at bounding box center [145, 113] width 290 height 68
copy p "Build a personlised onboarding experience for a construction company"
click at [74, 562] on p at bounding box center [149, 560] width 260 height 16
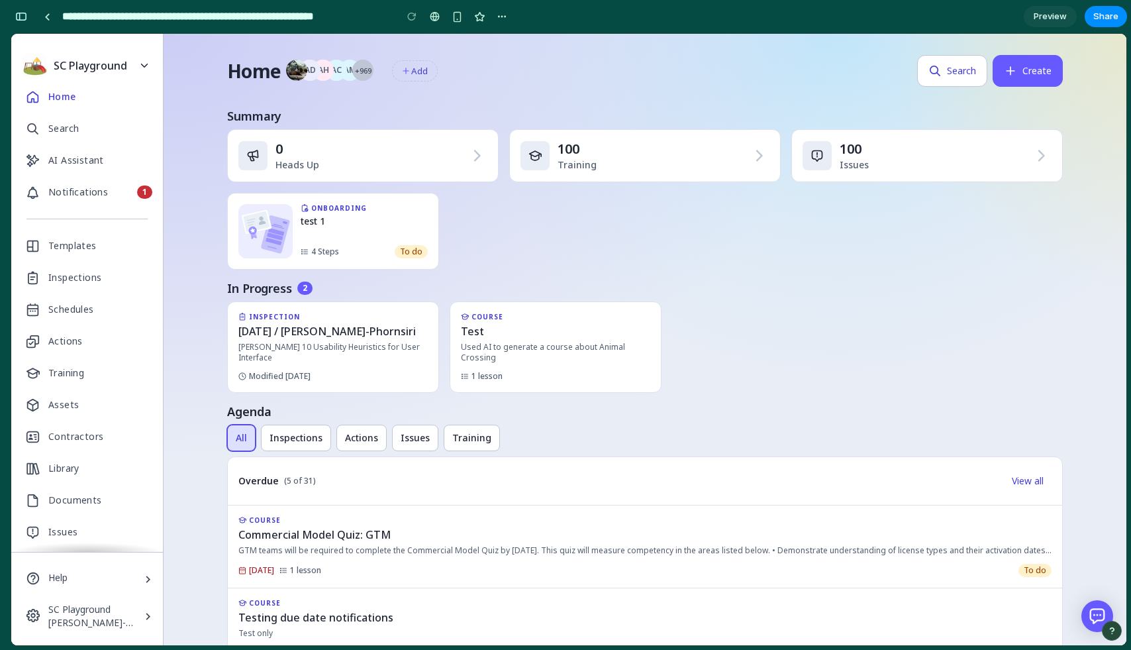
scroll to position [3684, 0]
click at [47, 11] on link at bounding box center [47, 17] width 20 height 20
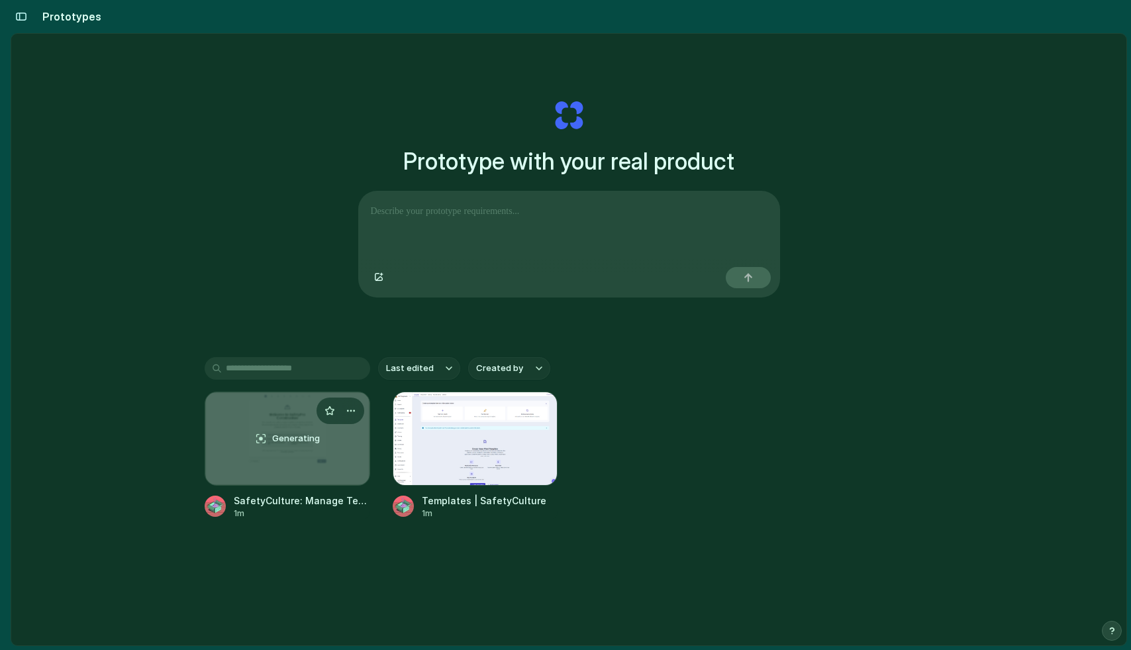
click at [283, 470] on div "Generating" at bounding box center [287, 438] width 164 height 93
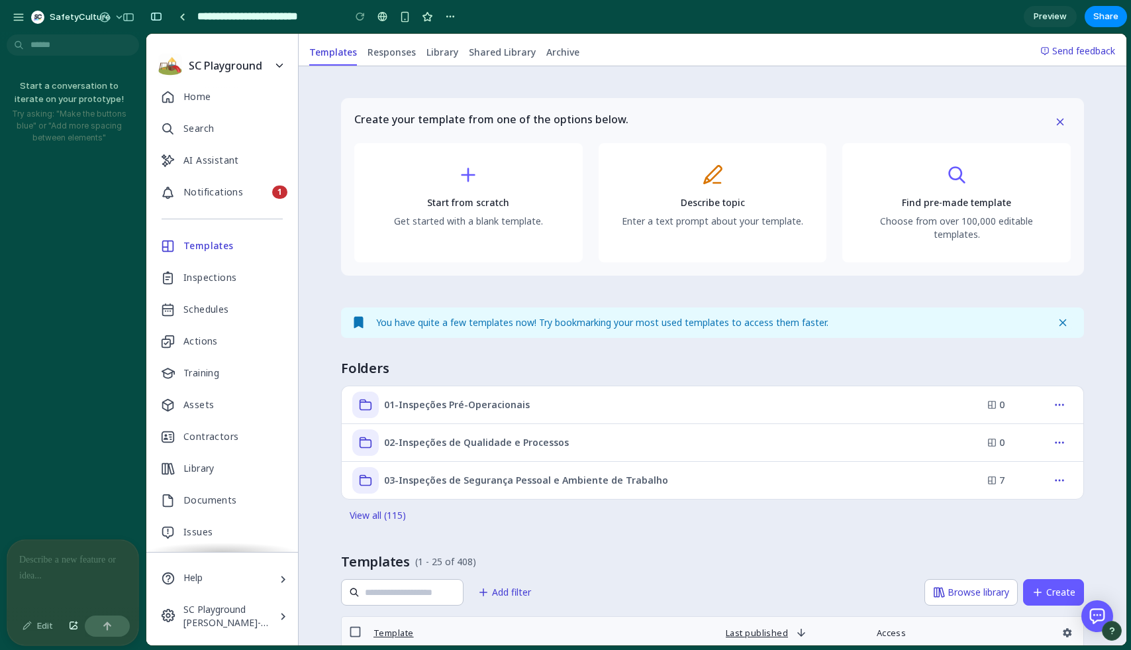
click at [46, 568] on div at bounding box center [72, 575] width 131 height 70
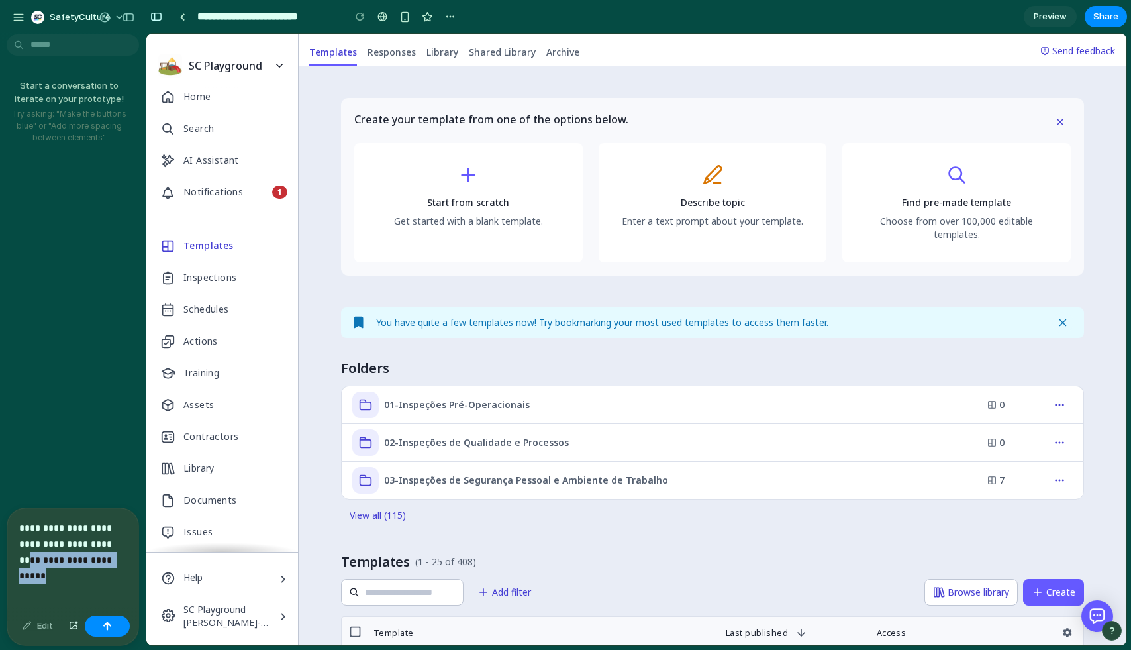
drag, startPoint x: 111, startPoint y: 562, endPoint x: 99, endPoint y: 547, distance: 18.4
click at [99, 547] on p "**********" at bounding box center [72, 544] width 107 height 48
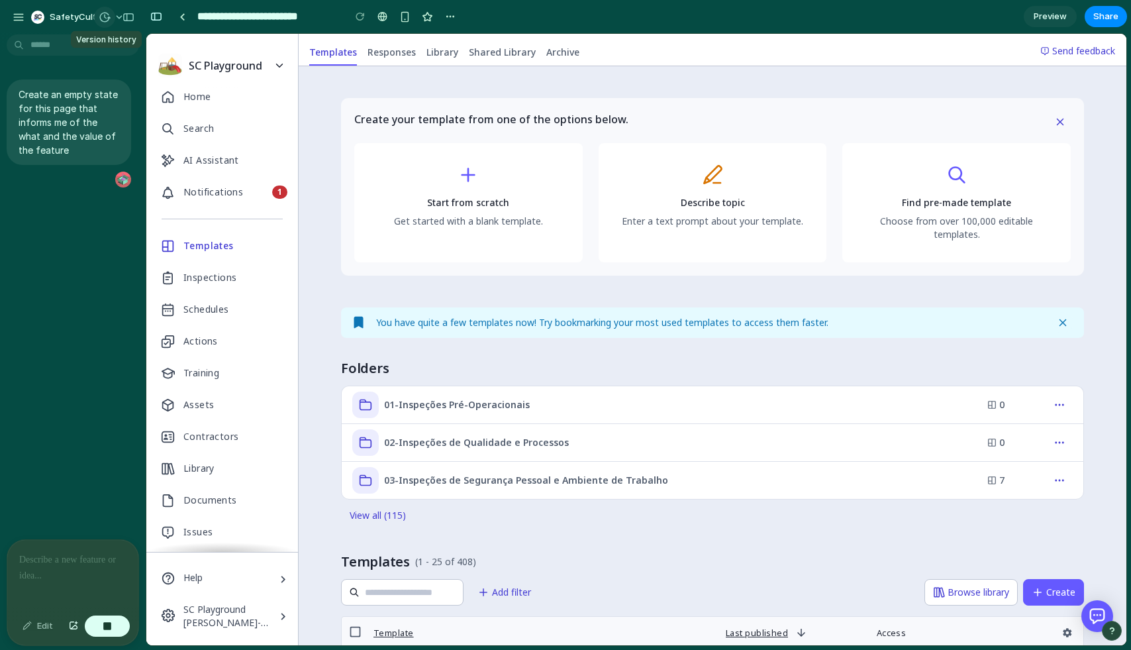
click at [107, 23] on div "button" at bounding box center [105, 17] width 12 height 12
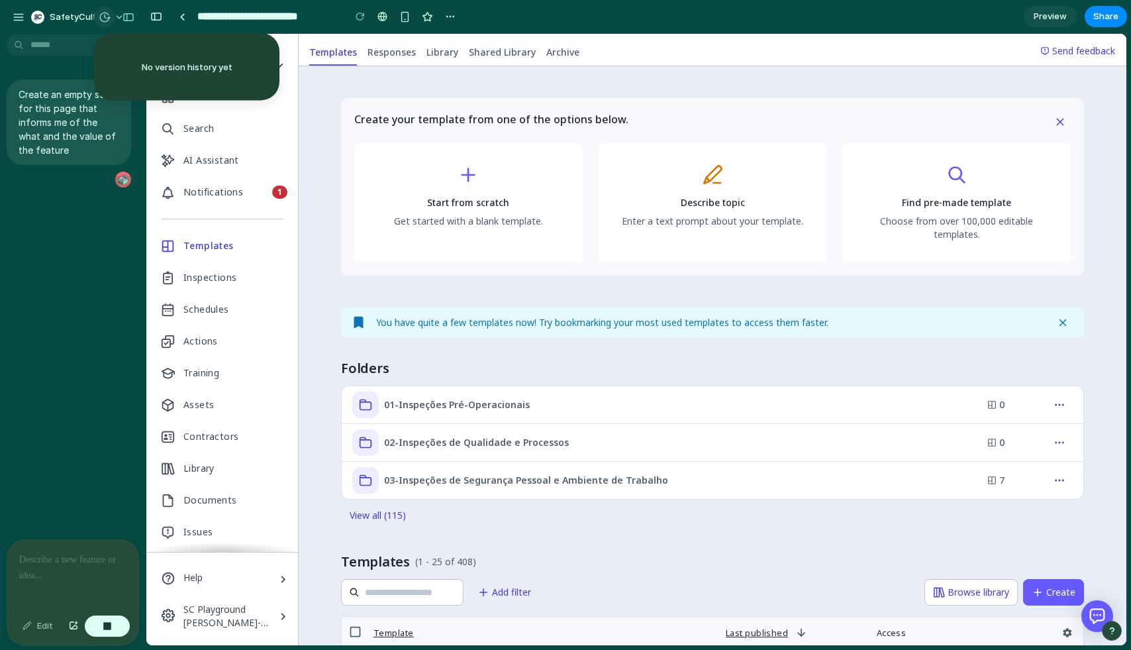
click at [107, 23] on div "No version history yet" at bounding box center [565, 325] width 1131 height 650
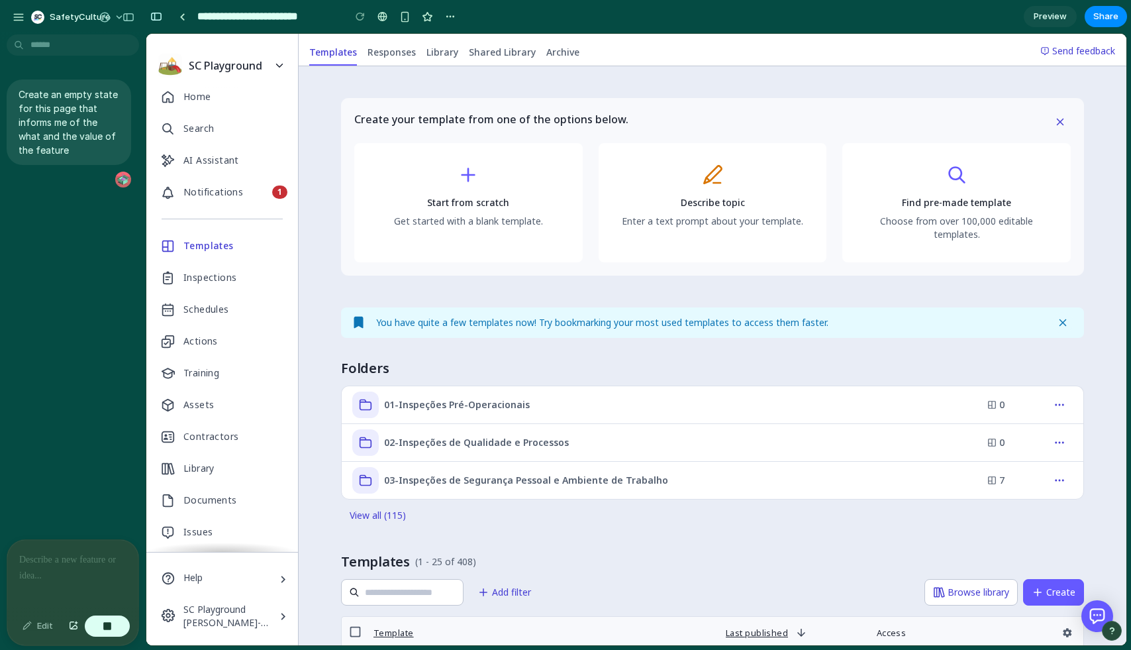
click at [93, 570] on div at bounding box center [72, 575] width 131 height 70
click at [72, 564] on p at bounding box center [72, 560] width 107 height 16
drag, startPoint x: 76, startPoint y: 150, endPoint x: 34, endPoint y: 89, distance: 73.5
click at [34, 89] on p "Create an empty state for this page that informs me of the what and the value o…" at bounding box center [69, 122] width 101 height 70
click at [70, 566] on p at bounding box center [72, 560] width 107 height 16
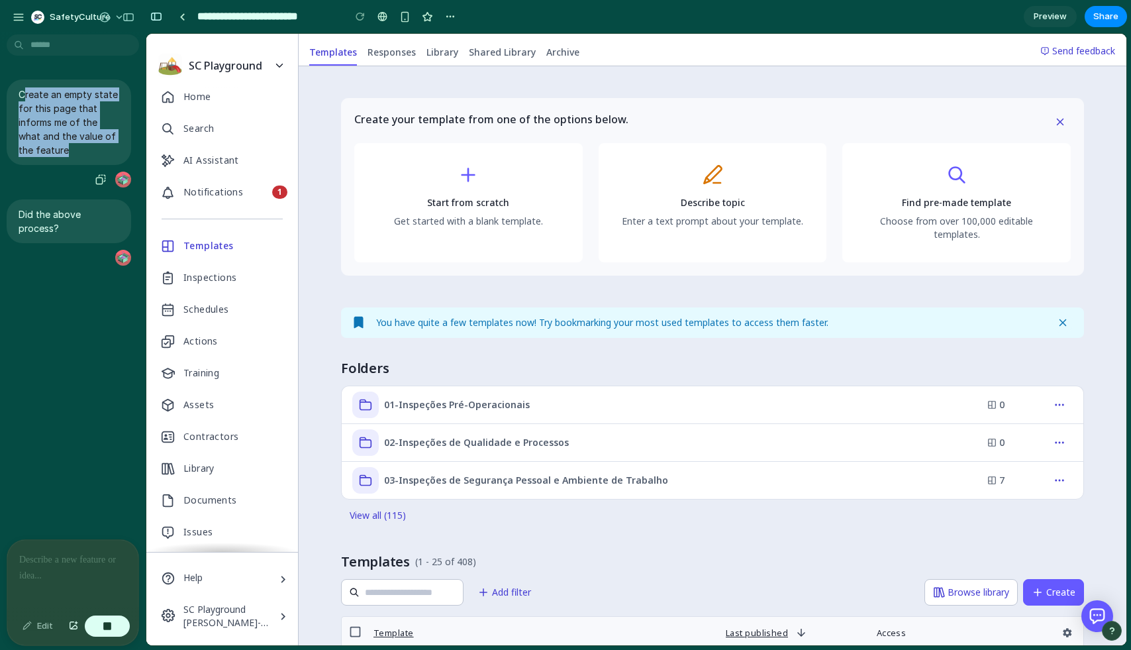
drag, startPoint x: 112, startPoint y: 152, endPoint x: 25, endPoint y: 88, distance: 108.1
click at [25, 88] on p "Create an empty state for this page that informs me of the what and the value o…" at bounding box center [69, 122] width 101 height 70
drag, startPoint x: 18, startPoint y: 88, endPoint x: 73, endPoint y: 128, distance: 67.8
click at [73, 130] on div "Create an empty state for this page that informs me of the what and the value o…" at bounding box center [69, 121] width 125 height 85
click at [81, 533] on div "Create an empty state for this page that informs me of the what and the value o…" at bounding box center [69, 289] width 138 height 499
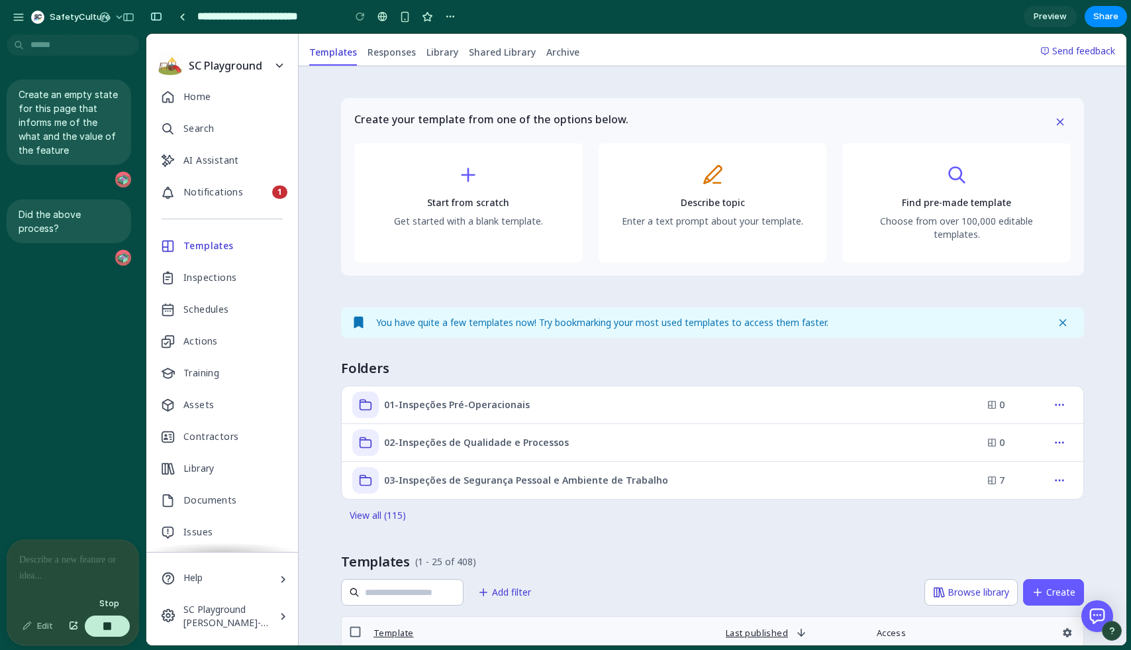
click at [113, 623] on button "button" at bounding box center [107, 625] width 45 height 21
click at [95, 177] on div "button" at bounding box center [100, 179] width 11 height 11
click at [76, 598] on div at bounding box center [72, 575] width 131 height 70
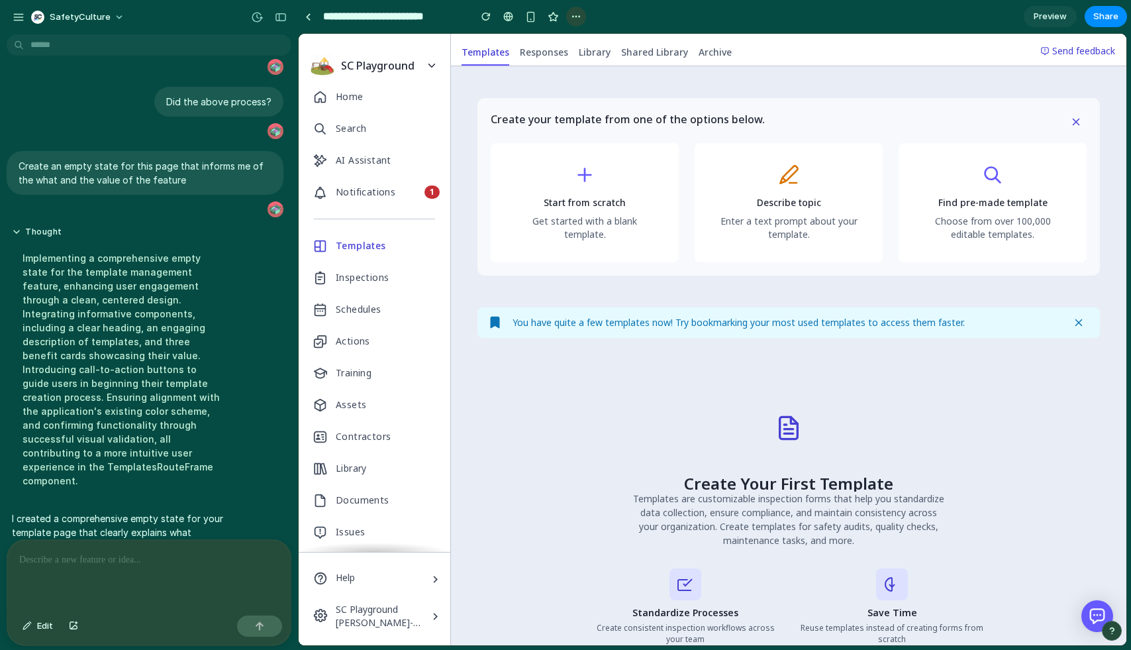
scroll to position [182, 0]
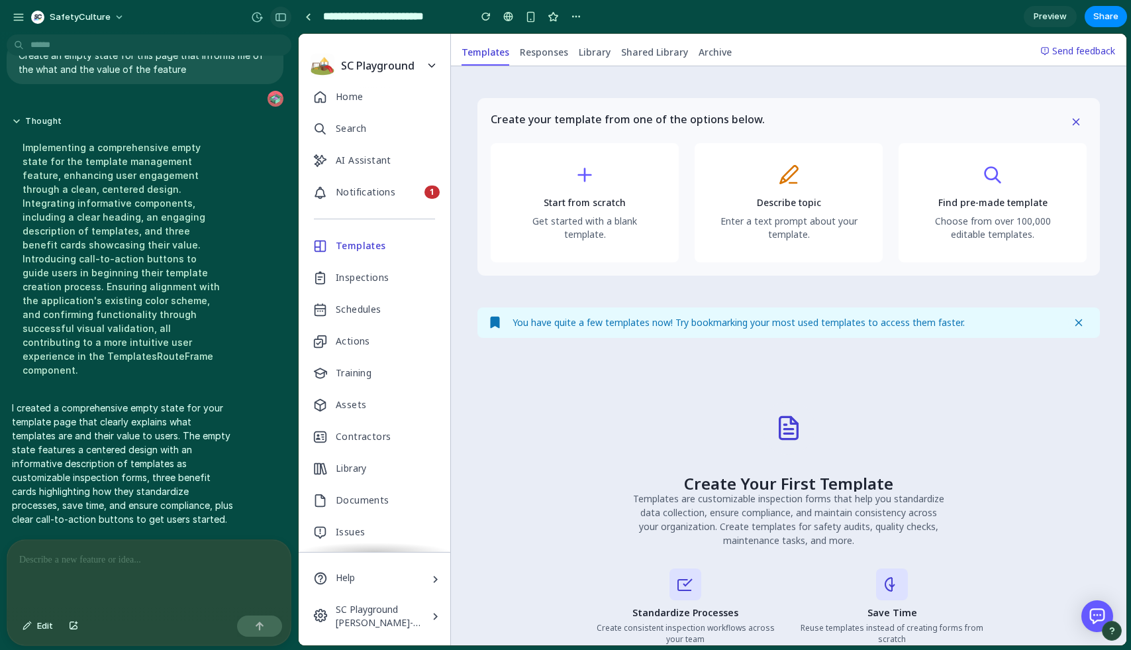
click at [285, 13] on div "button" at bounding box center [281, 17] width 12 height 9
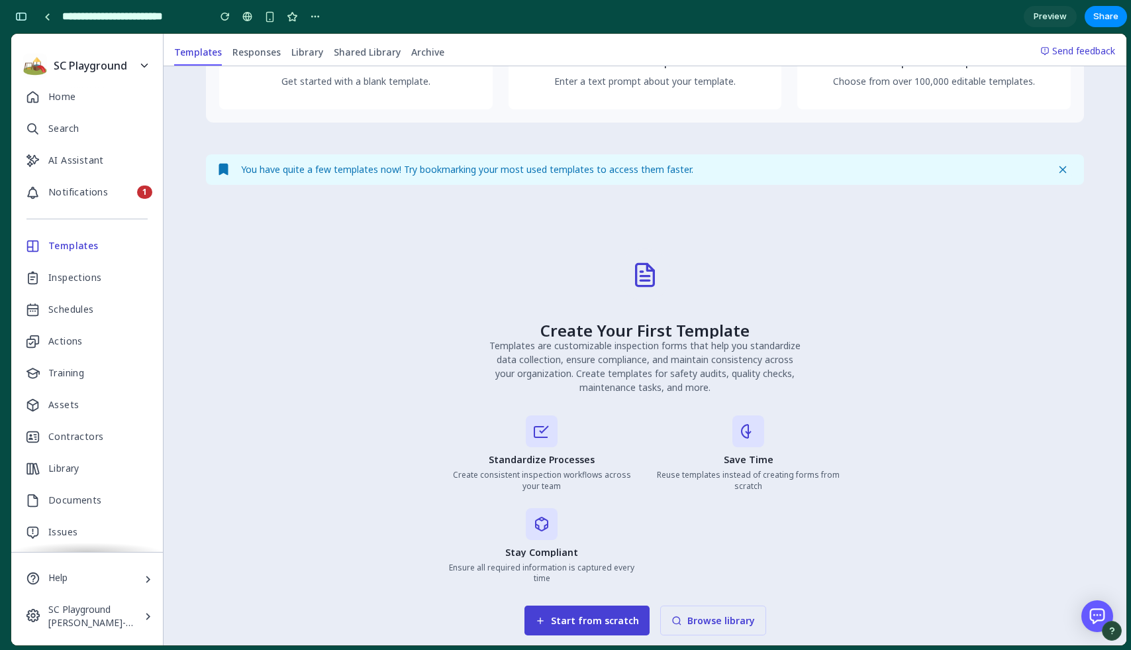
scroll to position [247, 0]
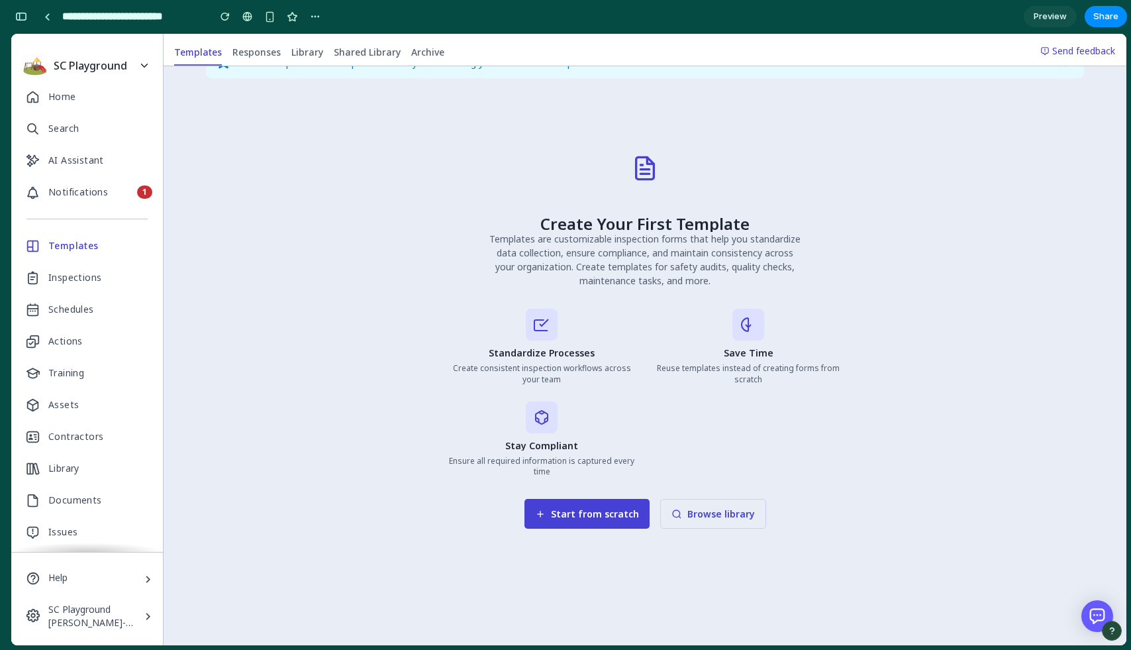
click at [376, 367] on div "Create Your First Template Templates are customizable inspection forms that hel…" at bounding box center [645, 335] width 878 height 472
click at [527, 319] on div at bounding box center [542, 325] width 32 height 32
click at [546, 335] on div at bounding box center [542, 325] width 32 height 32
click at [880, 354] on div "Create Your First Template Templates are customizable inspection forms that hel…" at bounding box center [645, 335] width 878 height 472
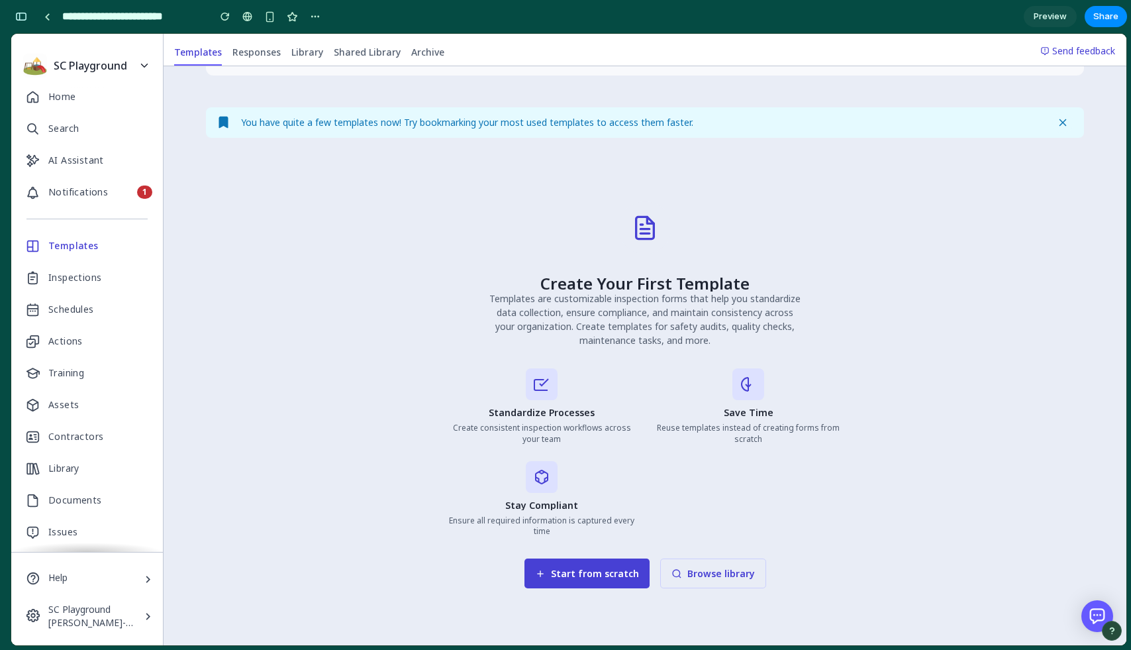
scroll to position [189, 0]
click at [578, 574] on button "Start from scratch" at bounding box center [587, 571] width 125 height 30
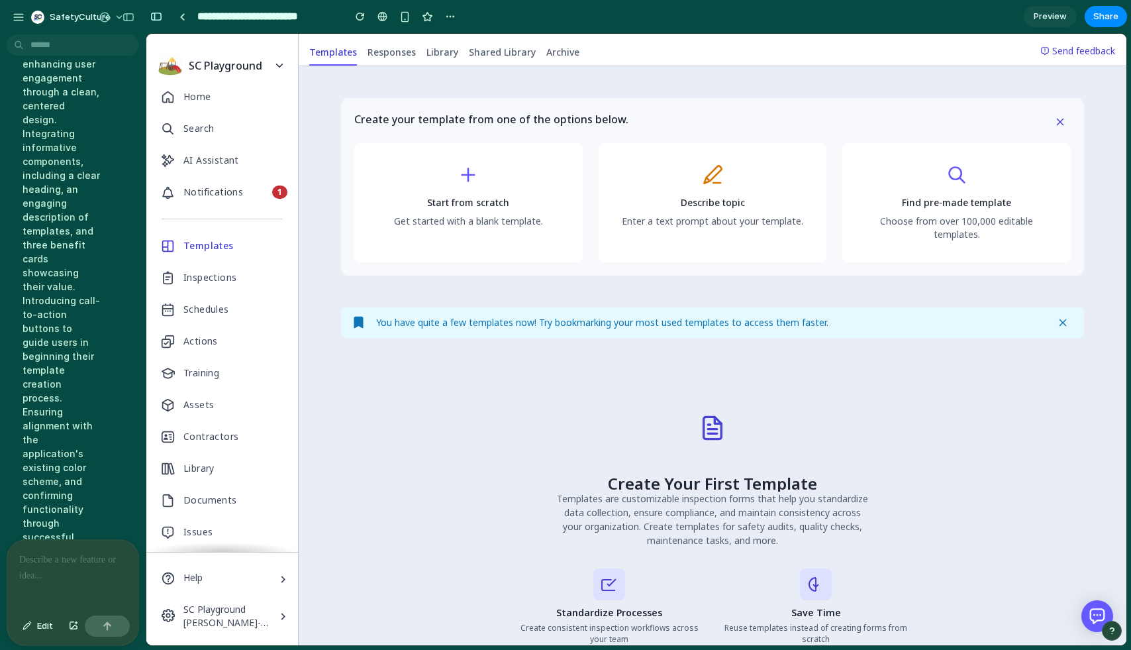
scroll to position [850, 0]
